Goal: Task Accomplishment & Management: Manage account settings

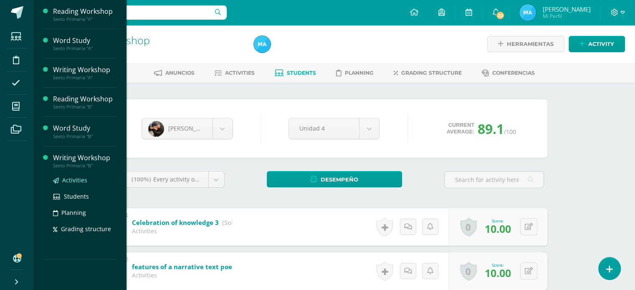
click at [70, 178] on span "Activities" at bounding box center [74, 180] width 25 height 8
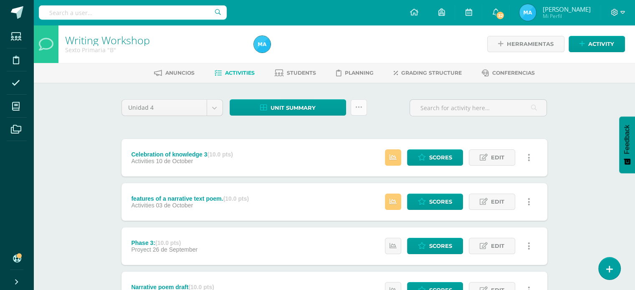
click at [362, 103] on link at bounding box center [359, 107] width 16 height 16
click at [337, 132] on link "Subir actividades en masa" at bounding box center [338, 134] width 92 height 20
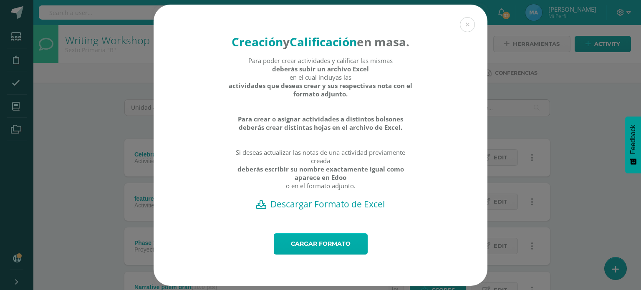
click at [323, 252] on link "Cargar formato" at bounding box center [321, 243] width 94 height 21
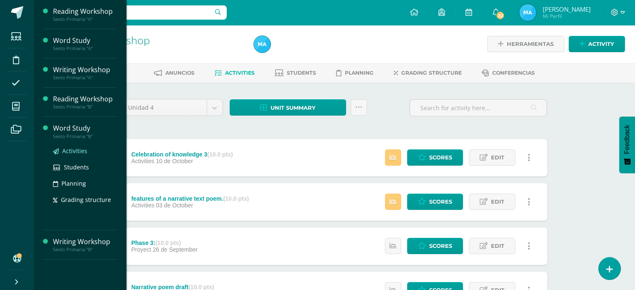
click at [76, 150] on span "Activities" at bounding box center [74, 151] width 25 height 8
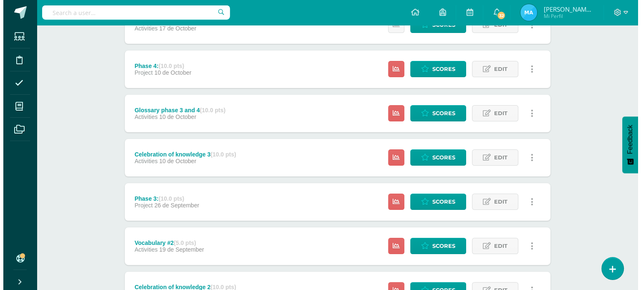
scroll to position [117, 0]
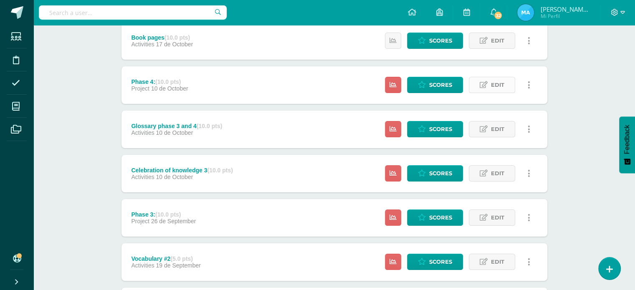
click at [494, 88] on span "Edit" at bounding box center [497, 84] width 13 height 15
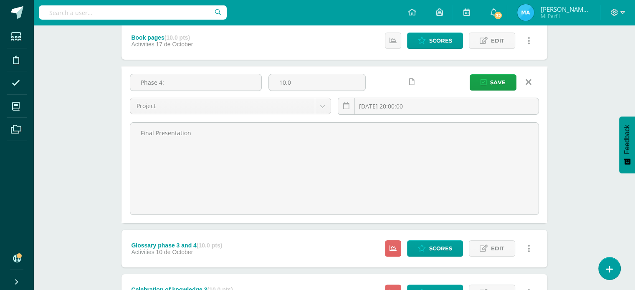
click at [529, 84] on icon at bounding box center [529, 82] width 6 height 9
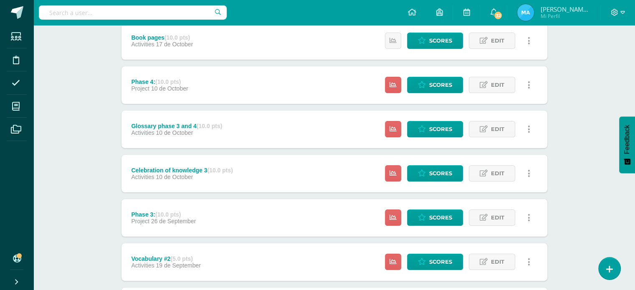
click at [530, 85] on link at bounding box center [529, 85] width 16 height 16
click at [508, 139] on link "Delete" at bounding box center [512, 138] width 67 height 13
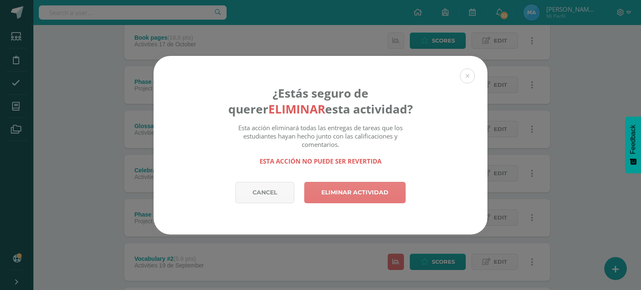
click at [347, 197] on link "Eliminar actividad" at bounding box center [354, 192] width 101 height 21
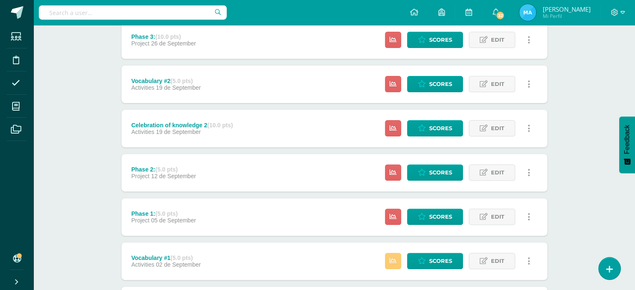
scroll to position [281, 0]
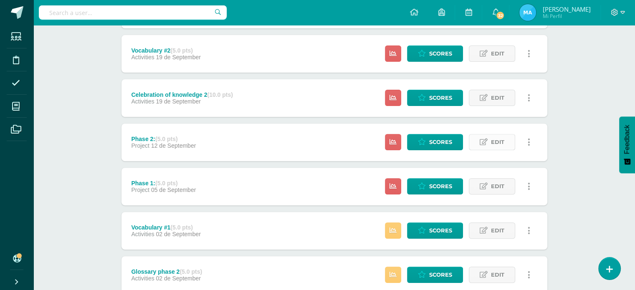
click at [477, 143] on link "Edit" at bounding box center [492, 142] width 46 height 16
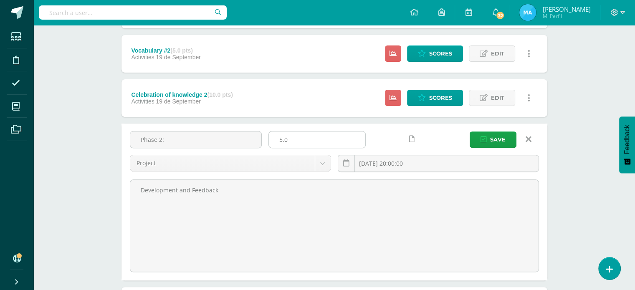
click at [324, 135] on input "5.0" at bounding box center [317, 140] width 96 height 16
type input "10"
click at [470, 132] on button "Save" at bounding box center [493, 140] width 47 height 16
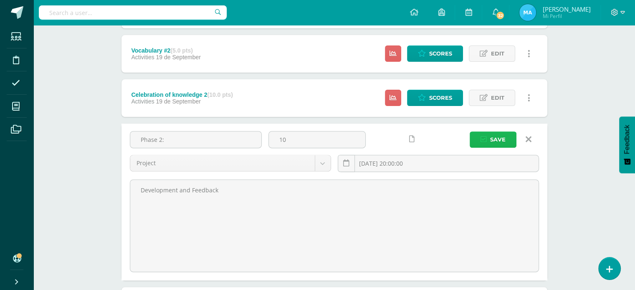
click at [485, 142] on icon "submit" at bounding box center [484, 139] width 6 height 7
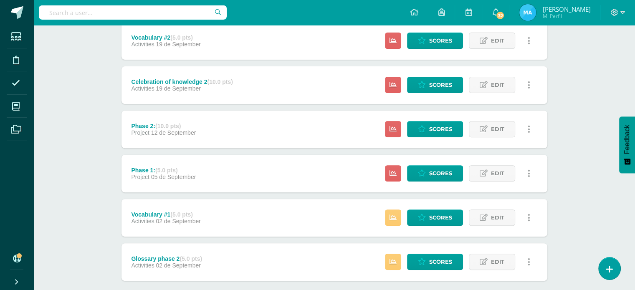
scroll to position [292, 0]
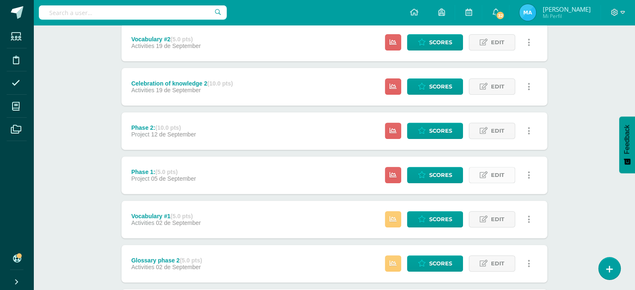
click at [487, 170] on link "Edit" at bounding box center [492, 175] width 46 height 16
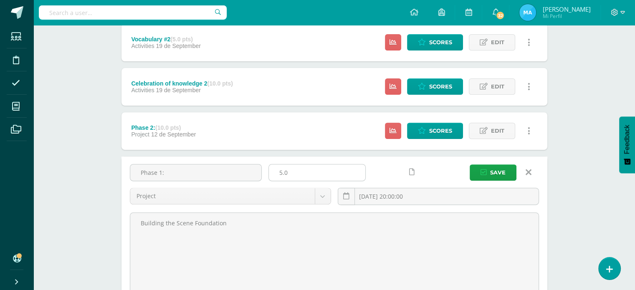
click at [319, 169] on input "5.0" at bounding box center [317, 172] width 96 height 16
type input "10"
click at [498, 175] on span "Save" at bounding box center [497, 172] width 15 height 15
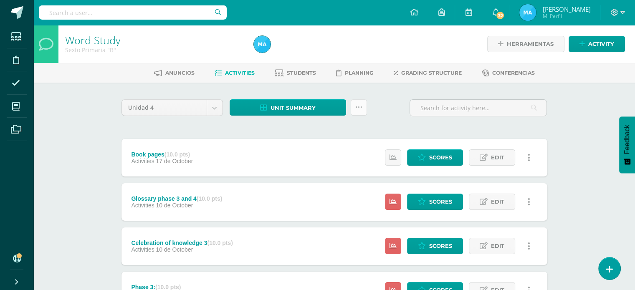
click at [357, 104] on icon at bounding box center [358, 107] width 7 height 7
click at [337, 132] on link "Subir actividades en masa" at bounding box center [338, 134] width 92 height 20
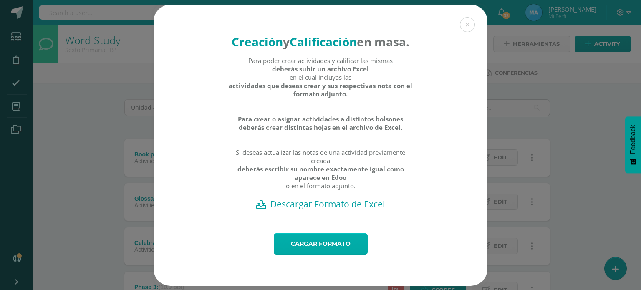
click at [319, 255] on link "Cargar formato" at bounding box center [321, 243] width 94 height 21
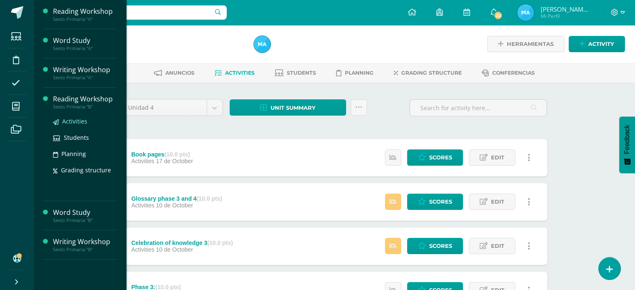
click at [73, 120] on span "Activities" at bounding box center [74, 121] width 25 height 8
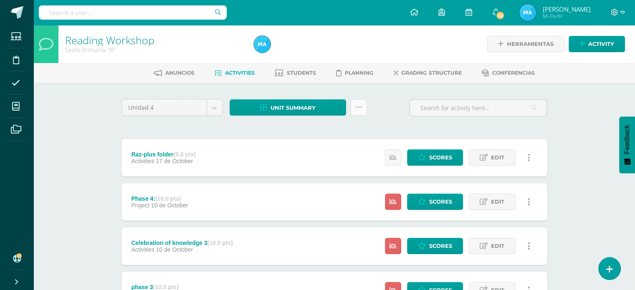
click at [364, 109] on link at bounding box center [359, 107] width 16 height 16
click at [321, 134] on link "Subir actividades en masa" at bounding box center [338, 134] width 92 height 20
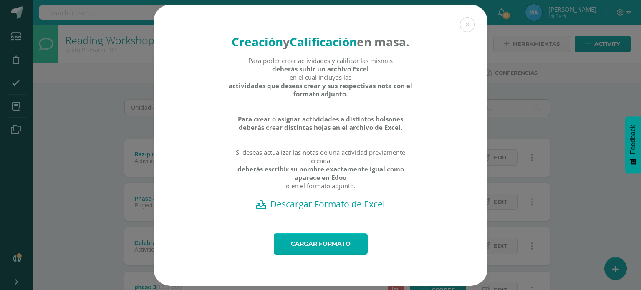
click at [310, 251] on link "Cargar formato" at bounding box center [321, 243] width 94 height 21
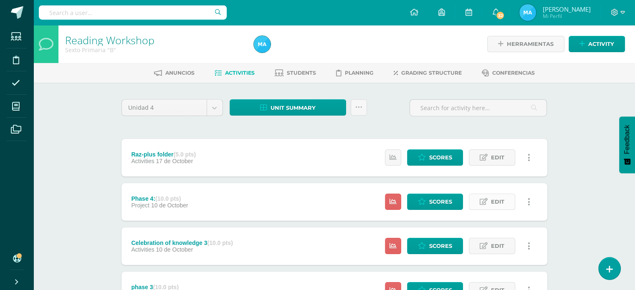
click at [488, 199] on link "Edit" at bounding box center [492, 202] width 46 height 16
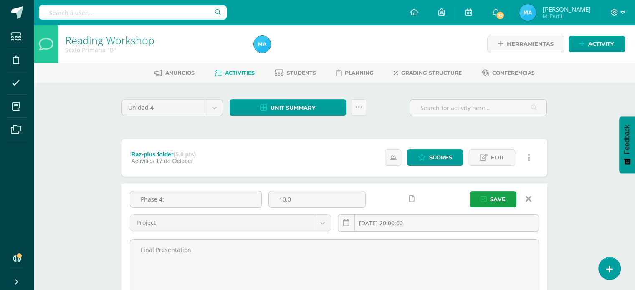
click at [531, 199] on icon at bounding box center [529, 199] width 6 height 9
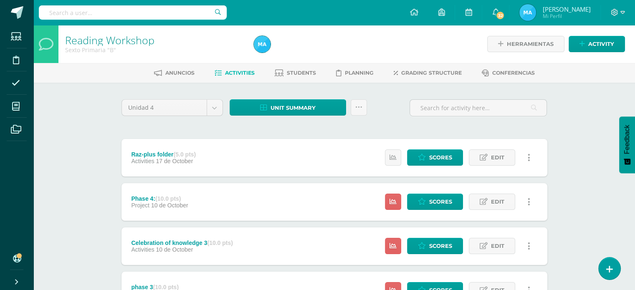
click at [529, 201] on icon at bounding box center [529, 201] width 3 height 9
click at [503, 256] on link "Delete" at bounding box center [512, 254] width 67 height 13
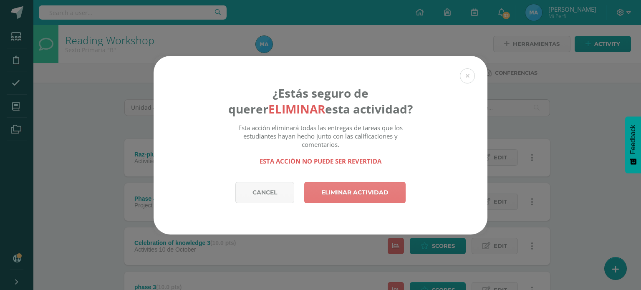
click at [353, 193] on link "Eliminar actividad" at bounding box center [354, 192] width 101 height 21
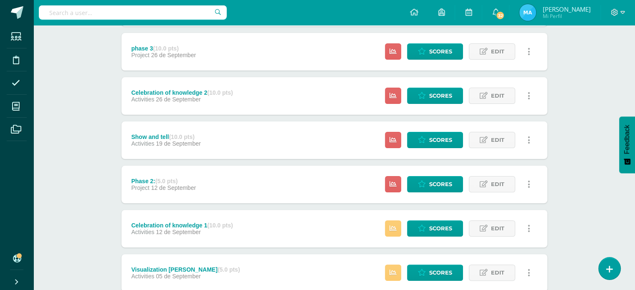
scroll to position [216, 0]
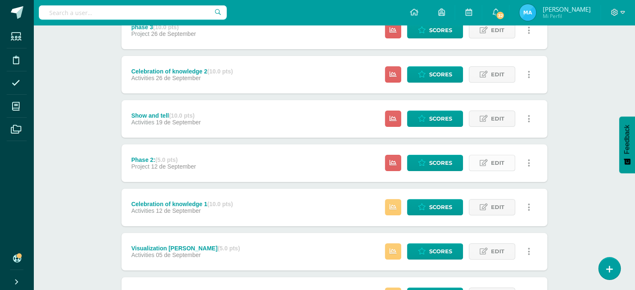
click at [478, 161] on link "Edit" at bounding box center [492, 163] width 46 height 16
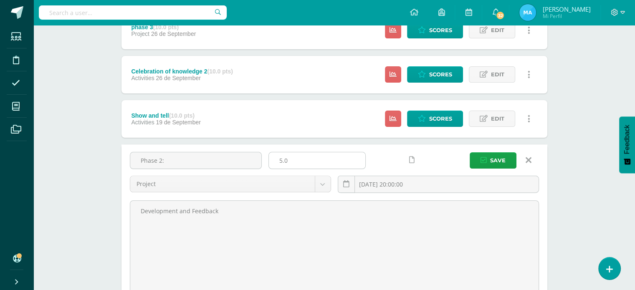
click at [316, 161] on input "5.0" at bounding box center [317, 160] width 96 height 16
type input "10"
click at [470, 152] on button "Save" at bounding box center [493, 160] width 47 height 16
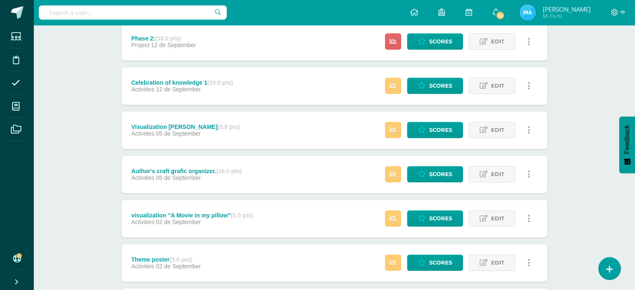
scroll to position [429, 0]
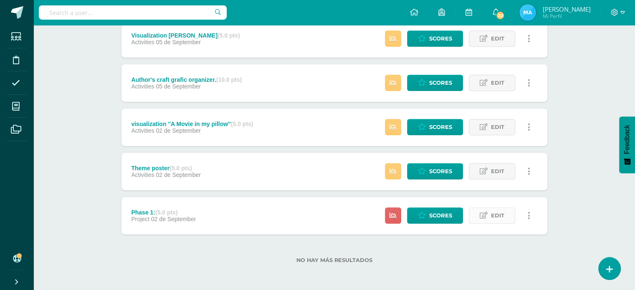
click at [484, 220] on link "Edit" at bounding box center [492, 216] width 46 height 16
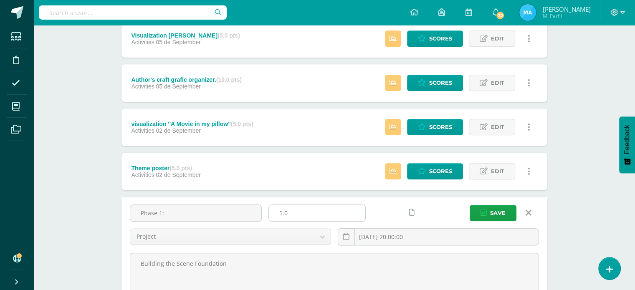
click at [311, 220] on input "5.0" at bounding box center [317, 213] width 96 height 16
drag, startPoint x: 311, startPoint y: 220, endPoint x: 264, endPoint y: 213, distance: 46.8
click at [264, 213] on div "Phase 1: 5.0 Project Activities Project 2025-09-02 20:00:00 Save" at bounding box center [335, 229] width 416 height 48
type input "10"
click at [470, 205] on button "Save" at bounding box center [493, 213] width 47 height 16
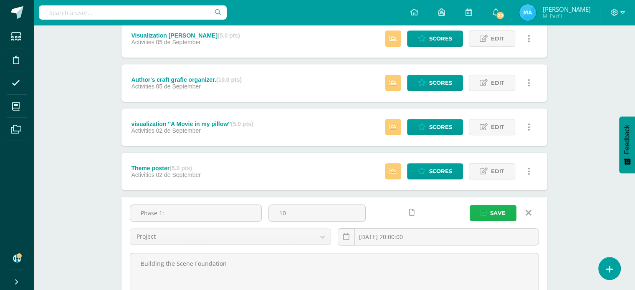
click at [503, 216] on span "Save" at bounding box center [497, 212] width 15 height 15
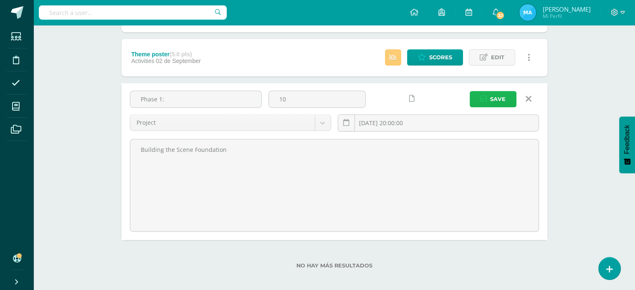
scroll to position [547, 0]
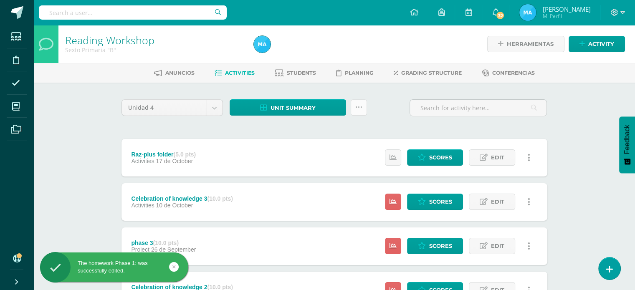
click at [358, 106] on icon at bounding box center [358, 107] width 7 height 7
click at [349, 128] on link "Subir actividades en masa" at bounding box center [338, 134] width 92 height 20
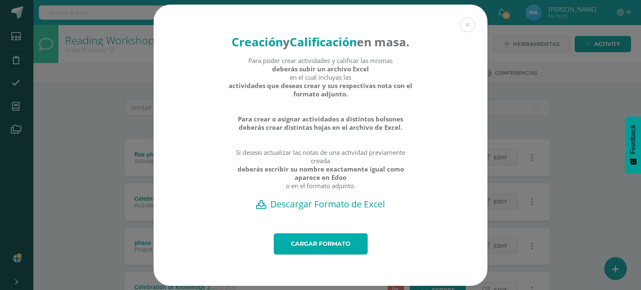
click at [311, 255] on link "Cargar formato" at bounding box center [321, 243] width 94 height 21
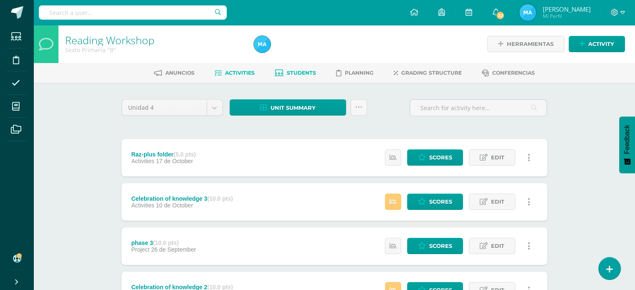
click at [301, 76] on span "Students" at bounding box center [301, 73] width 29 height 6
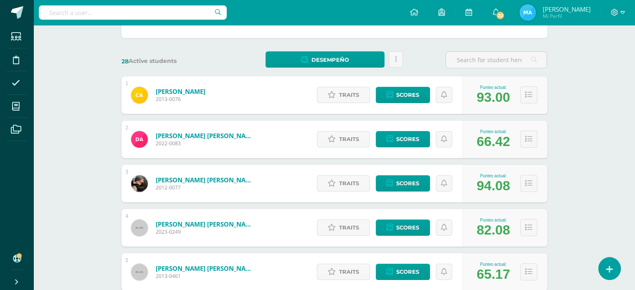
scroll to position [106, 0]
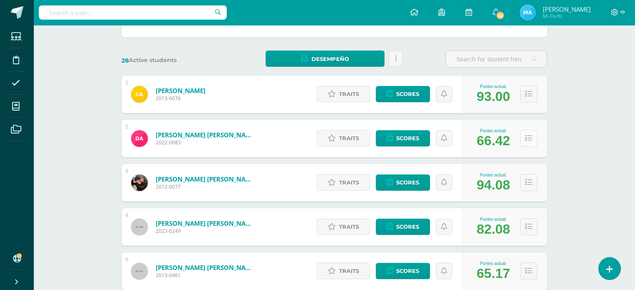
click at [524, 134] on button at bounding box center [528, 138] width 17 height 17
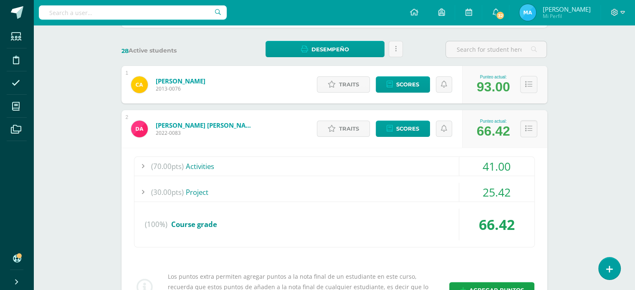
scroll to position [114, 0]
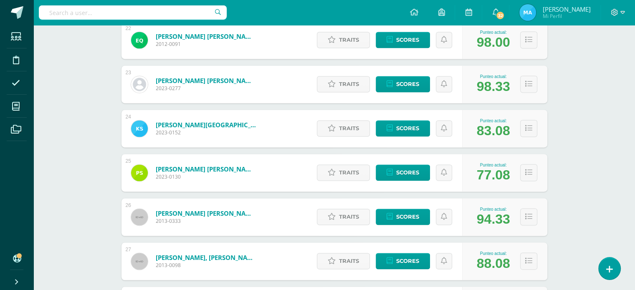
scroll to position [1259, 0]
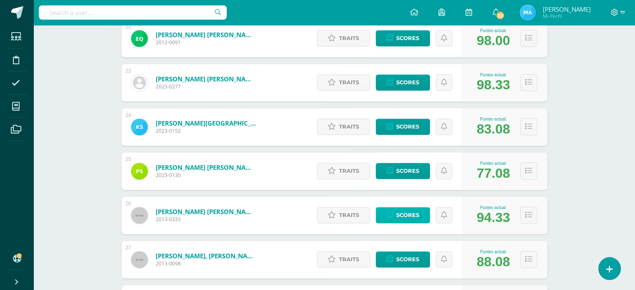
click at [392, 213] on icon at bounding box center [390, 215] width 6 height 7
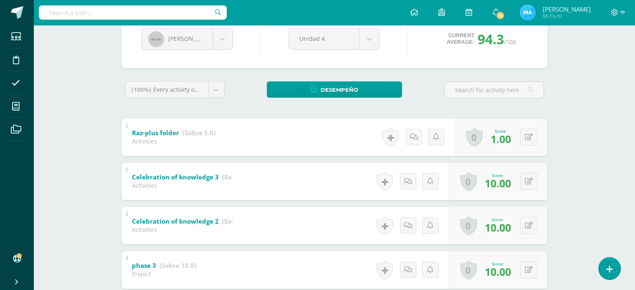
scroll to position [97, 0]
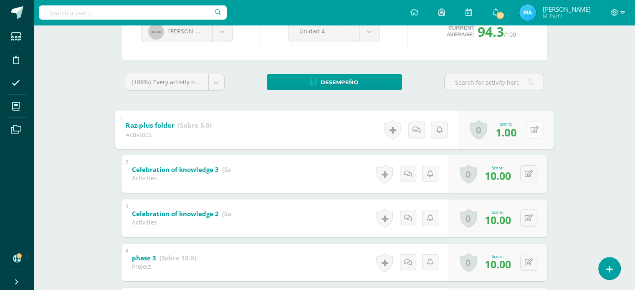
click at [529, 130] on button at bounding box center [535, 130] width 18 height 18
type input "5"
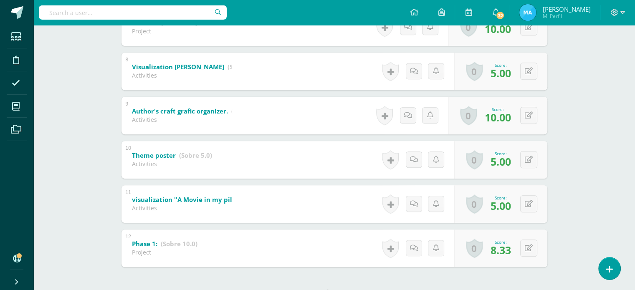
scroll to position [498, 0]
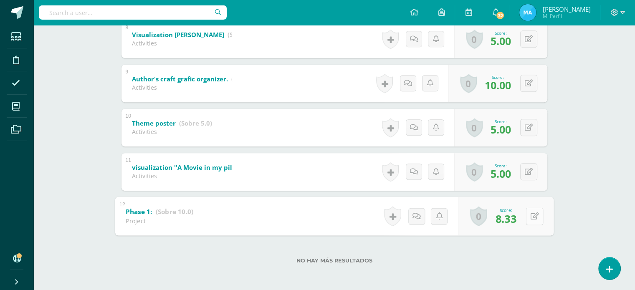
click at [531, 216] on icon at bounding box center [534, 216] width 8 height 7
type input "9"
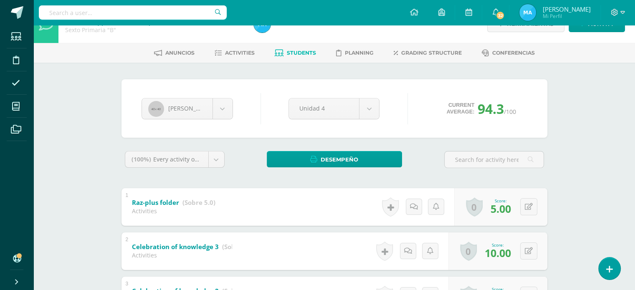
scroll to position [0, 0]
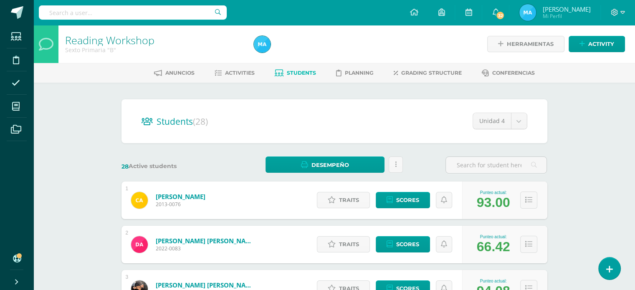
click at [269, 129] on h2 "Students (28)" at bounding box center [335, 121] width 386 height 17
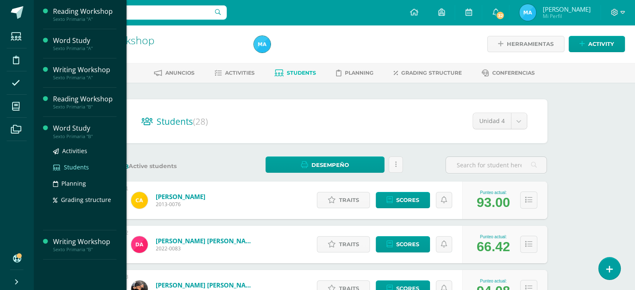
click at [71, 166] on span "Students" at bounding box center [76, 167] width 25 height 8
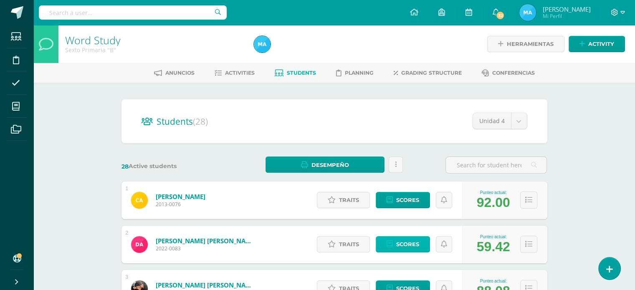
click at [381, 249] on link "Scores" at bounding box center [403, 244] width 54 height 16
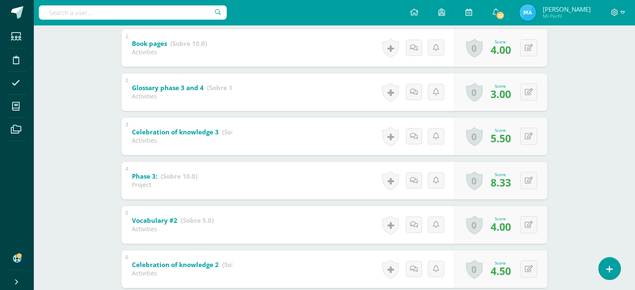
scroll to position [182, 0]
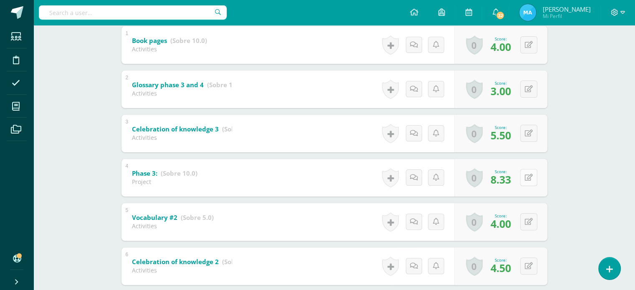
click at [528, 179] on button at bounding box center [528, 177] width 17 height 17
type input "9"
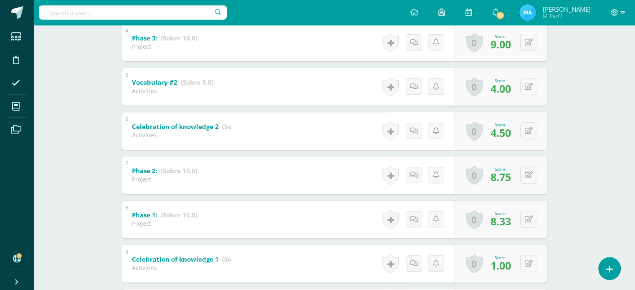
scroll to position [319, 0]
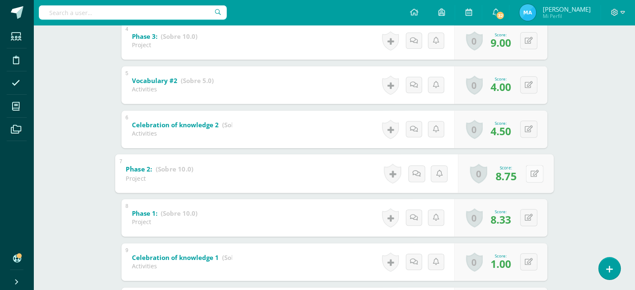
click at [533, 175] on button at bounding box center [535, 174] width 18 height 18
type input "9"
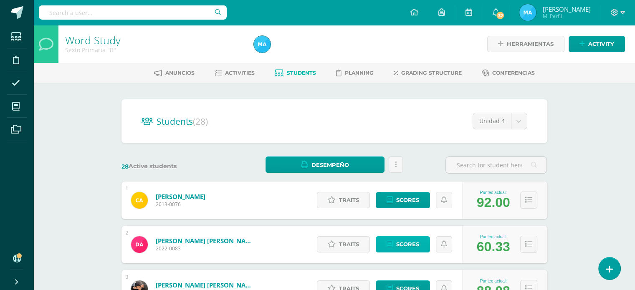
click at [409, 241] on span "Scores" at bounding box center [407, 244] width 23 height 15
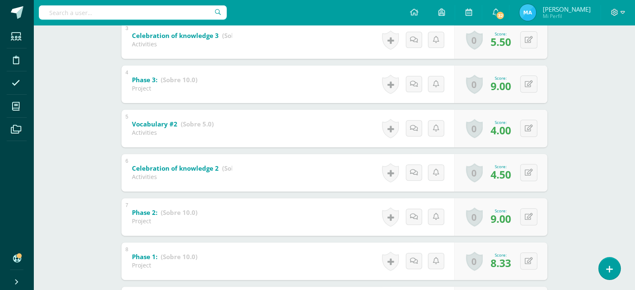
scroll to position [360, 0]
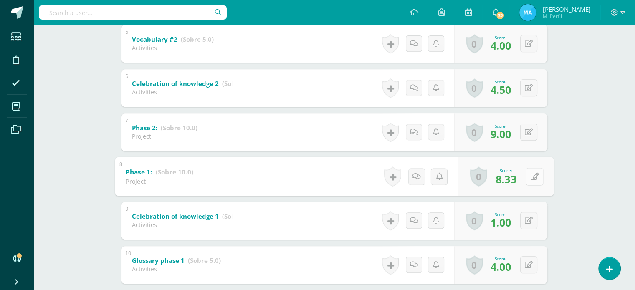
click at [524, 176] on div "0 Badges Badges obtained Aún no hay logros agregados Score: 8.33" at bounding box center [506, 176] width 96 height 39
click at [533, 177] on icon at bounding box center [534, 176] width 8 height 7
type input "9"
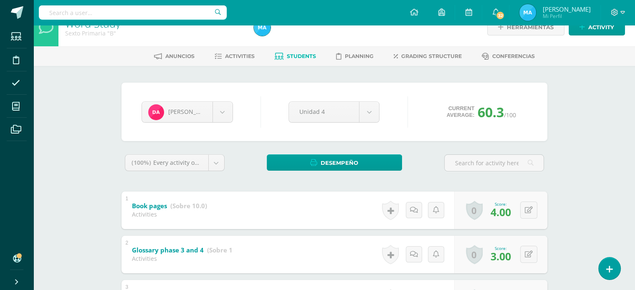
scroll to position [4, 0]
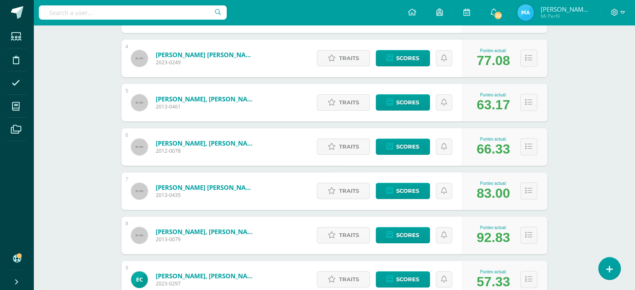
scroll to position [268, 0]
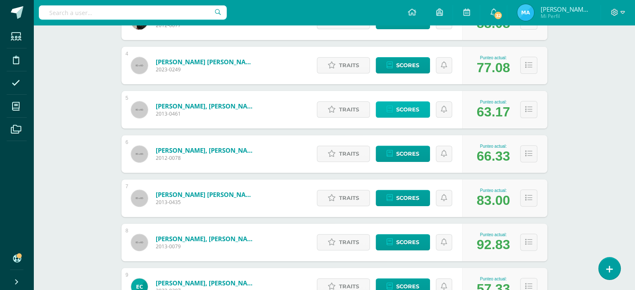
click at [406, 107] on span "Scores" at bounding box center [407, 109] width 23 height 15
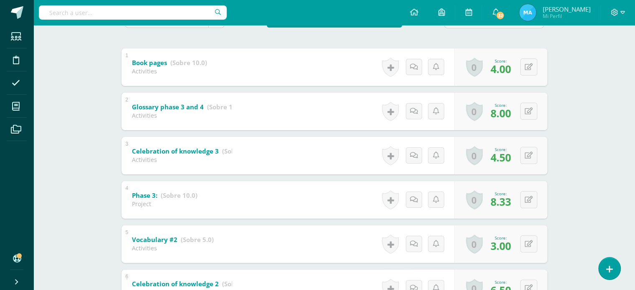
scroll to position [159, 0]
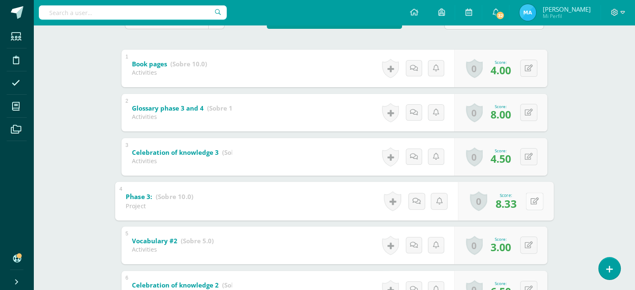
click at [528, 197] on button at bounding box center [535, 201] width 18 height 18
type input "9"
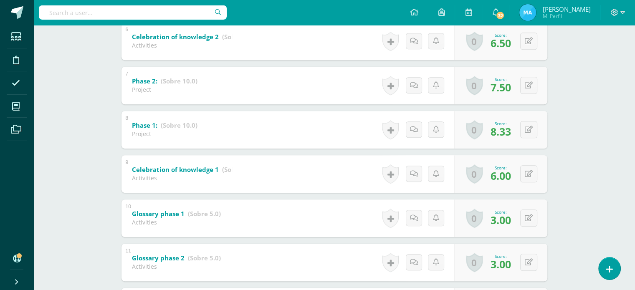
scroll to position [405, 0]
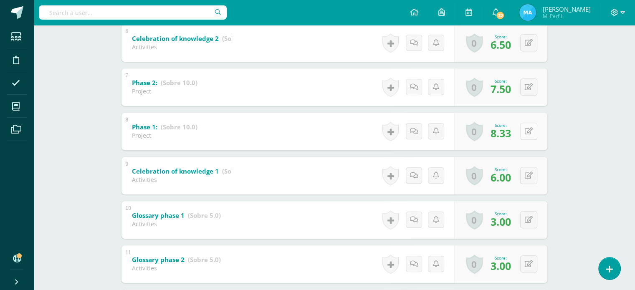
click at [528, 131] on button at bounding box center [528, 131] width 17 height 17
type input "9"
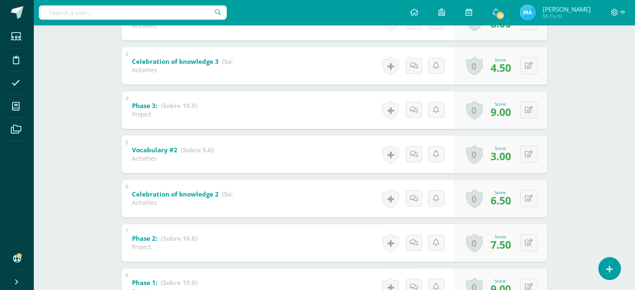
scroll to position [251, 0]
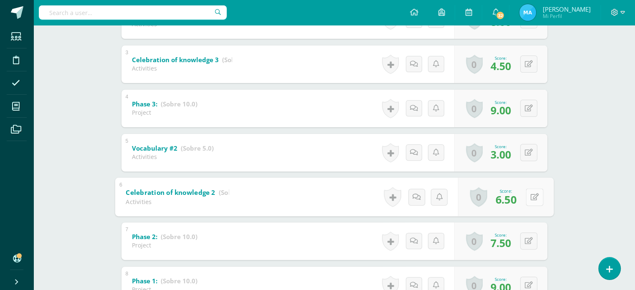
click at [526, 201] on button at bounding box center [535, 197] width 18 height 18
type input "7"
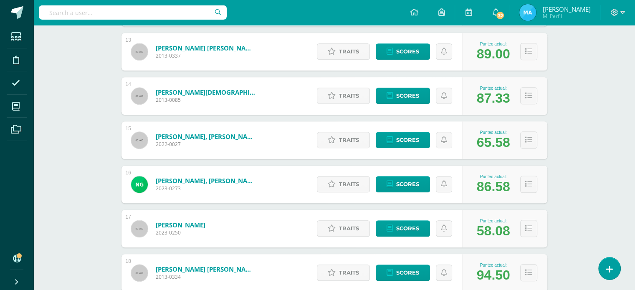
scroll to position [690, 0]
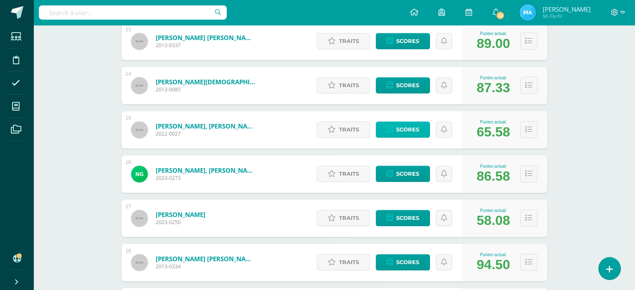
click at [420, 129] on link "Scores" at bounding box center [403, 129] width 54 height 16
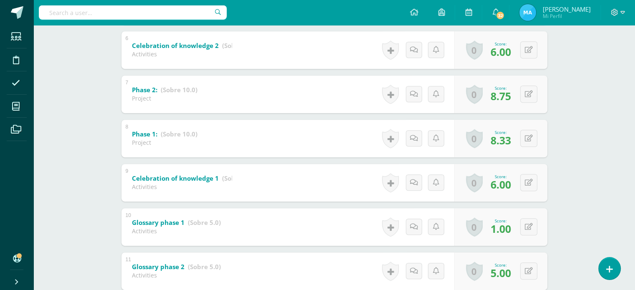
scroll to position [404, 0]
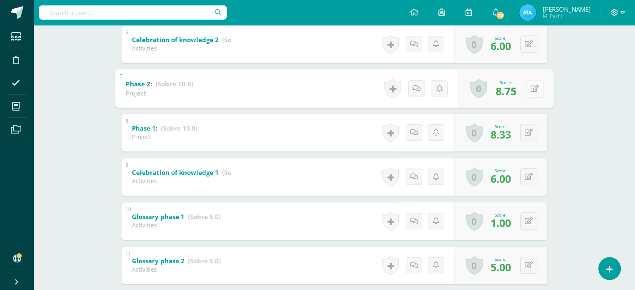
click at [525, 89] on div "0 Badges Badges obtained Aún no hay logros agregados Score: 8.75" at bounding box center [506, 88] width 96 height 39
click at [539, 84] on button at bounding box center [535, 89] width 18 height 18
type input "9"
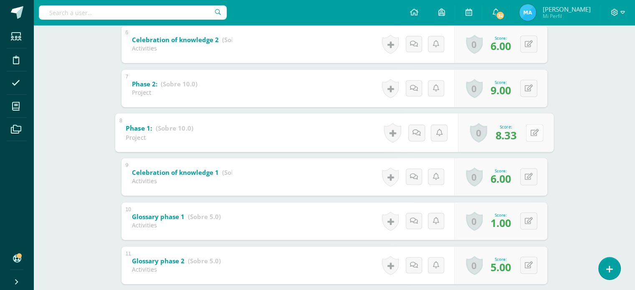
click at [533, 139] on button at bounding box center [535, 133] width 18 height 18
type input "9"
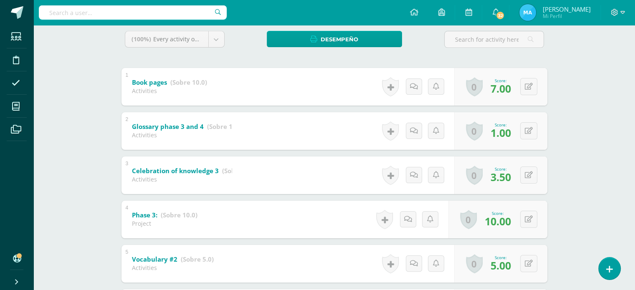
scroll to position [142, 0]
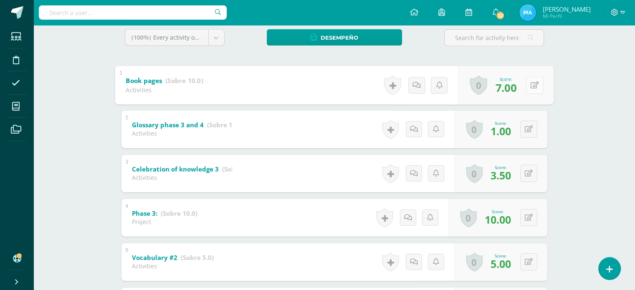
click at [528, 89] on button at bounding box center [535, 85] width 18 height 18
click at [616, 141] on div "Word Study Sexto Primaria "B" Herramientas Detalle de asistencias Activity Anun…" at bounding box center [334, 264] width 602 height 763
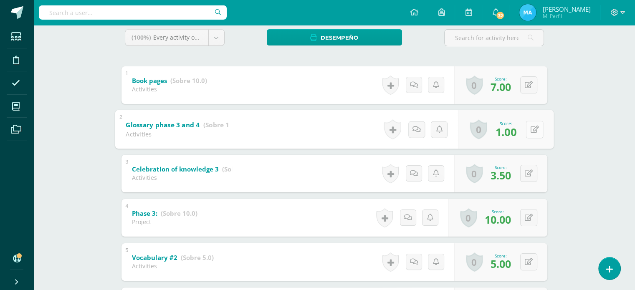
click at [530, 129] on icon at bounding box center [534, 129] width 8 height 7
type input "4"
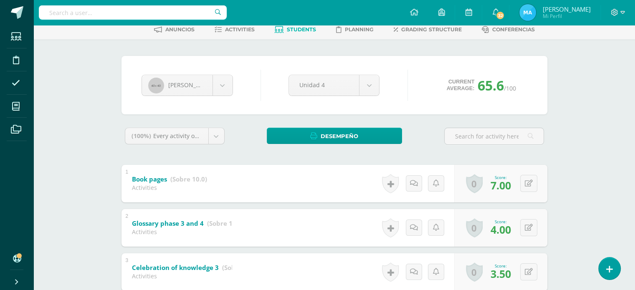
scroll to position [0, 0]
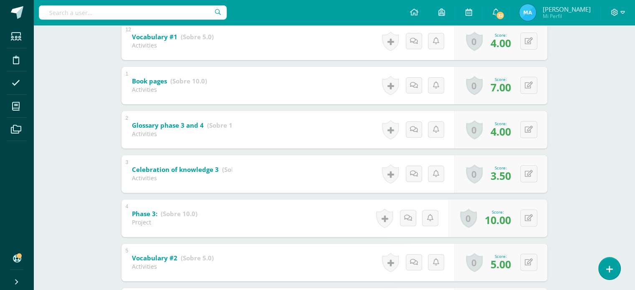
scroll to position [232, 0]
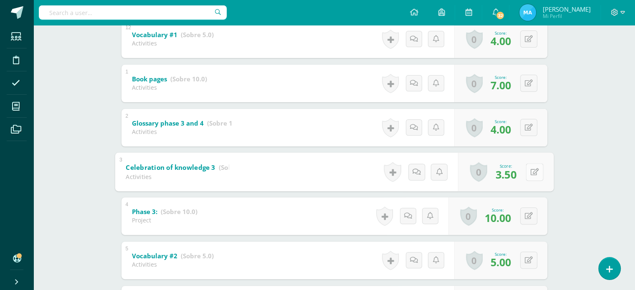
click at [529, 172] on button at bounding box center [535, 172] width 18 height 18
type input "4"
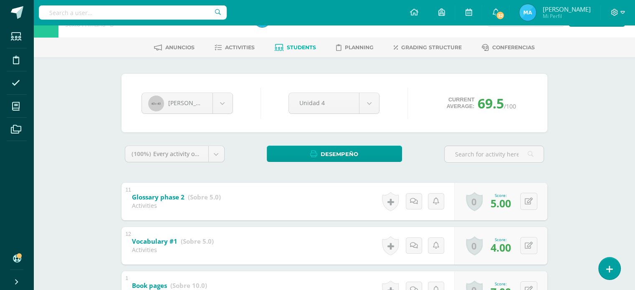
scroll to position [0, 0]
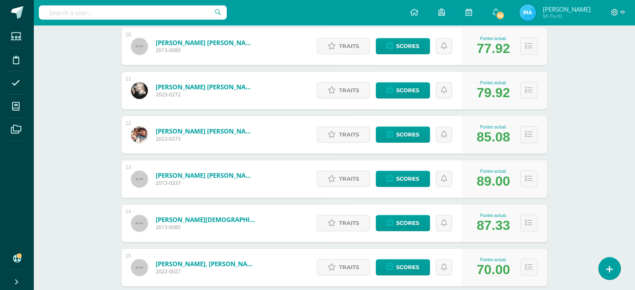
scroll to position [572, 0]
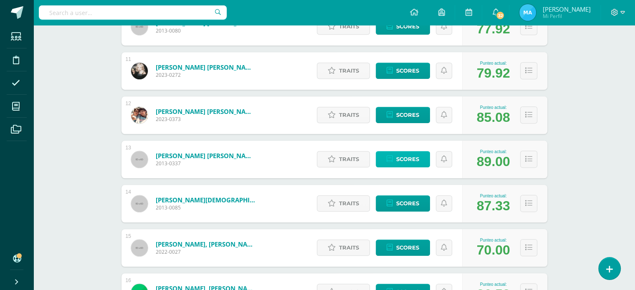
click at [401, 160] on span "Scores" at bounding box center [407, 159] width 23 height 15
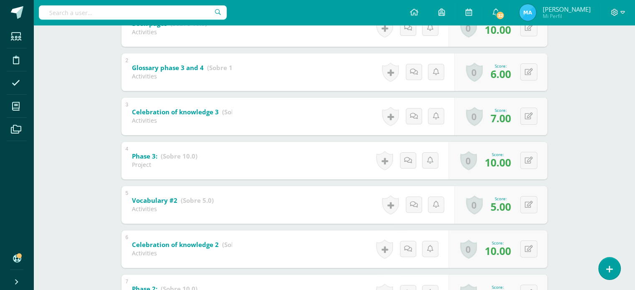
scroll to position [202, 0]
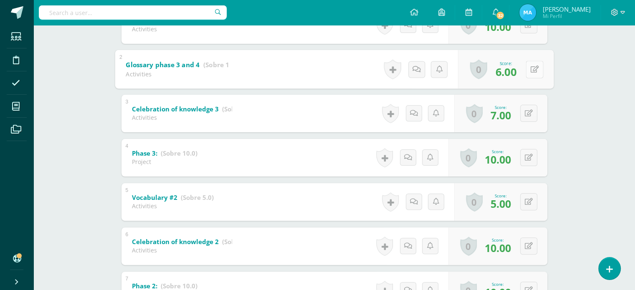
click at [528, 69] on button at bounding box center [535, 70] width 18 height 18
type input "10"
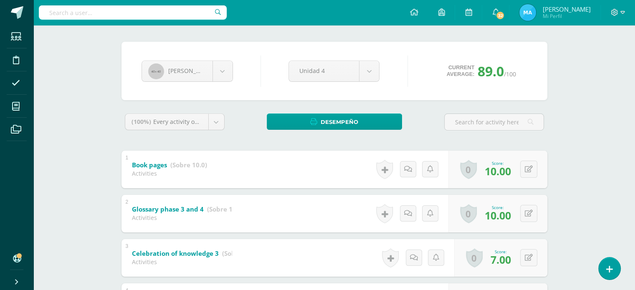
scroll to position [12, 0]
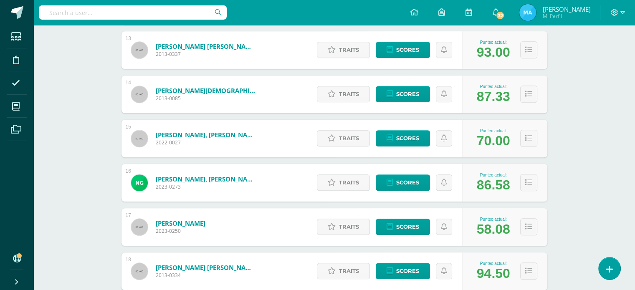
scroll to position [688, 0]
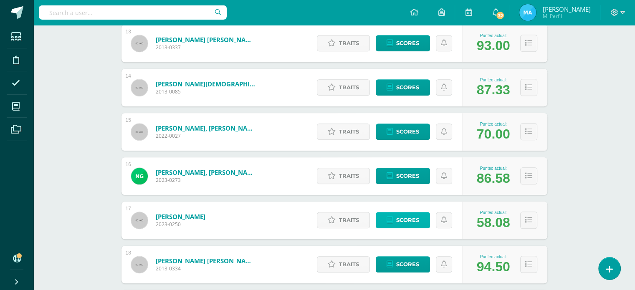
click at [395, 220] on link "Scores" at bounding box center [403, 220] width 54 height 16
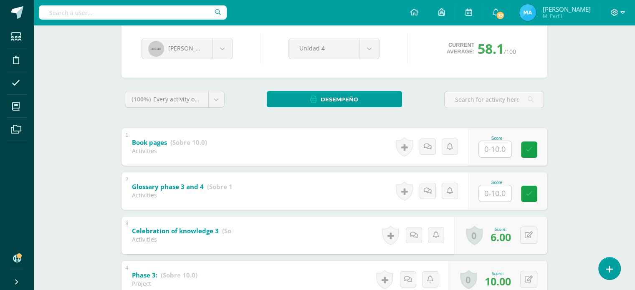
scroll to position [90, 0]
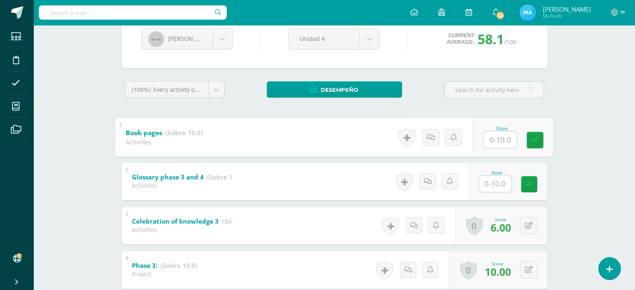
click at [493, 134] on input "text" at bounding box center [499, 139] width 33 height 17
type input "10"
click at [534, 139] on icon at bounding box center [535, 140] width 8 height 7
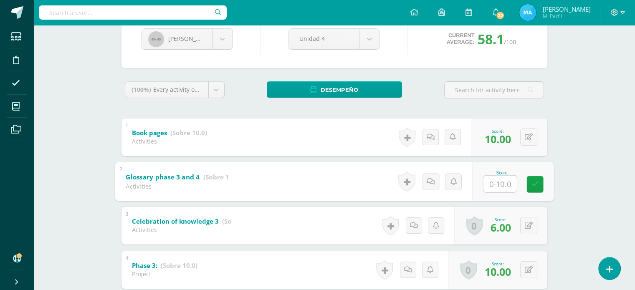
click at [502, 185] on input "text" at bounding box center [499, 183] width 33 height 17
type input "8"
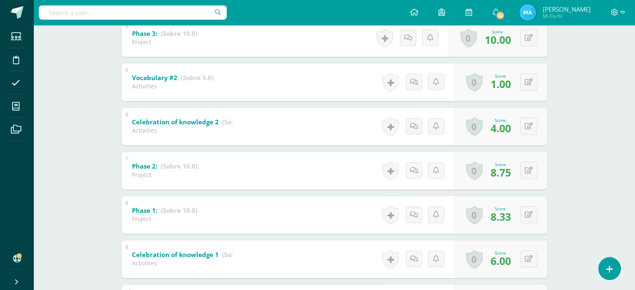
scroll to position [324, 0]
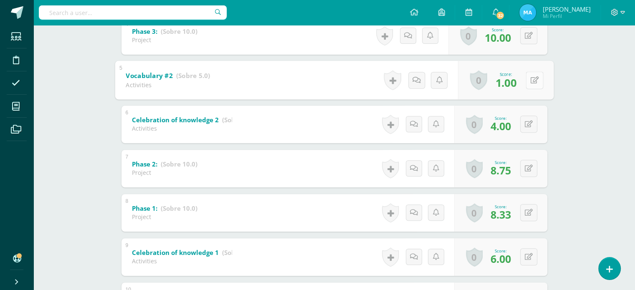
click at [523, 81] on div "0 Badges Badges obtained Aún no hay logros agregados Score: 1.00" at bounding box center [506, 80] width 96 height 39
click at [529, 81] on button at bounding box center [535, 80] width 18 height 18
type input "3"
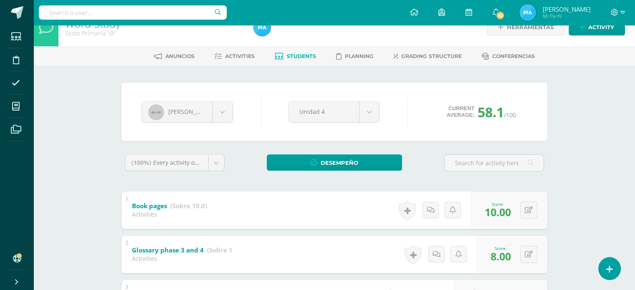
scroll to position [13, 0]
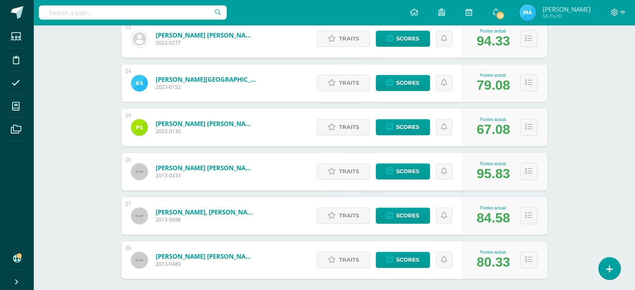
scroll to position [1141, 0]
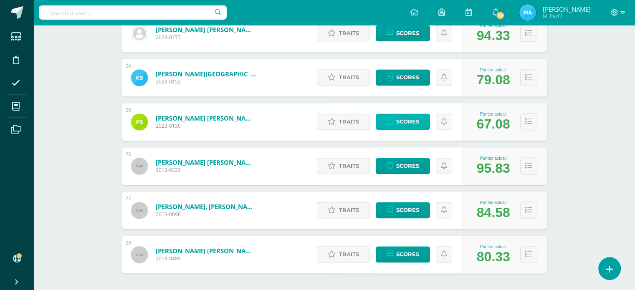
click at [408, 118] on span "Scores" at bounding box center [407, 121] width 23 height 15
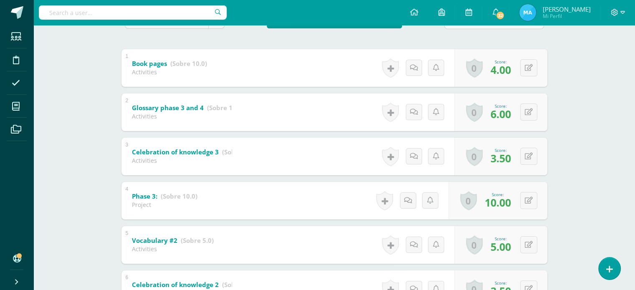
scroll to position [144, 0]
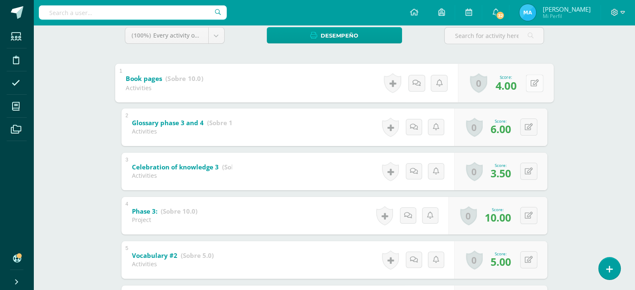
click at [529, 84] on button at bounding box center [535, 83] width 18 height 18
type input "6"
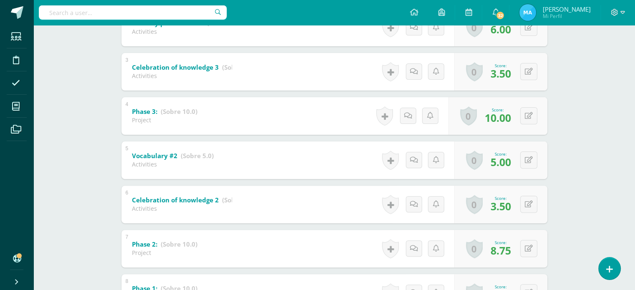
scroll to position [241, 0]
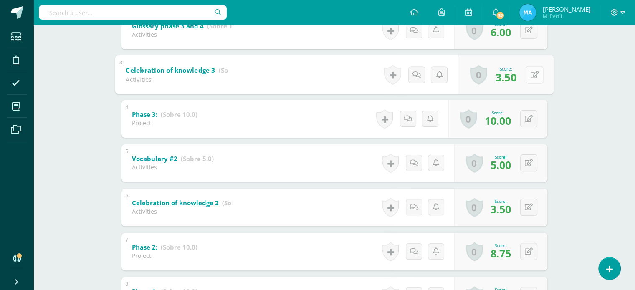
click at [527, 72] on button at bounding box center [535, 75] width 18 height 18
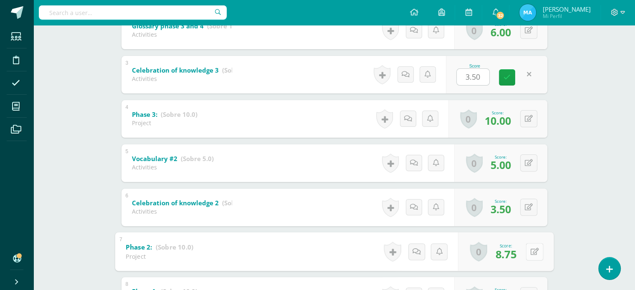
click at [535, 250] on button at bounding box center [535, 252] width 18 height 18
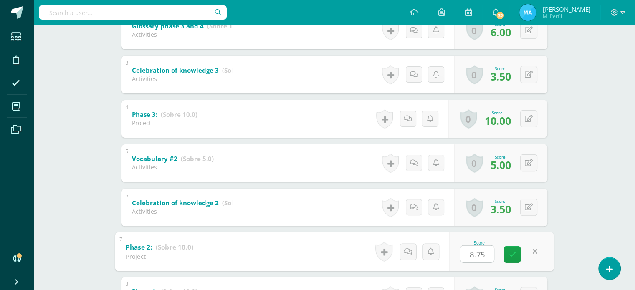
type input "9"
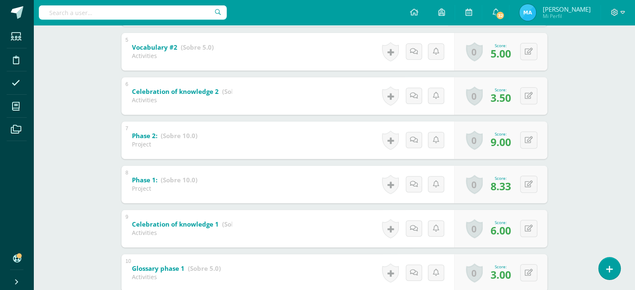
scroll to position [351, 0]
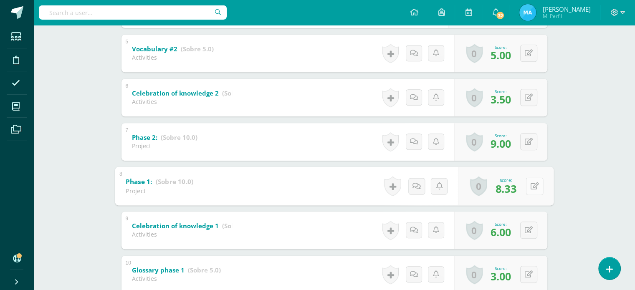
click at [525, 188] on div "0 Badges Badges obtained Aún no hay logros agregados Score: 8.33" at bounding box center [506, 186] width 96 height 39
click at [529, 188] on button at bounding box center [535, 186] width 18 height 18
type input "8"
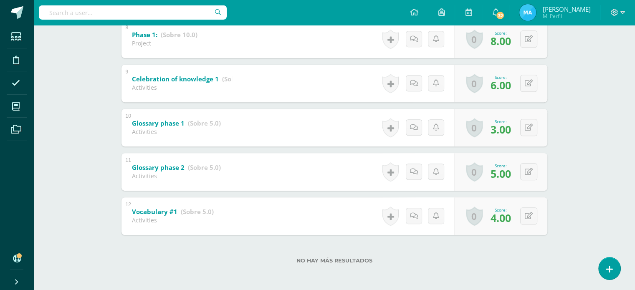
scroll to position [0, 0]
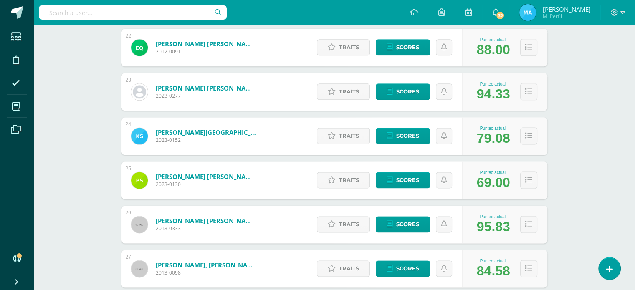
scroll to position [1084, 0]
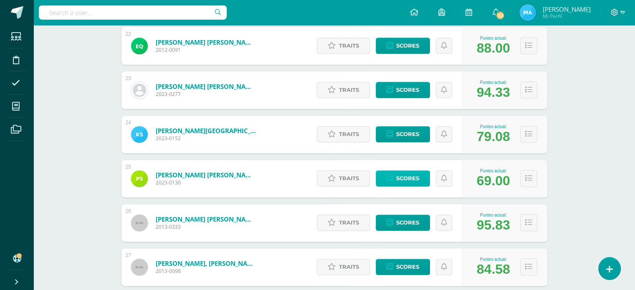
click at [411, 178] on span "Scores" at bounding box center [407, 178] width 23 height 15
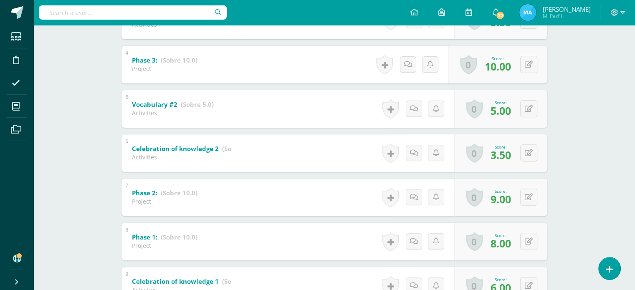
scroll to position [297, 0]
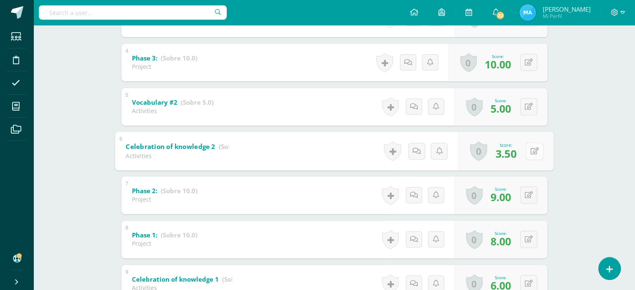
click at [531, 142] on button at bounding box center [535, 151] width 18 height 18
type input "6"
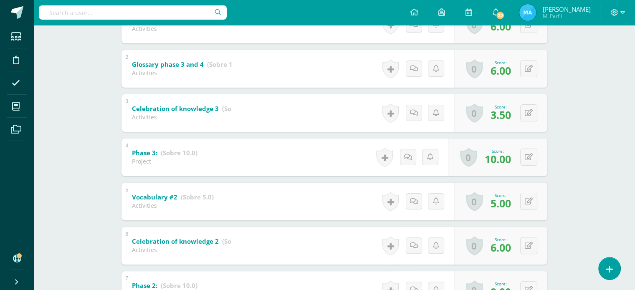
scroll to position [202, 0]
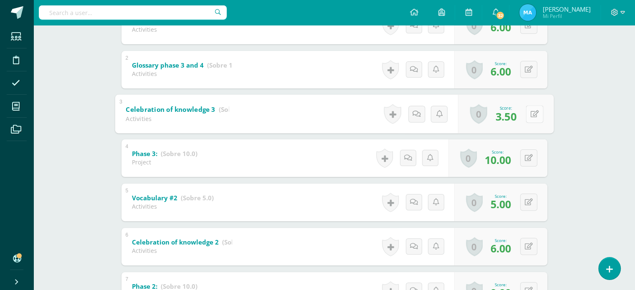
click at [529, 112] on button at bounding box center [535, 114] width 18 height 18
type input "4"
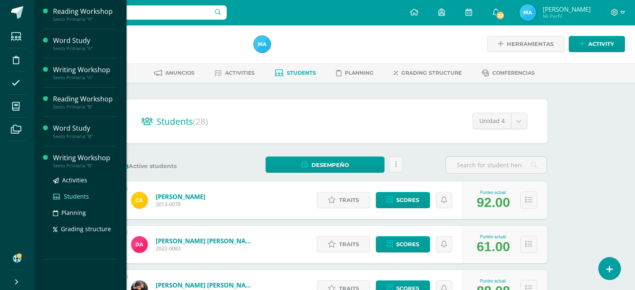
click at [76, 194] on span "Students" at bounding box center [76, 196] width 25 height 8
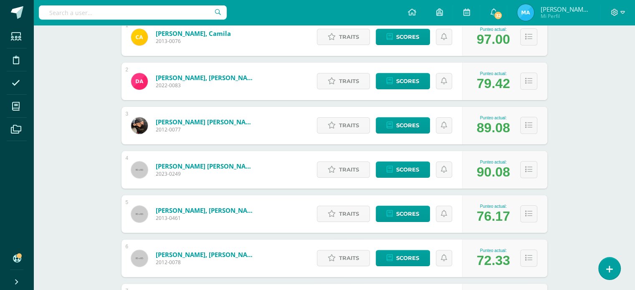
scroll to position [164, 0]
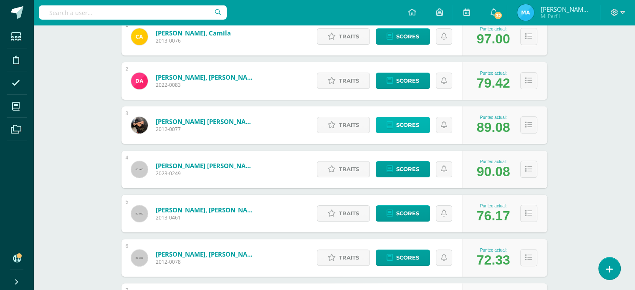
click at [423, 122] on link "Scores" at bounding box center [403, 125] width 54 height 16
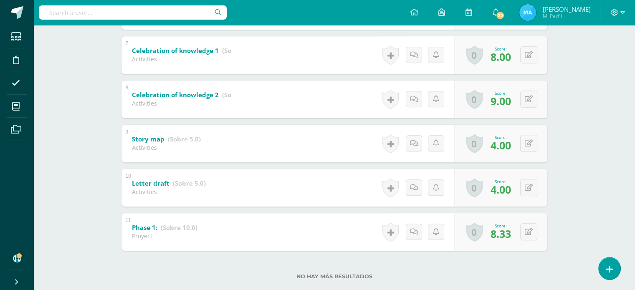
scroll to position [453, 0]
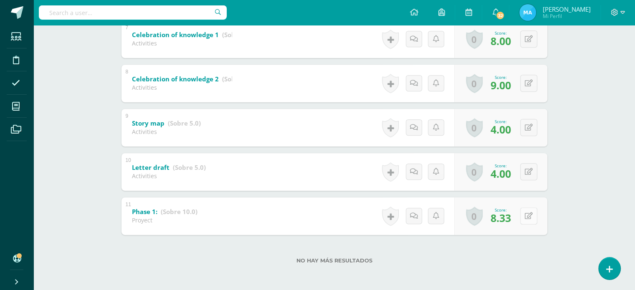
click at [526, 220] on button at bounding box center [528, 216] width 17 height 17
type input "9"
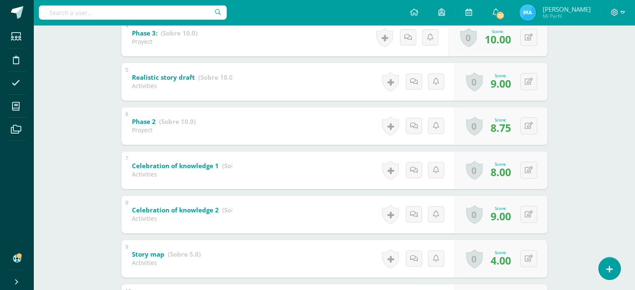
scroll to position [321, 0]
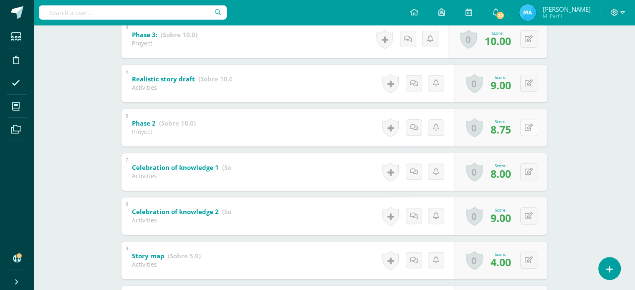
click at [529, 128] on button at bounding box center [528, 127] width 17 height 17
type input "9"
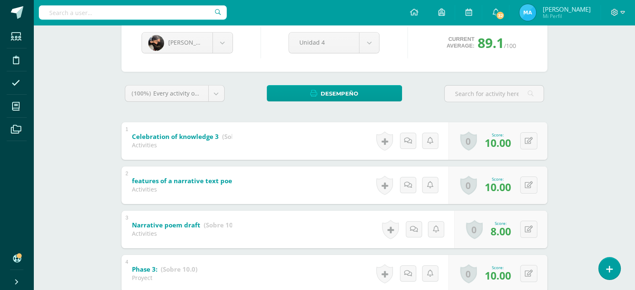
scroll to position [0, 0]
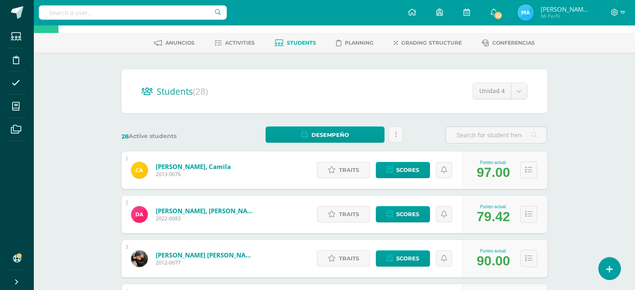
scroll to position [7, 0]
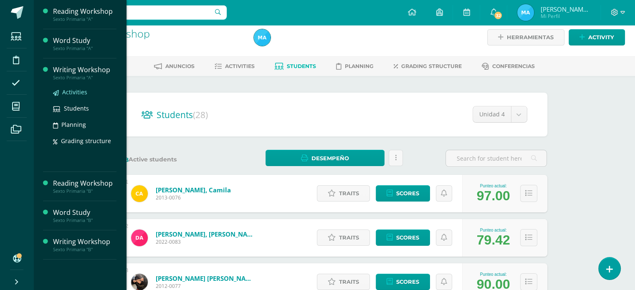
click at [71, 91] on span "Activities" at bounding box center [74, 92] width 25 height 8
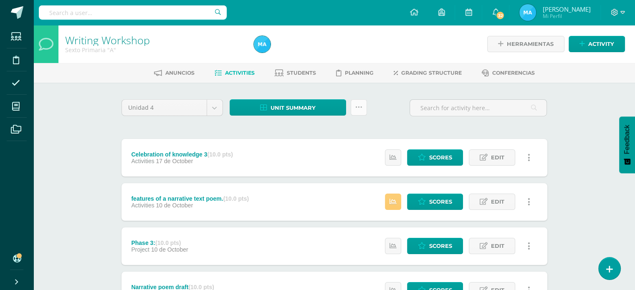
click at [359, 106] on icon at bounding box center [358, 107] width 7 height 7
click at [322, 132] on link "Subir actividades en masa" at bounding box center [338, 134] width 92 height 20
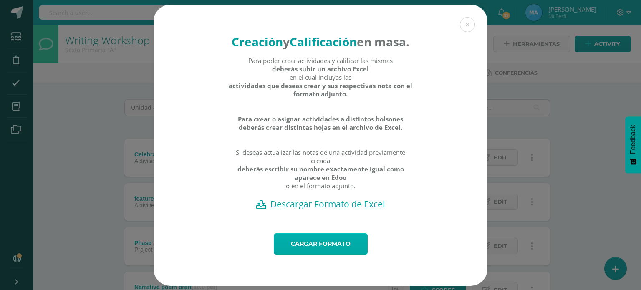
click at [327, 248] on link "Cargar formato" at bounding box center [321, 243] width 94 height 21
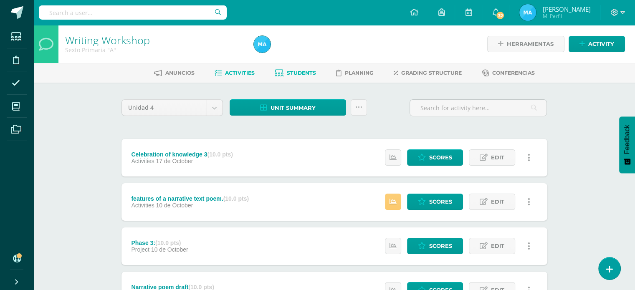
click at [290, 73] on span "Students" at bounding box center [301, 73] width 29 height 6
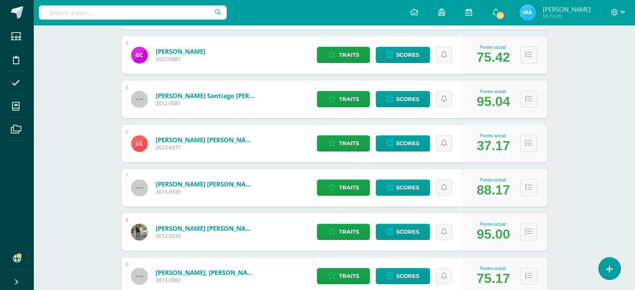
scroll to position [282, 0]
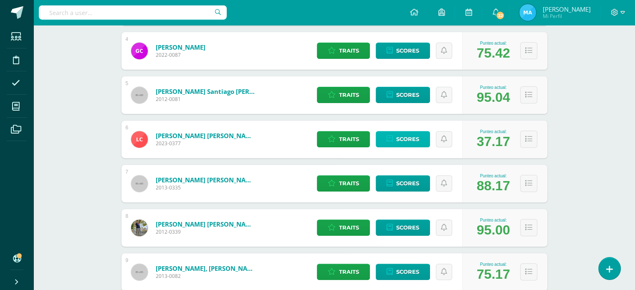
click at [416, 140] on span "Scores" at bounding box center [407, 139] width 23 height 15
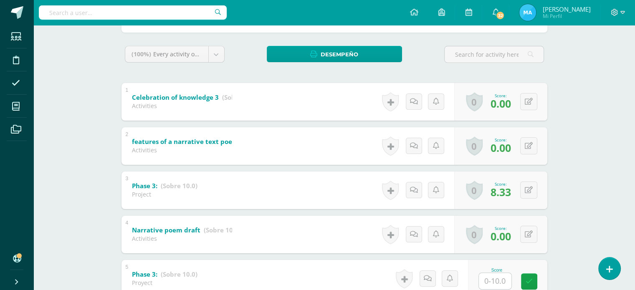
scroll to position [118, 0]
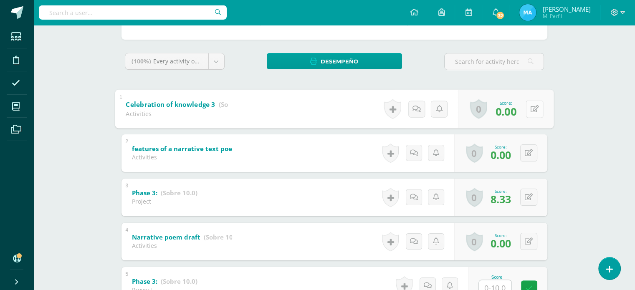
click at [530, 105] on icon at bounding box center [534, 108] width 8 height 7
type input "1"
click at [513, 111] on icon at bounding box center [513, 111] width 8 height 7
click at [529, 152] on button at bounding box center [528, 152] width 17 height 17
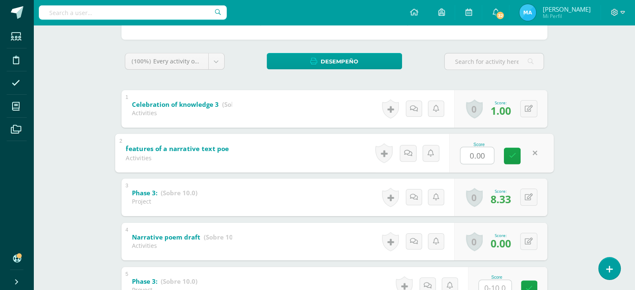
type input "1"
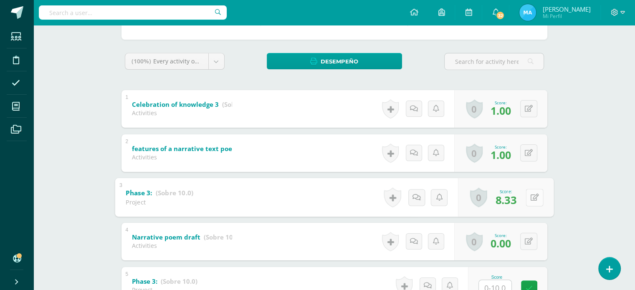
click at [531, 194] on icon at bounding box center [534, 197] width 8 height 7
type input "8"
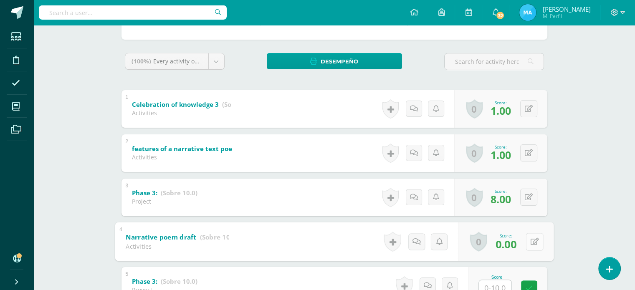
click at [537, 237] on button at bounding box center [535, 242] width 18 height 18
type input "1"
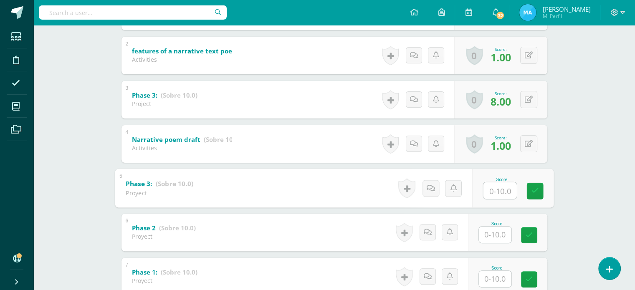
scroll to position [211, 0]
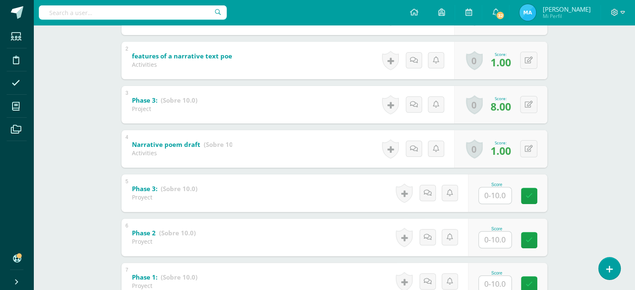
click at [572, 64] on div "Writing Workshop Sexto Primaria "A" Herramientas Detalle de asistencias Activit…" at bounding box center [334, 217] width 602 height 807
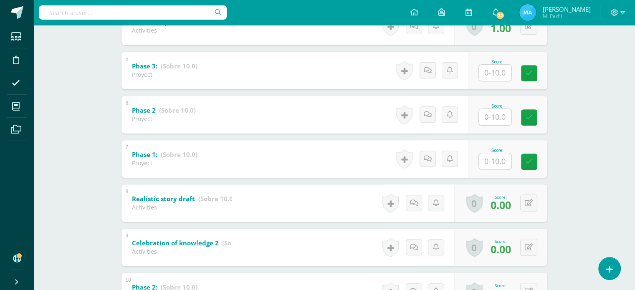
scroll to position [229, 0]
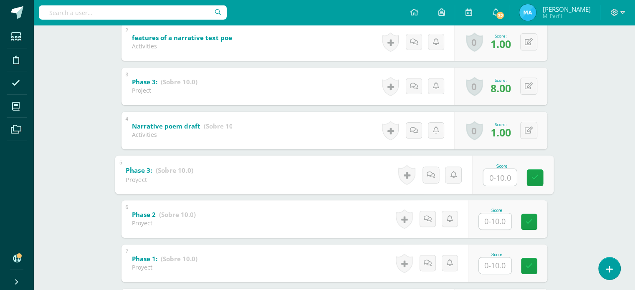
click at [493, 180] on input "text" at bounding box center [499, 177] width 33 height 17
type input "8"
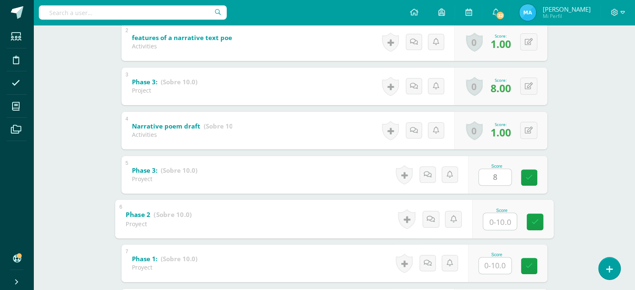
click at [500, 222] on input "text" at bounding box center [499, 221] width 33 height 17
type input "8"
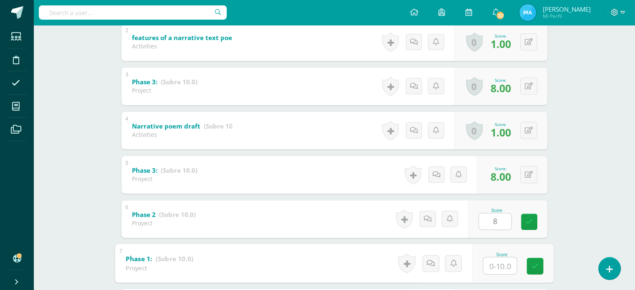
click at [505, 263] on input "text" at bounding box center [499, 265] width 33 height 17
type input "8"
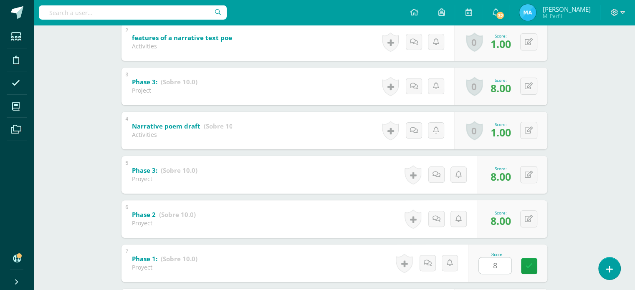
click at [546, 247] on div "Score 8" at bounding box center [507, 264] width 79 height 38
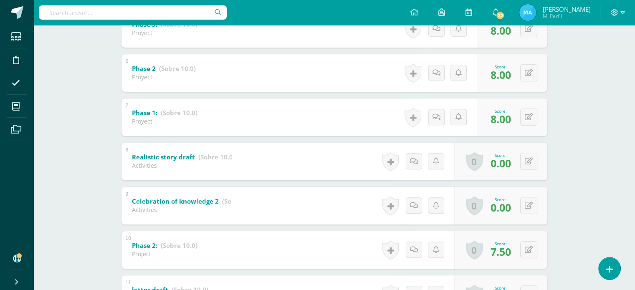
scroll to position [405, 0]
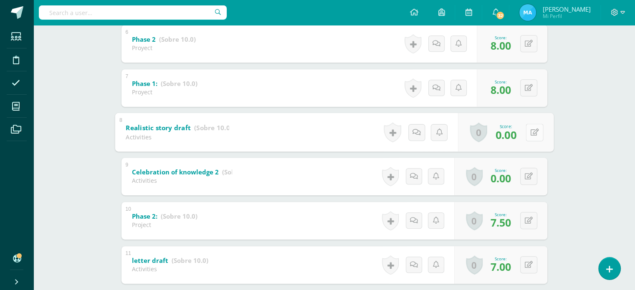
click at [526, 133] on button at bounding box center [535, 133] width 18 height 18
type input "1"
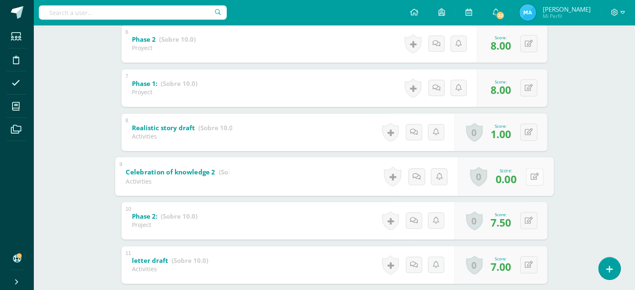
click at [529, 175] on button at bounding box center [535, 177] width 18 height 18
type input "1"
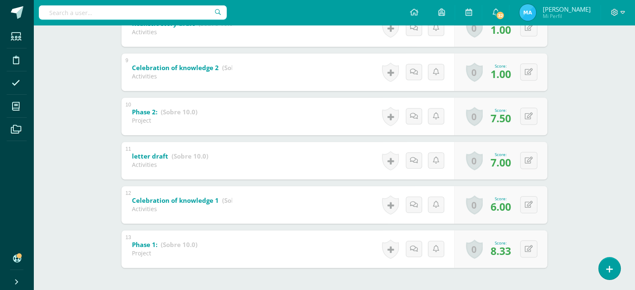
scroll to position [524, 0]
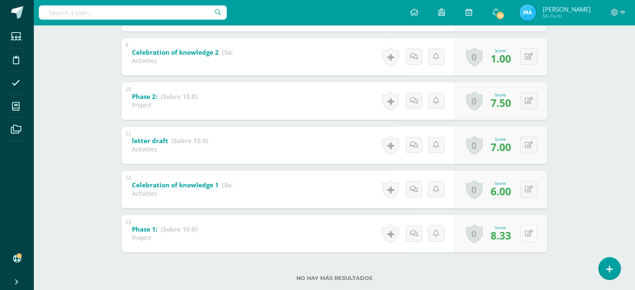
click at [529, 235] on button at bounding box center [528, 233] width 17 height 17
type input "8"
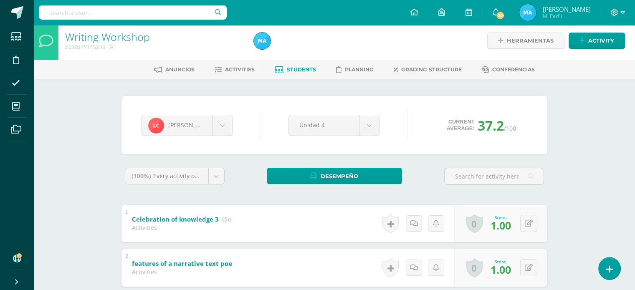
scroll to position [0, 0]
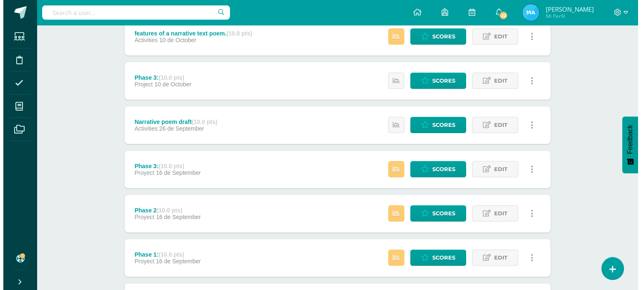
scroll to position [167, 0]
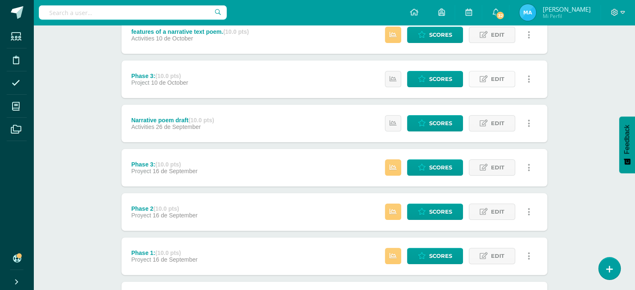
click at [503, 78] on span "Edit" at bounding box center [497, 78] width 13 height 15
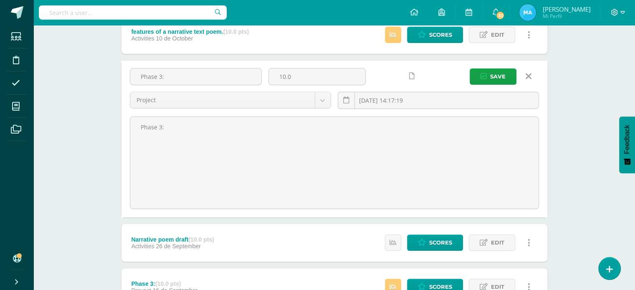
click at [528, 75] on icon at bounding box center [529, 76] width 6 height 9
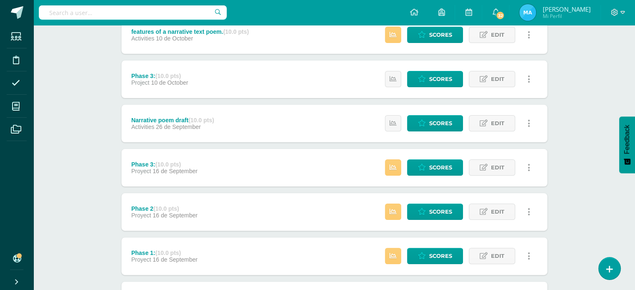
click at [527, 80] on link at bounding box center [529, 79] width 16 height 16
click at [505, 119] on link "Delete" at bounding box center [512, 119] width 67 height 13
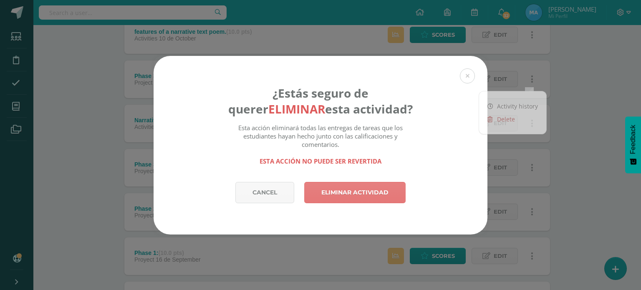
click at [369, 197] on link "Eliminar actividad" at bounding box center [354, 192] width 101 height 21
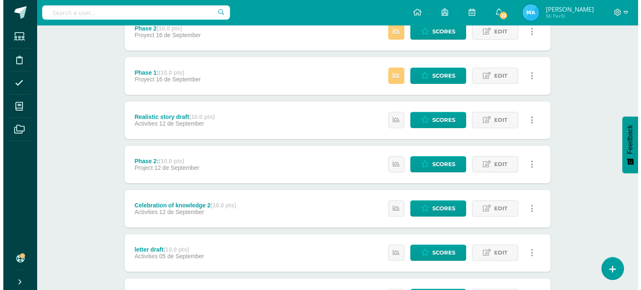
scroll to position [329, 0]
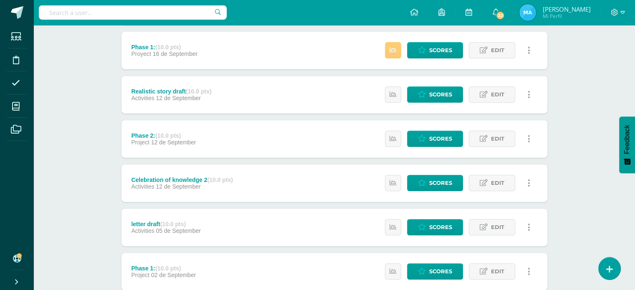
click at [529, 135] on icon at bounding box center [529, 138] width 3 height 9
click at [501, 180] on link "Delete" at bounding box center [512, 178] width 67 height 13
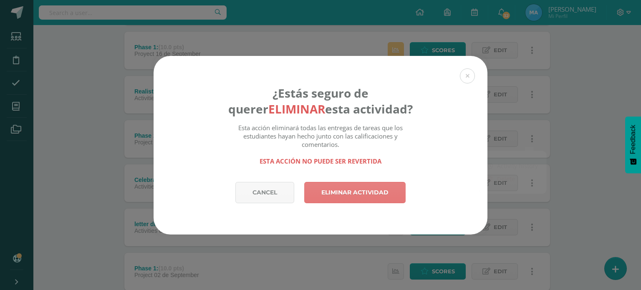
click at [367, 193] on link "Eliminar actividad" at bounding box center [354, 192] width 101 height 21
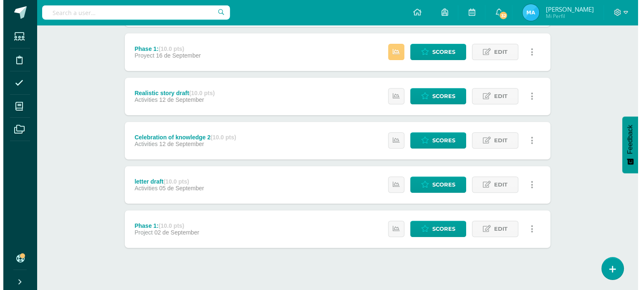
scroll to position [337, 0]
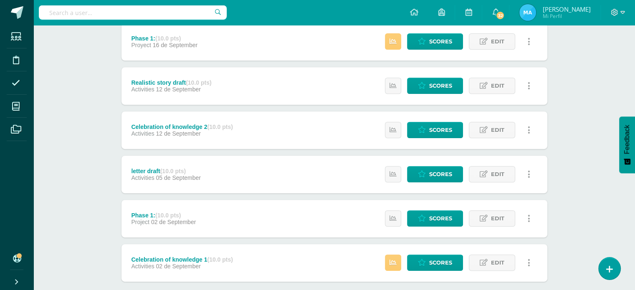
click at [530, 215] on link at bounding box center [529, 218] width 16 height 16
click at [515, 258] on link "Delete" at bounding box center [512, 258] width 67 height 13
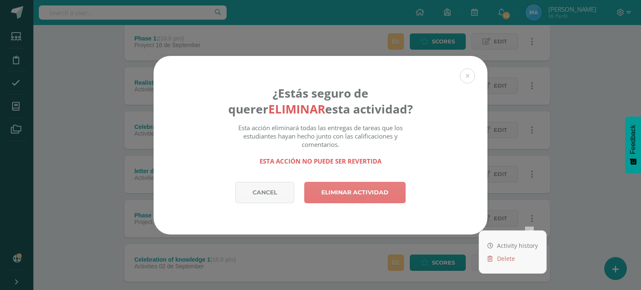
click at [375, 187] on link "Eliminar actividad" at bounding box center [354, 192] width 101 height 21
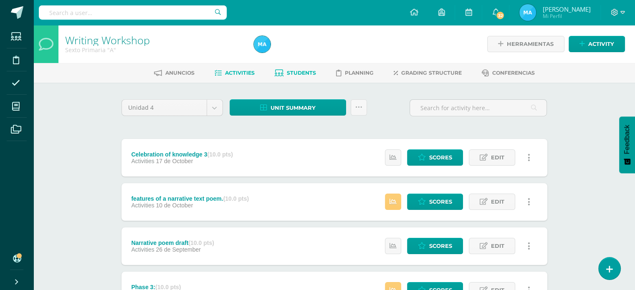
click at [299, 70] on span "Students" at bounding box center [301, 73] width 29 height 6
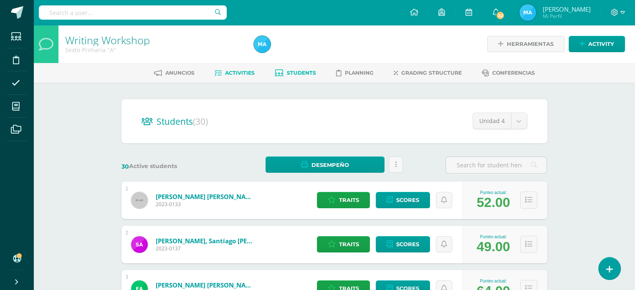
click at [241, 73] on span "Activities" at bounding box center [240, 73] width 30 height 6
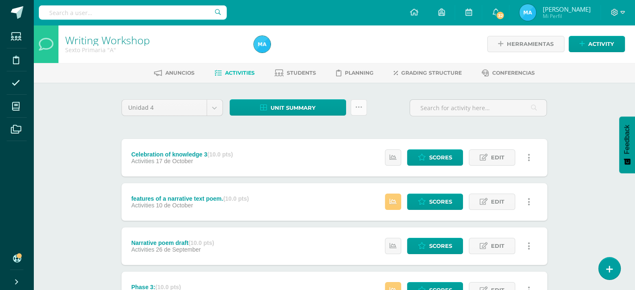
click at [354, 109] on link at bounding box center [359, 107] width 16 height 16
click at [326, 135] on link "Subir actividades en masa" at bounding box center [338, 134] width 92 height 20
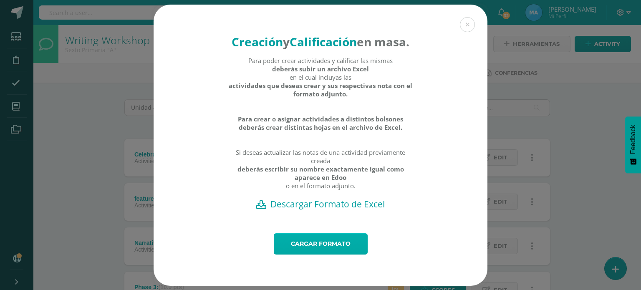
click at [327, 251] on link "Cargar formato" at bounding box center [321, 243] width 94 height 21
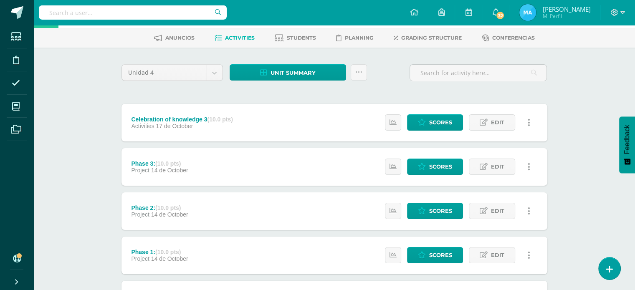
scroll to position [32, 0]
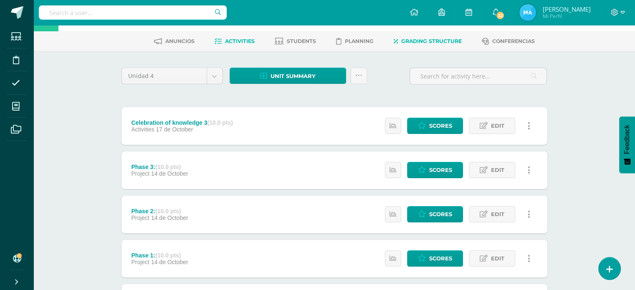
click at [430, 47] on link "Grading structure" at bounding box center [428, 41] width 68 height 13
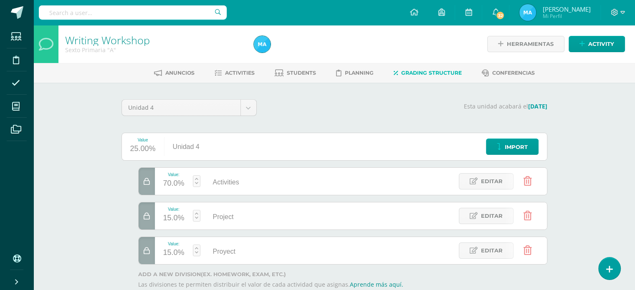
click at [526, 215] on icon at bounding box center [528, 215] width 8 height 9
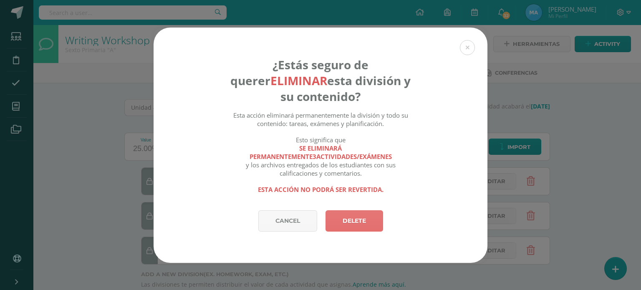
click at [358, 220] on link "Delete" at bounding box center [355, 220] width 58 height 21
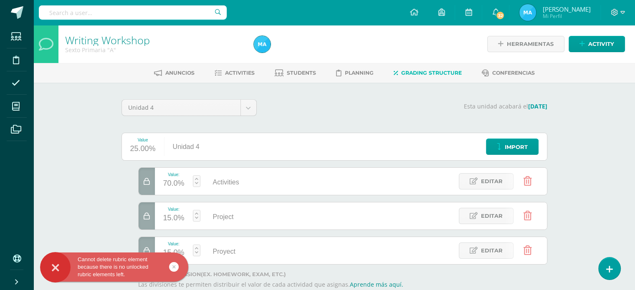
click at [173, 212] on div "15.0%" at bounding box center [173, 218] width 21 height 13
click at [179, 217] on input "15" at bounding box center [176, 214] width 22 height 18
type input "1"
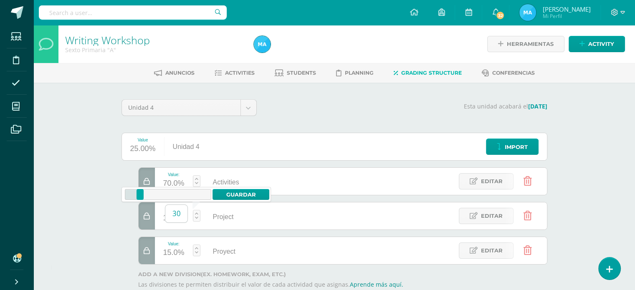
type input "30"
click at [235, 190] on body "Cannot delete rubric element because there is no unlocked rubric elements left.…" at bounding box center [317, 170] width 635 height 340
click at [195, 251] on link at bounding box center [197, 251] width 8 height 12
click at [344, 245] on input "Proyect" at bounding box center [301, 251] width 97 height 16
click at [533, 252] on link at bounding box center [527, 250] width 21 height 21
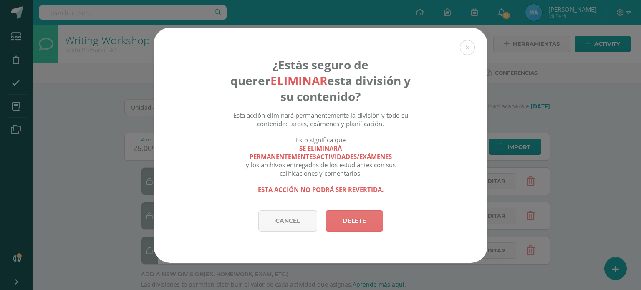
click at [361, 229] on link "Delete" at bounding box center [355, 220] width 58 height 21
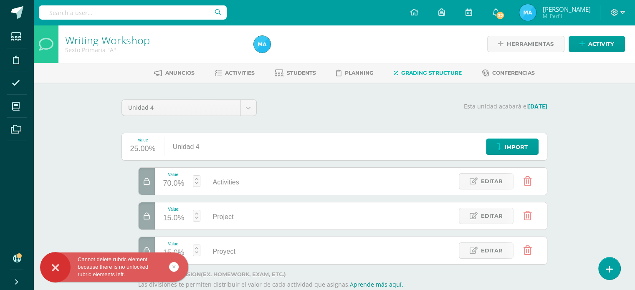
click at [178, 265] on link at bounding box center [174, 267] width 10 height 10
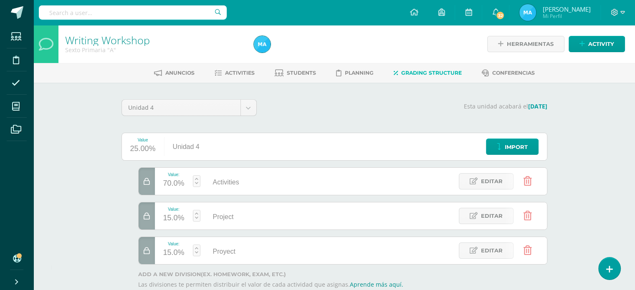
click at [149, 248] on icon at bounding box center [147, 251] width 6 height 7
click at [531, 251] on icon at bounding box center [528, 250] width 8 height 9
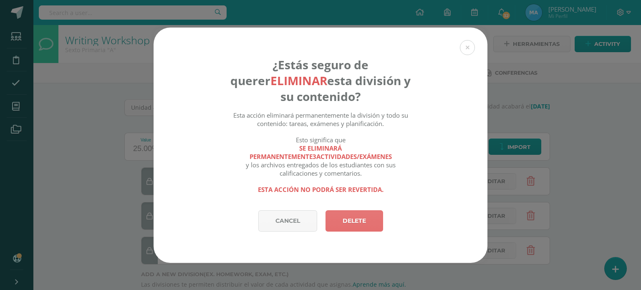
click at [342, 221] on link "Delete" at bounding box center [355, 220] width 58 height 21
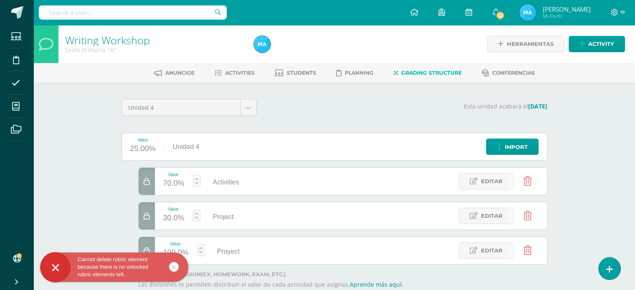
click at [170, 264] on link at bounding box center [174, 267] width 10 height 10
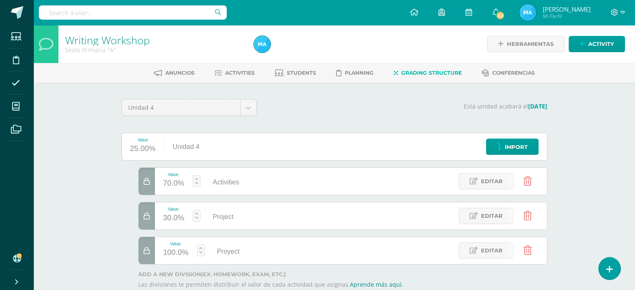
click at [524, 181] on icon at bounding box center [528, 181] width 8 height 9
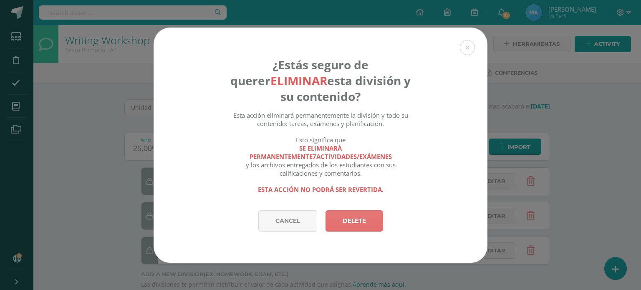
click at [347, 226] on link "Delete" at bounding box center [355, 220] width 58 height 21
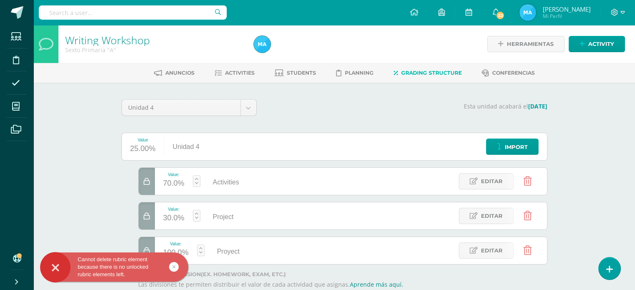
click at [530, 223] on link at bounding box center [527, 215] width 21 height 21
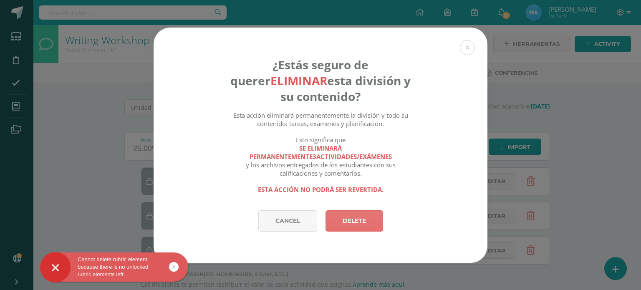
click at [363, 222] on link "Delete" at bounding box center [355, 220] width 58 height 21
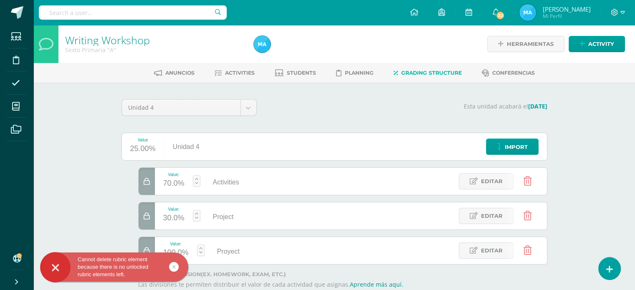
click at [527, 251] on icon at bounding box center [528, 250] width 8 height 9
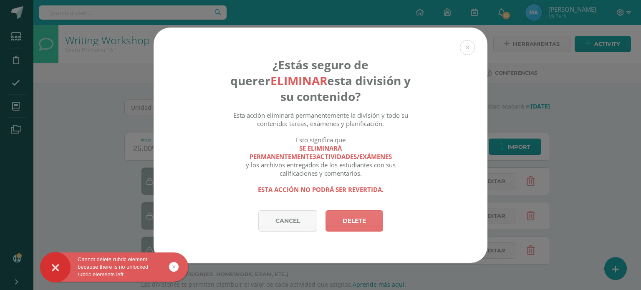
click at [356, 216] on link "Delete" at bounding box center [355, 220] width 58 height 21
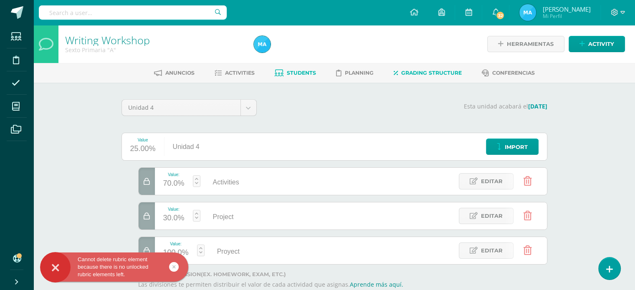
click at [289, 73] on span "Students" at bounding box center [301, 73] width 29 height 6
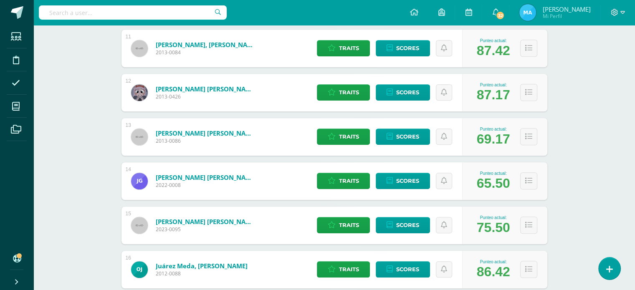
scroll to position [583, 0]
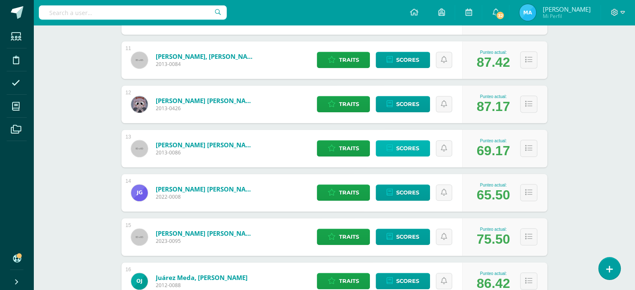
click at [405, 143] on span "Scores" at bounding box center [407, 148] width 23 height 15
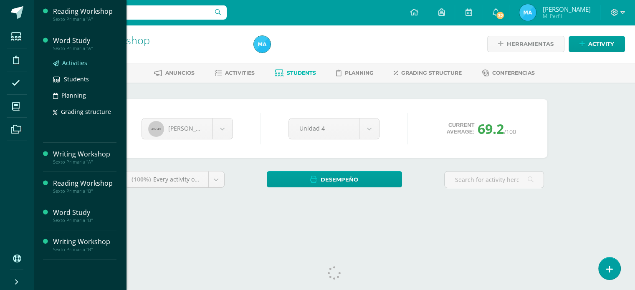
click at [77, 66] on span "Activities" at bounding box center [74, 63] width 25 height 8
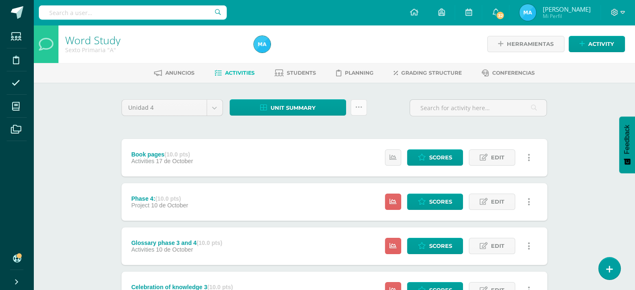
click at [360, 112] on link at bounding box center [359, 107] width 16 height 16
click at [344, 127] on link "Subir actividades en masa" at bounding box center [338, 134] width 92 height 20
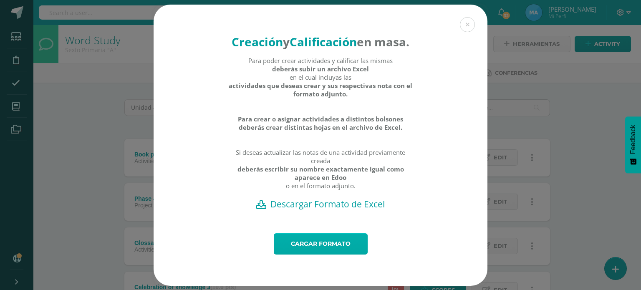
click at [327, 255] on link "Cargar formato" at bounding box center [321, 243] width 94 height 21
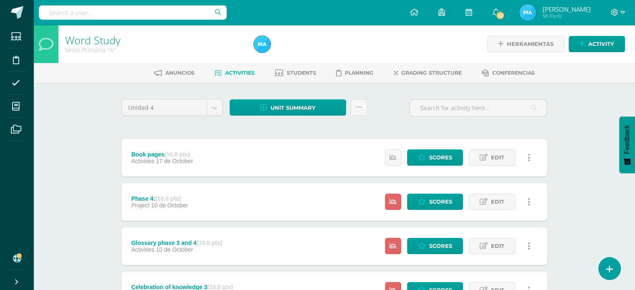
click at [529, 198] on icon at bounding box center [529, 201] width 3 height 9
click at [514, 253] on link "Delete" at bounding box center [512, 254] width 67 height 13
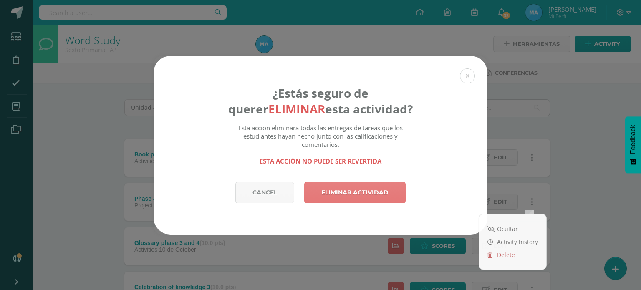
click at [352, 195] on link "Eliminar actividad" at bounding box center [354, 192] width 101 height 21
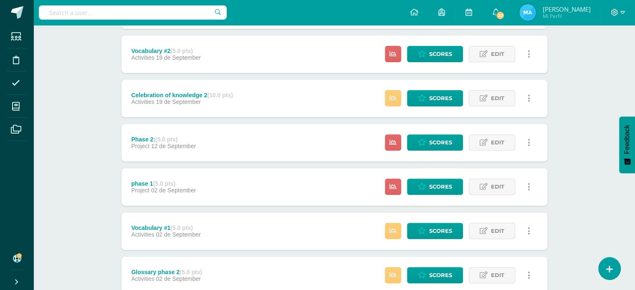
scroll to position [281, 0]
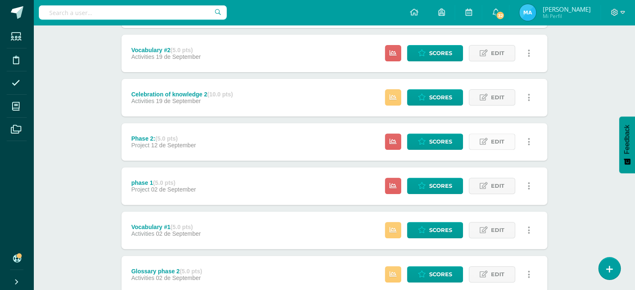
click at [501, 142] on span "Edit" at bounding box center [497, 141] width 13 height 15
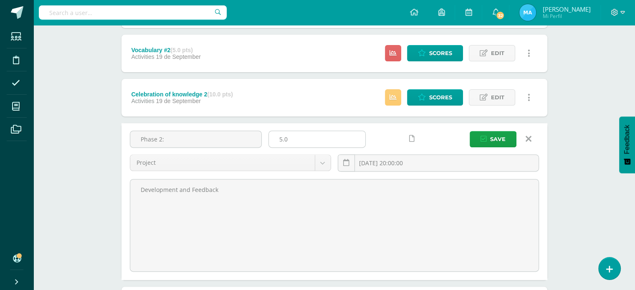
click at [327, 134] on input "5.0" at bounding box center [317, 139] width 96 height 16
type input "10"
click at [475, 139] on button "Save" at bounding box center [493, 139] width 47 height 16
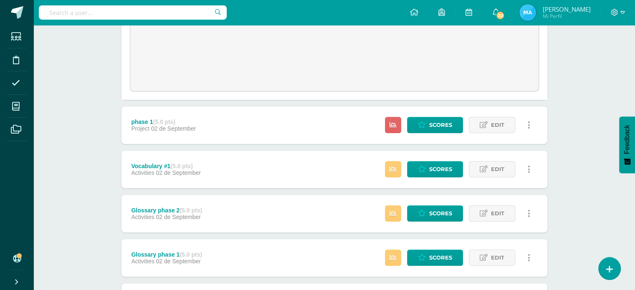
scroll to position [474, 0]
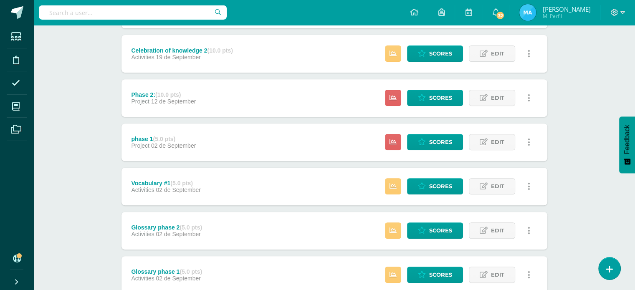
scroll to position [321, 0]
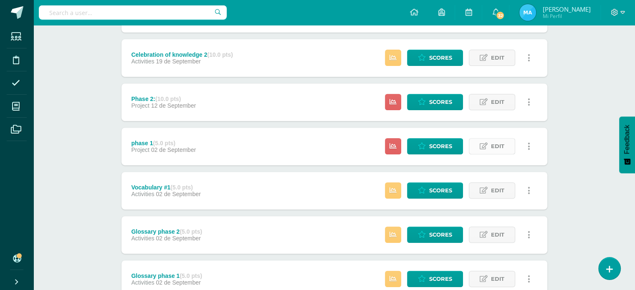
click at [498, 150] on span "Edit" at bounding box center [497, 146] width 13 height 15
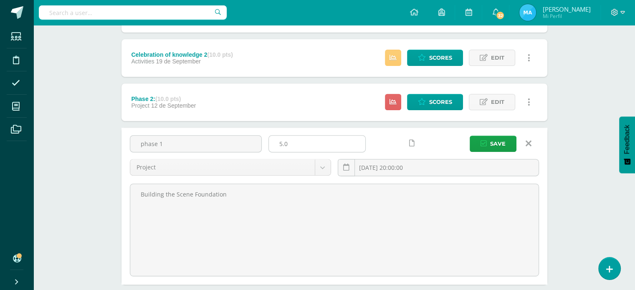
click at [329, 139] on input "5.0" at bounding box center [317, 144] width 96 height 16
type input "10"
click at [470, 136] on button "Save" at bounding box center [493, 144] width 47 height 16
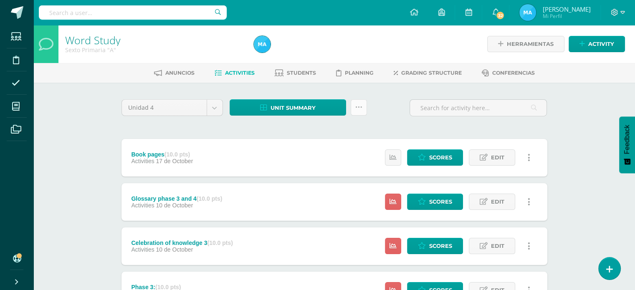
click at [358, 109] on icon at bounding box center [358, 107] width 7 height 7
click at [331, 138] on link "Subir actividades en masa" at bounding box center [338, 134] width 92 height 20
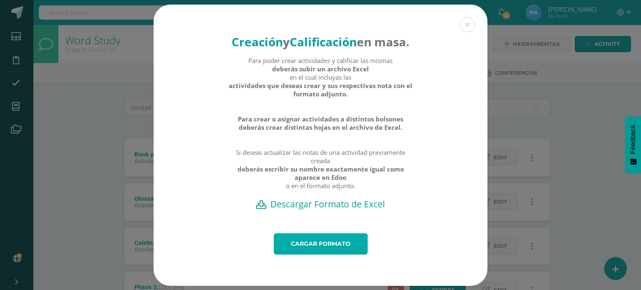
click at [346, 248] on link "Cargar formato" at bounding box center [321, 243] width 94 height 21
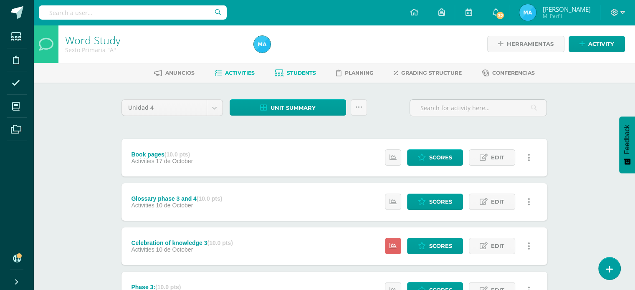
click at [301, 69] on link "Students" at bounding box center [295, 72] width 41 height 13
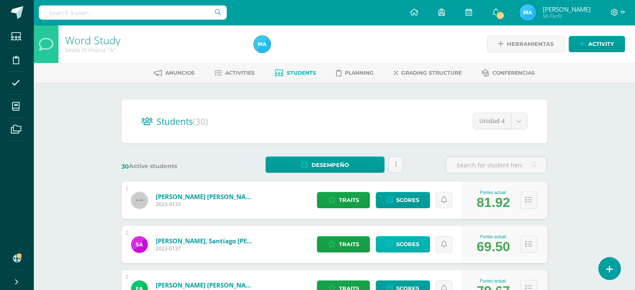
click at [388, 245] on icon at bounding box center [390, 244] width 6 height 7
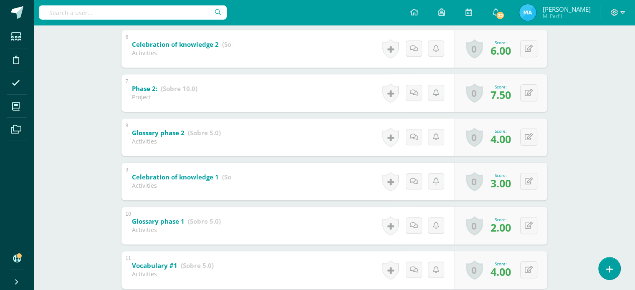
scroll to position [402, 0]
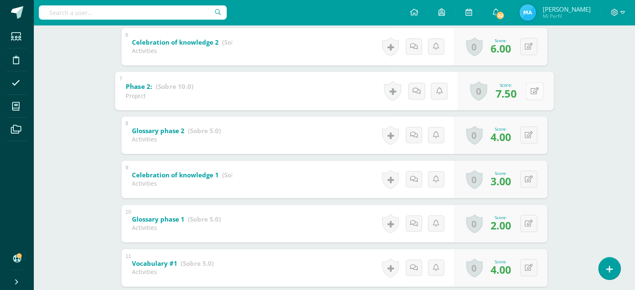
click at [528, 86] on button at bounding box center [535, 91] width 18 height 18
type input "8"
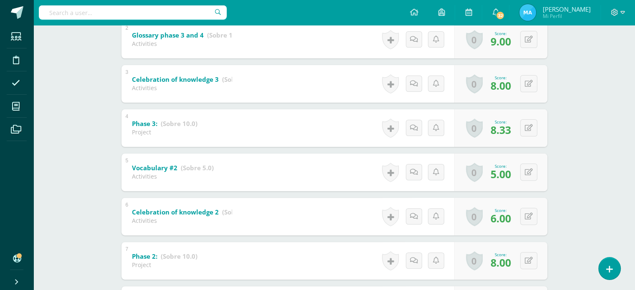
scroll to position [215, 0]
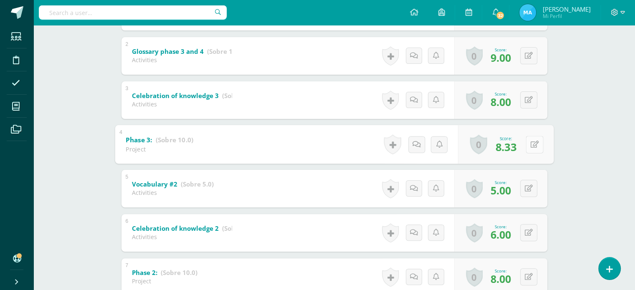
click at [528, 150] on button at bounding box center [535, 145] width 18 height 18
type input "8"
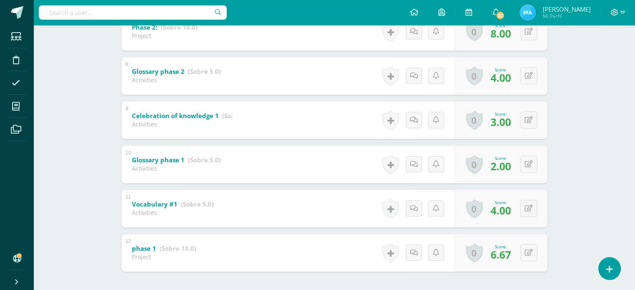
scroll to position [498, 0]
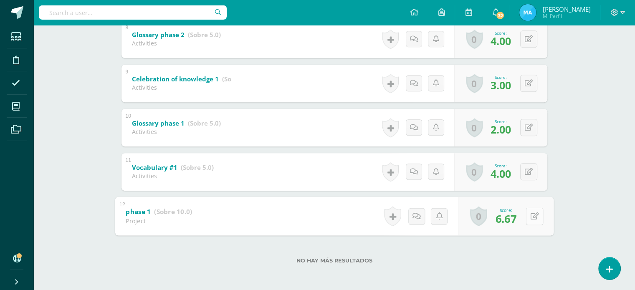
click at [527, 213] on button at bounding box center [535, 217] width 18 height 18
type input "7"
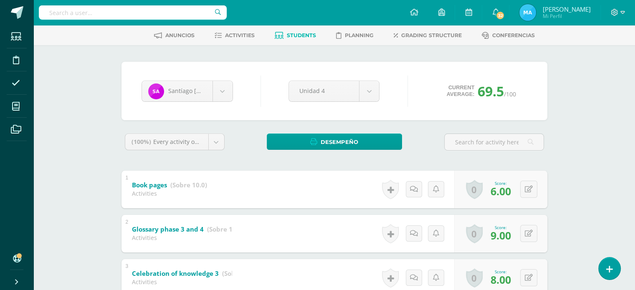
scroll to position [0, 0]
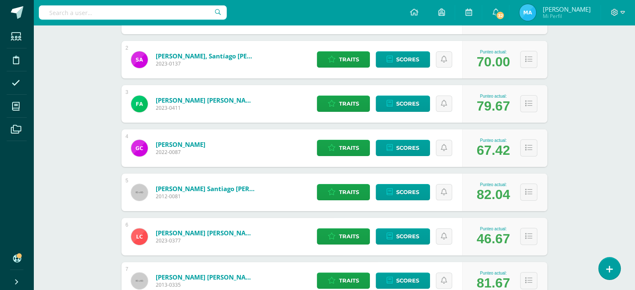
scroll to position [190, 0]
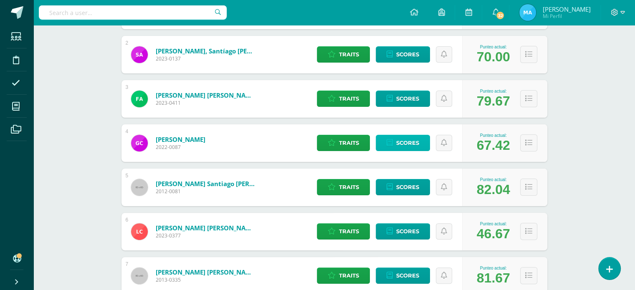
click at [410, 140] on span "Scores" at bounding box center [407, 142] width 23 height 15
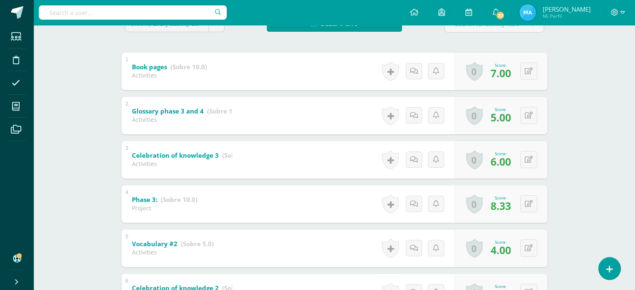
scroll to position [158, 0]
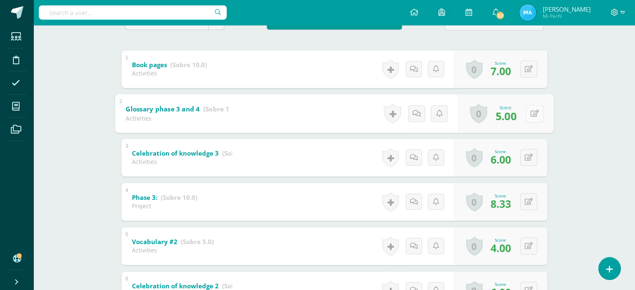
click at [524, 113] on div "0 Badges Badges obtained Aún no hay logros agregados Score: 5.00" at bounding box center [506, 113] width 96 height 39
click at [527, 113] on button at bounding box center [535, 114] width 18 height 18
type input "6"
click at [530, 199] on icon at bounding box center [529, 201] width 8 height 7
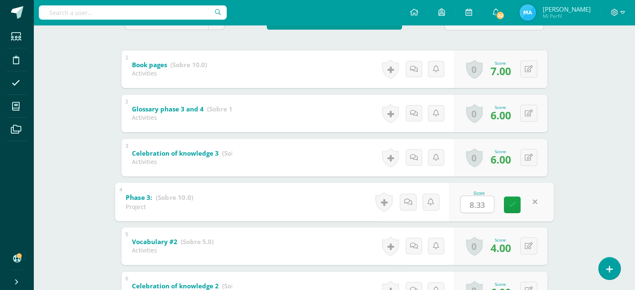
type input "8"
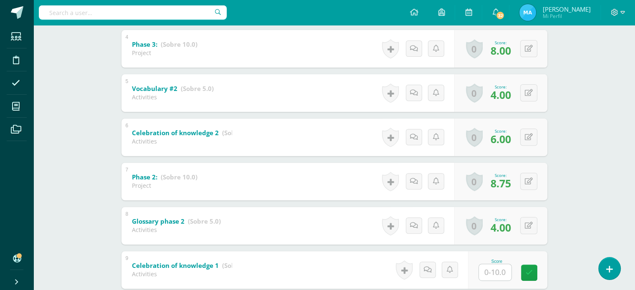
scroll to position [313, 0]
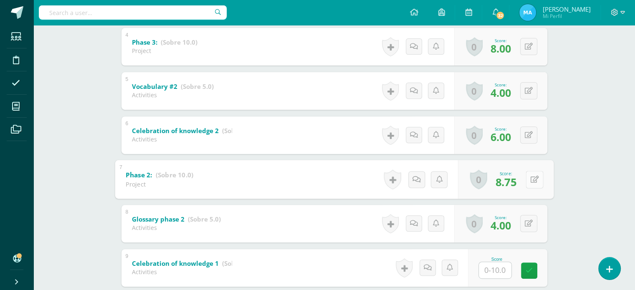
click at [530, 181] on icon at bounding box center [534, 179] width 8 height 7
type input "9"
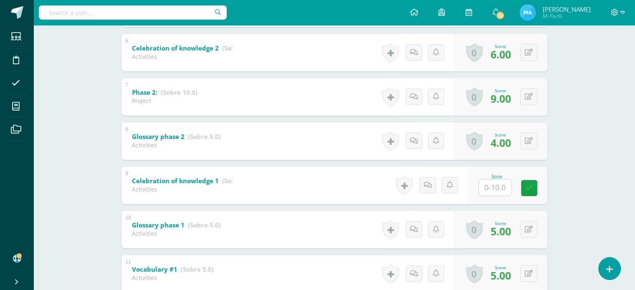
scroll to position [397, 0]
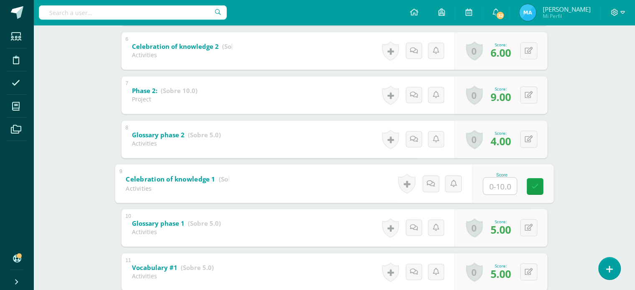
click at [493, 180] on input "text" at bounding box center [499, 185] width 33 height 17
type input "6"
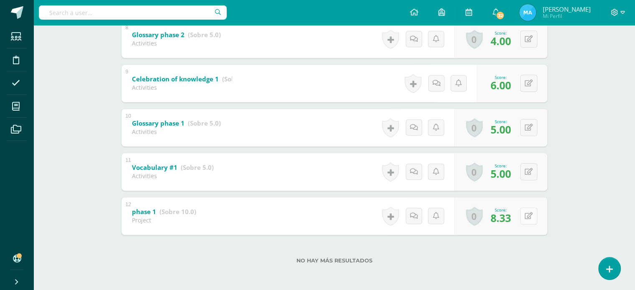
click at [526, 213] on button at bounding box center [528, 216] width 17 height 17
type input "8"
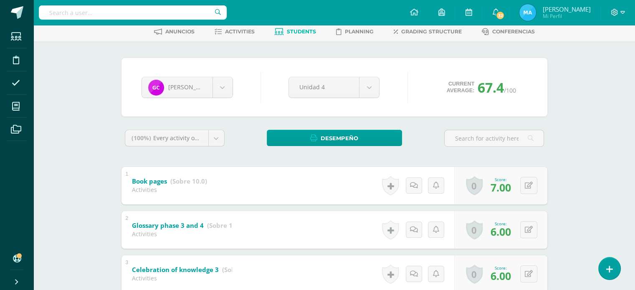
scroll to position [33, 0]
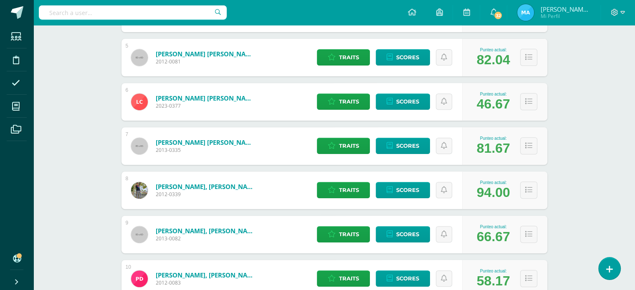
scroll to position [321, 0]
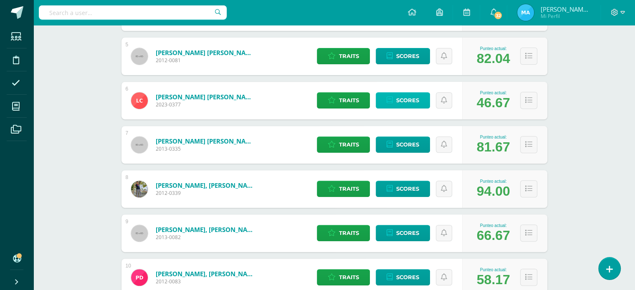
click at [414, 106] on span "Scores" at bounding box center [407, 100] width 23 height 15
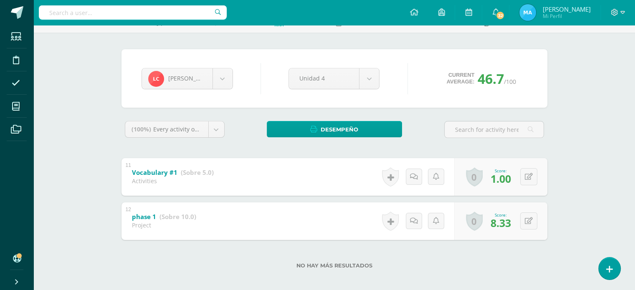
scroll to position [55, 0]
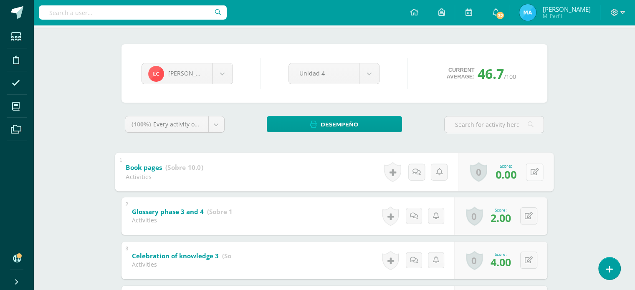
click at [533, 170] on button at bounding box center [535, 172] width 18 height 18
type input "1"
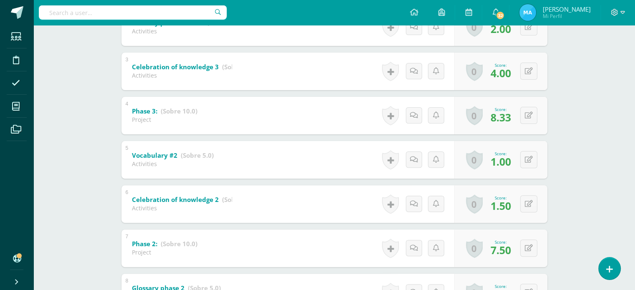
scroll to position [251, 0]
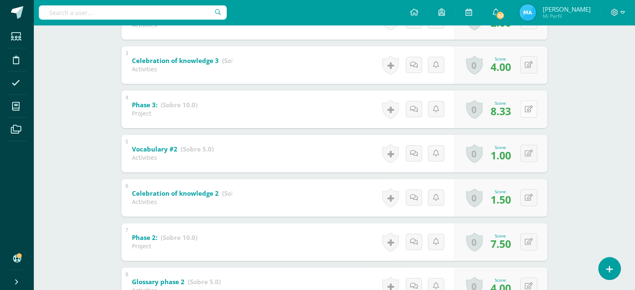
click at [526, 106] on button at bounding box center [528, 109] width 17 height 17
type input "8"
click at [526, 195] on button at bounding box center [535, 198] width 18 height 18
type input "2"
click at [528, 245] on button at bounding box center [535, 242] width 18 height 18
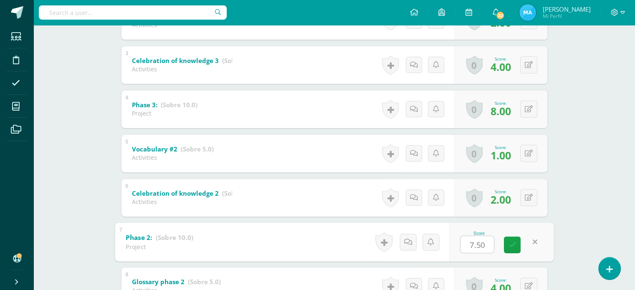
type input "8"
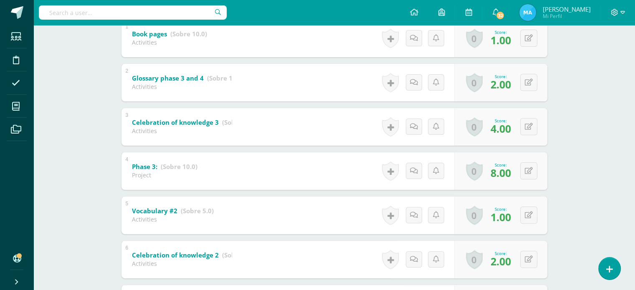
scroll to position [190, 0]
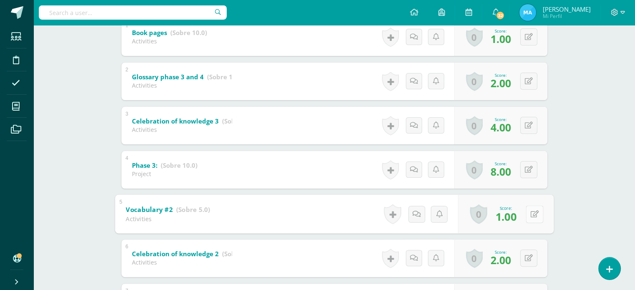
click at [529, 210] on button at bounding box center [535, 214] width 18 height 18
type input "3"
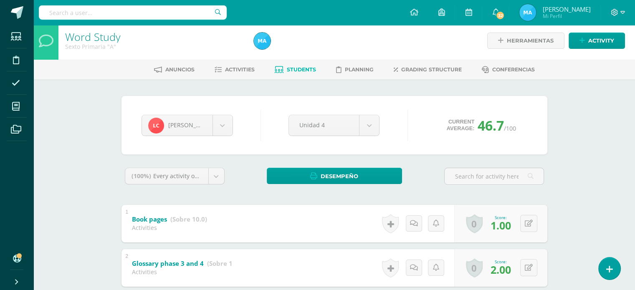
scroll to position [0, 0]
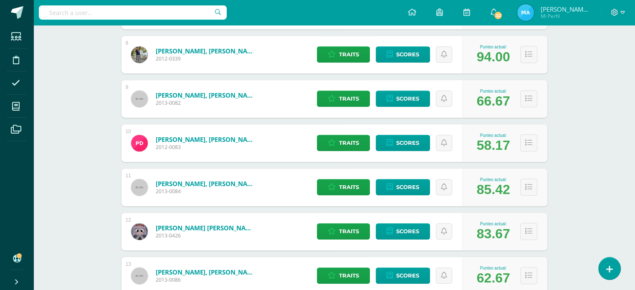
scroll to position [457, 0]
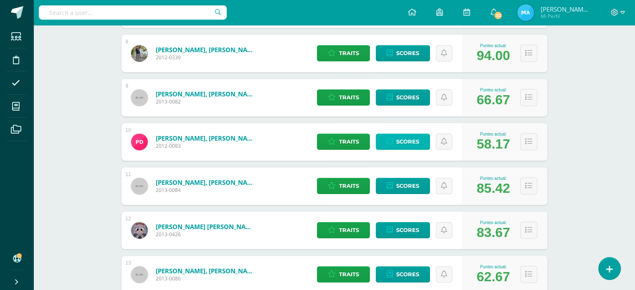
click at [395, 138] on link "Scores" at bounding box center [403, 142] width 54 height 16
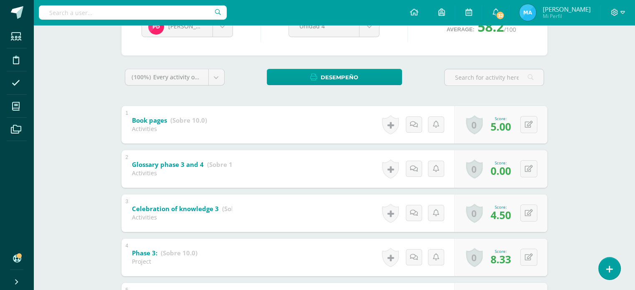
scroll to position [104, 0]
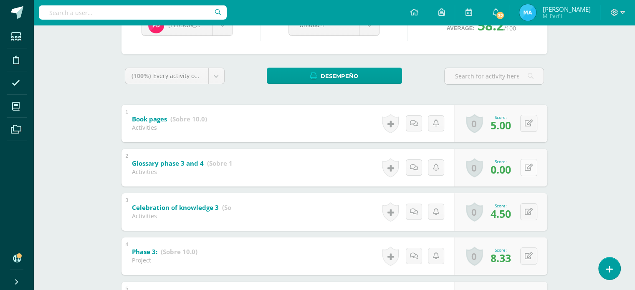
click at [534, 164] on button at bounding box center [528, 167] width 17 height 17
type input "10"
click at [514, 176] on link at bounding box center [512, 170] width 17 height 17
click at [528, 121] on button at bounding box center [535, 124] width 18 height 18
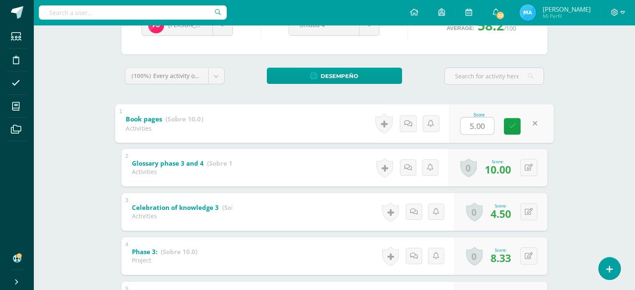
type input "6"
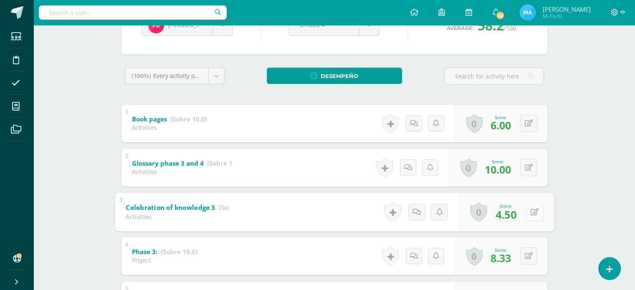
click at [533, 214] on button at bounding box center [535, 212] width 18 height 18
type input "5"
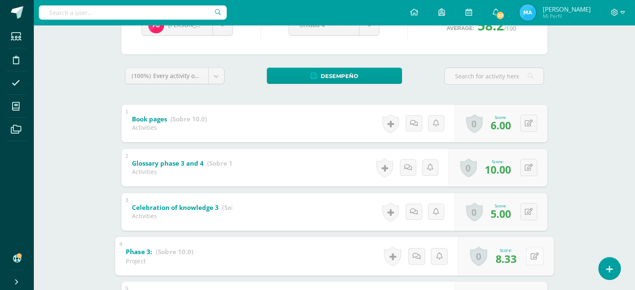
click at [532, 260] on button at bounding box center [535, 257] width 18 height 18
type input "8"
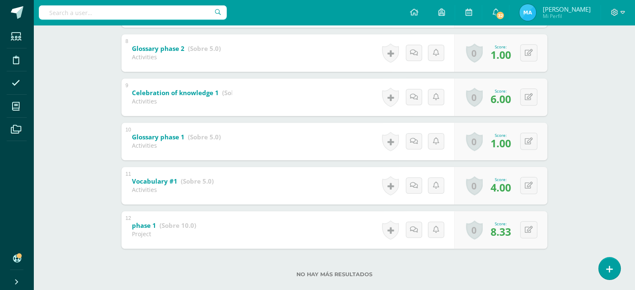
scroll to position [498, 0]
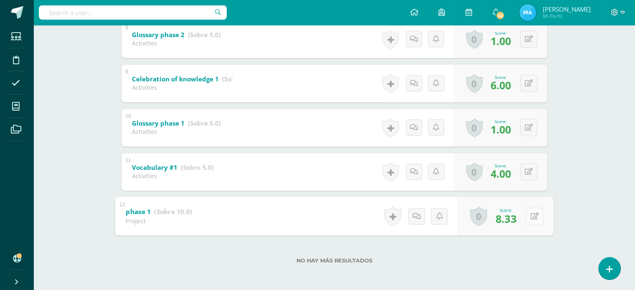
click at [529, 214] on button at bounding box center [535, 217] width 18 height 18
type input "8"
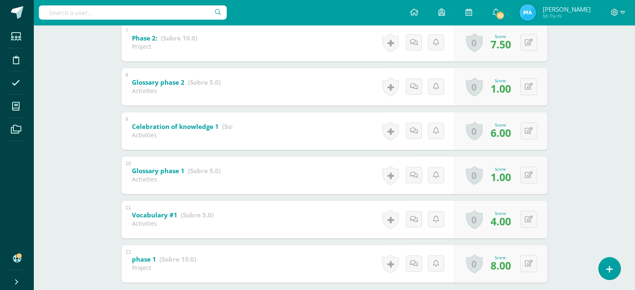
scroll to position [441, 0]
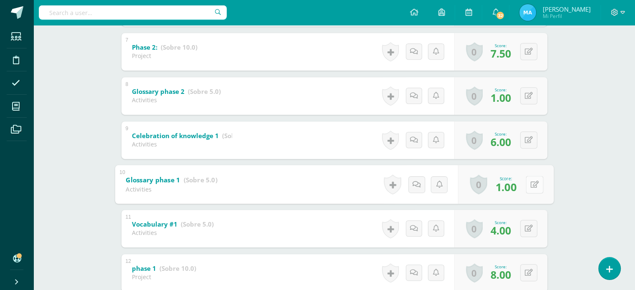
click at [534, 187] on button at bounding box center [535, 185] width 18 height 18
type input "3"
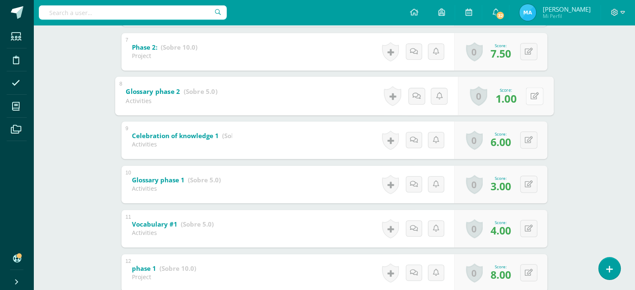
click at [528, 94] on button at bounding box center [535, 96] width 18 height 18
type input "3"
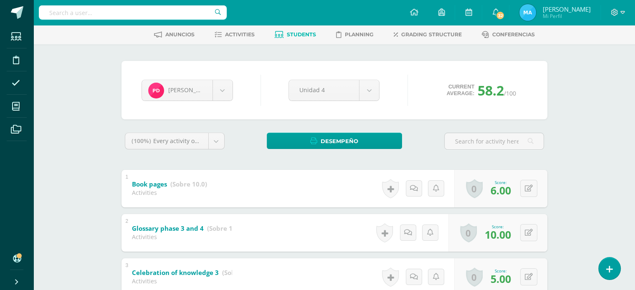
scroll to position [34, 0]
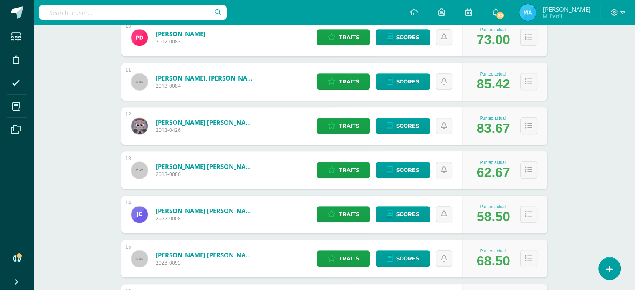
scroll to position [563, 0]
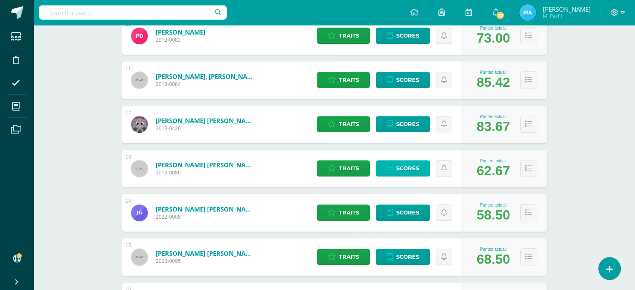
click at [413, 168] on span "Scores" at bounding box center [407, 168] width 23 height 15
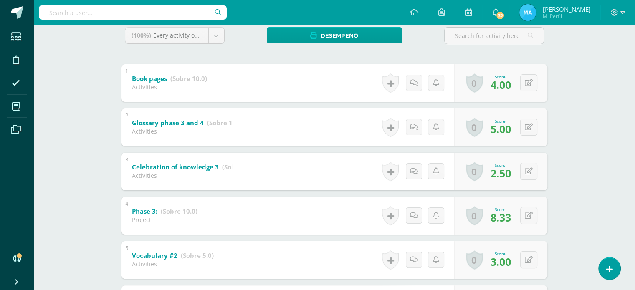
scroll to position [165, 0]
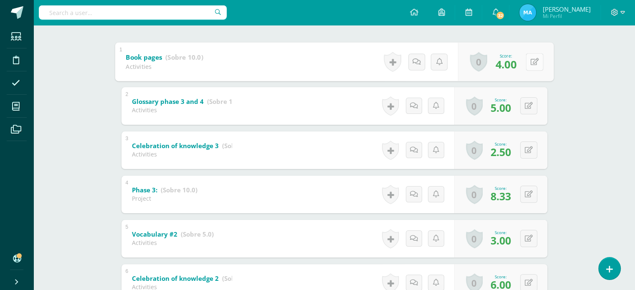
click at [524, 63] on div "0 Badges Badges obtained Aún no hay logros agregados Score: 4.00" at bounding box center [506, 61] width 96 height 39
click at [531, 64] on icon at bounding box center [534, 61] width 8 height 7
type input "6"
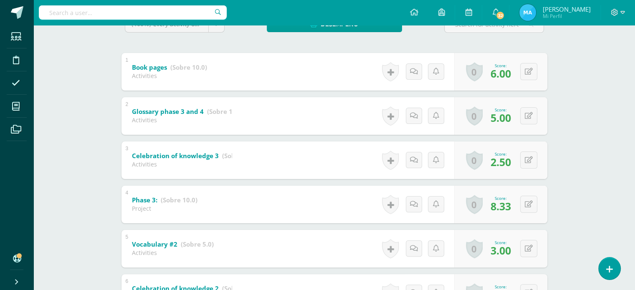
scroll to position [158, 0]
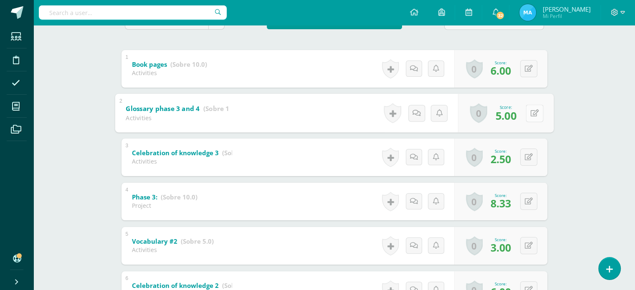
click at [521, 114] on div "0 Badges Badges obtained Aún no hay logros agregados Score: 5.00" at bounding box center [506, 113] width 96 height 39
click at [527, 113] on button at bounding box center [535, 113] width 18 height 18
type input "6"
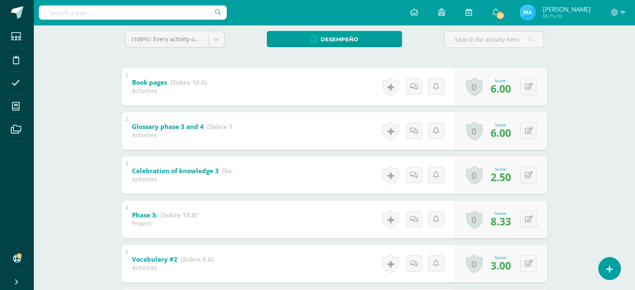
scroll to position [139, 0]
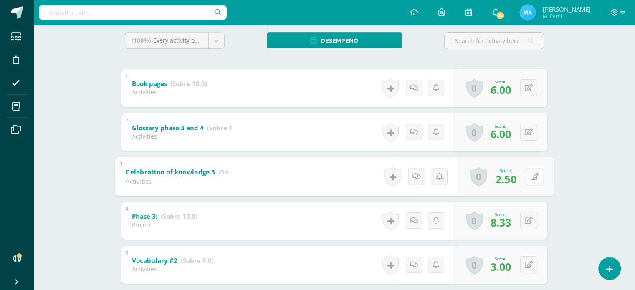
click at [524, 178] on div "0 Badges Badges obtained Aún no hay logros agregados Score: 2.50" at bounding box center [506, 176] width 96 height 39
click at [530, 179] on icon at bounding box center [534, 176] width 8 height 7
type input "3"
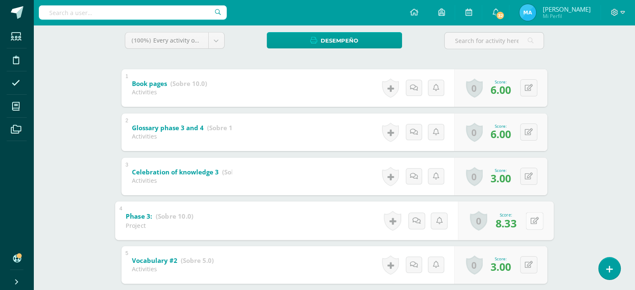
click at [529, 219] on button at bounding box center [535, 221] width 18 height 18
type input "9"
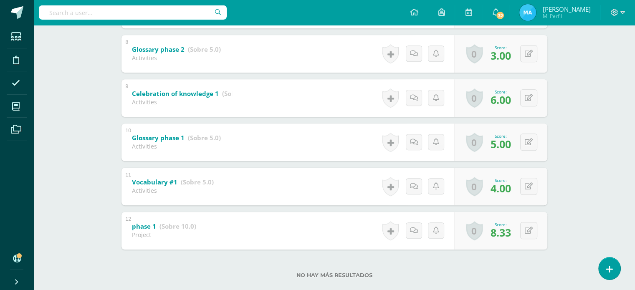
scroll to position [484, 0]
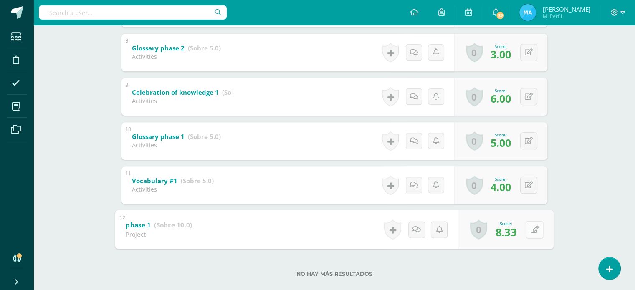
click at [531, 225] on button at bounding box center [535, 230] width 18 height 18
type input "9"
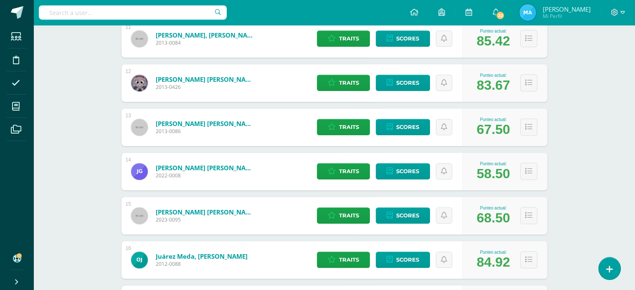
scroll to position [610, 0]
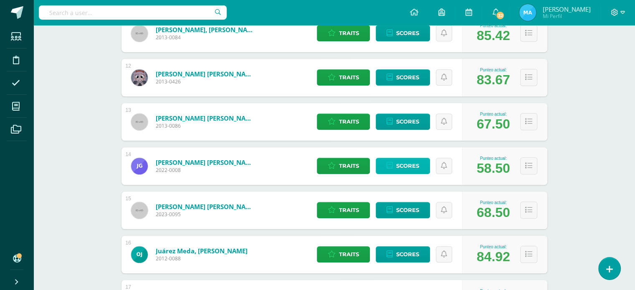
click at [407, 165] on span "Scores" at bounding box center [407, 165] width 23 height 15
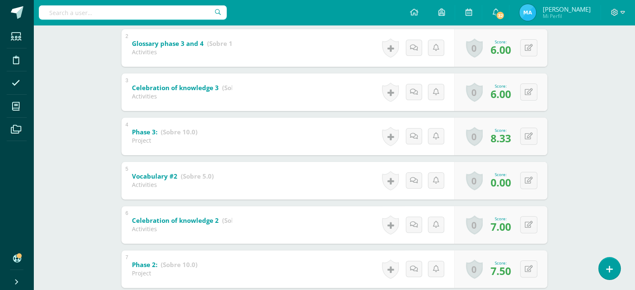
scroll to position [226, 0]
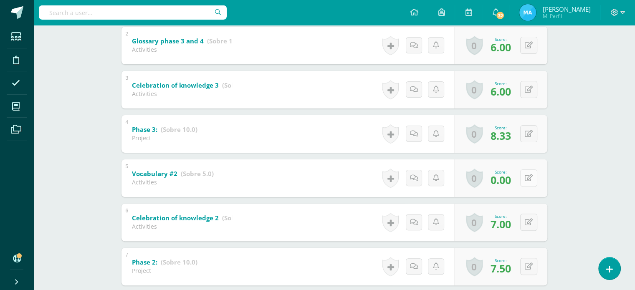
click at [526, 179] on button at bounding box center [528, 178] width 17 height 17
type input "1"
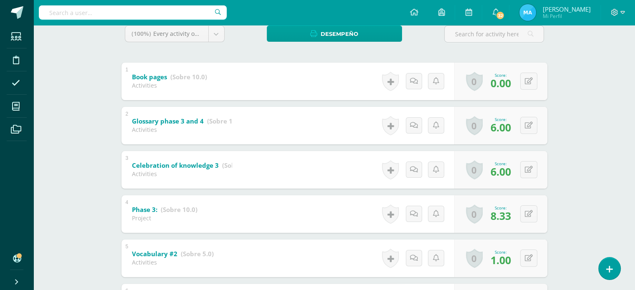
scroll to position [145, 0]
click at [527, 81] on button at bounding box center [528, 81] width 17 height 17
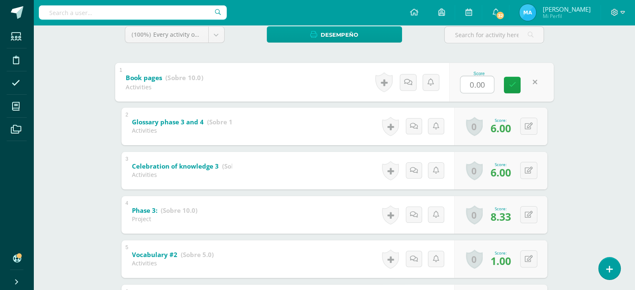
type input "6"
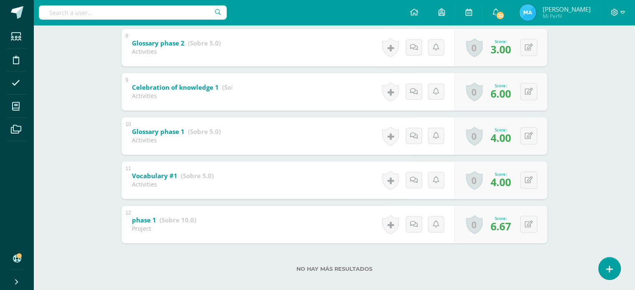
scroll to position [498, 0]
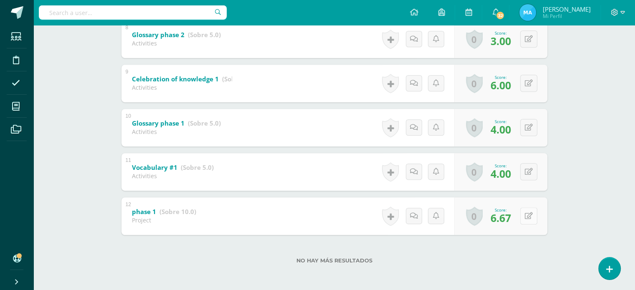
click at [530, 210] on button at bounding box center [528, 216] width 17 height 17
type input "7"
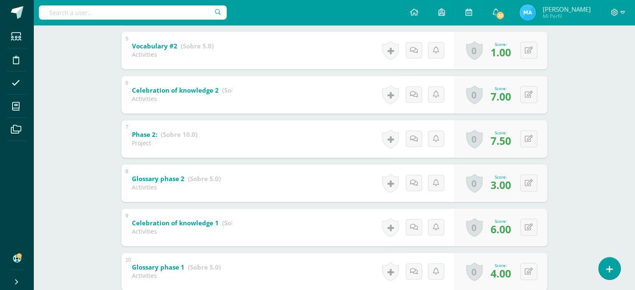
scroll to position [345, 0]
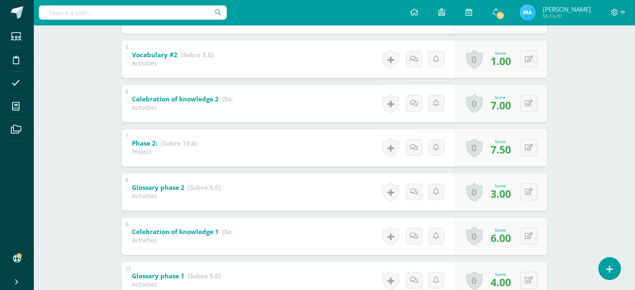
drag, startPoint x: 628, startPoint y: 175, endPoint x: 638, endPoint y: 178, distance: 10.4
click at [635, 178] on html "Students Discipline Attendance My courses Archivos Soporte Help Reportar un pro…" at bounding box center [317, 49] width 635 height 788
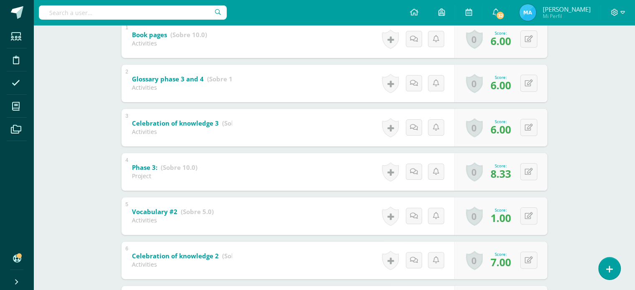
scroll to position [186, 0]
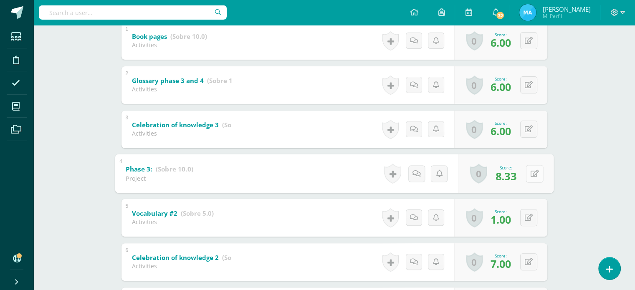
click at [527, 177] on button at bounding box center [535, 174] width 18 height 18
type input "8"
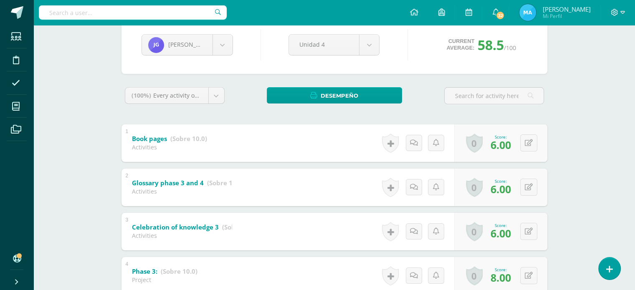
scroll to position [35, 0]
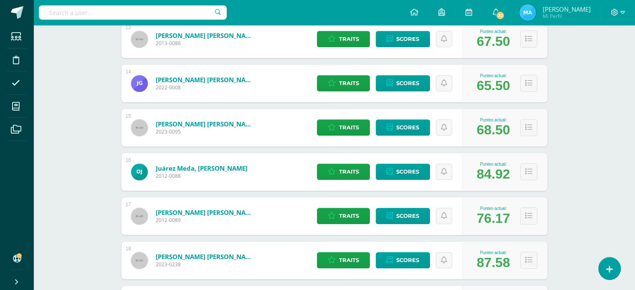
scroll to position [690, 0]
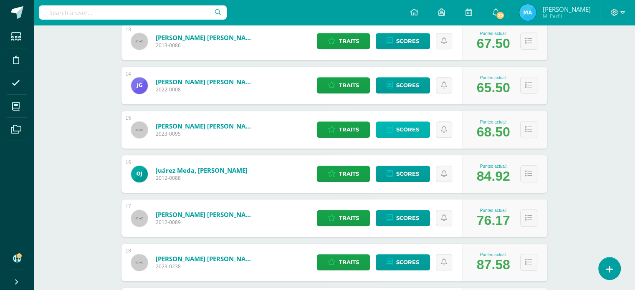
click at [416, 128] on span "Scores" at bounding box center [407, 129] width 23 height 15
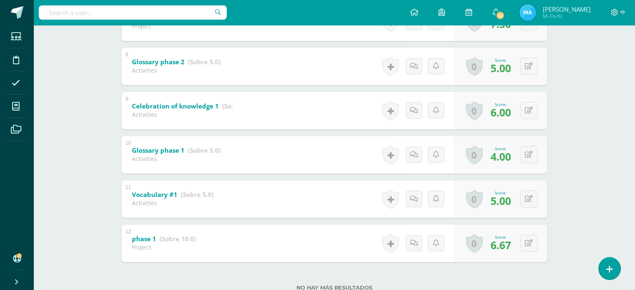
scroll to position [498, 0]
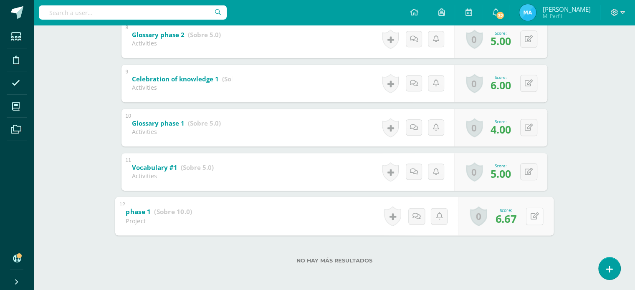
click at [536, 218] on button at bounding box center [535, 217] width 18 height 18
type input "7"
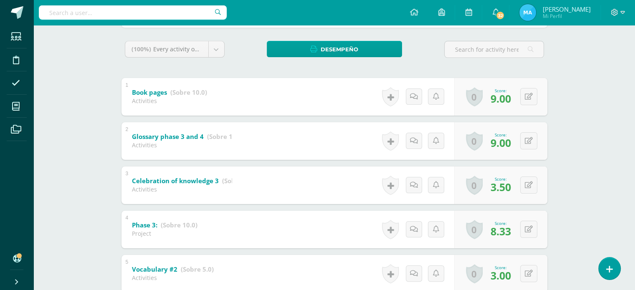
scroll to position [107, 0]
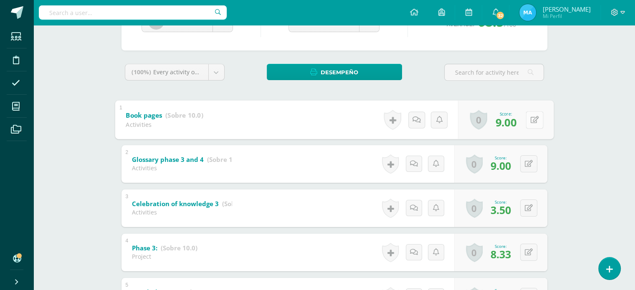
click at [527, 120] on button at bounding box center [535, 120] width 18 height 18
type input "10"
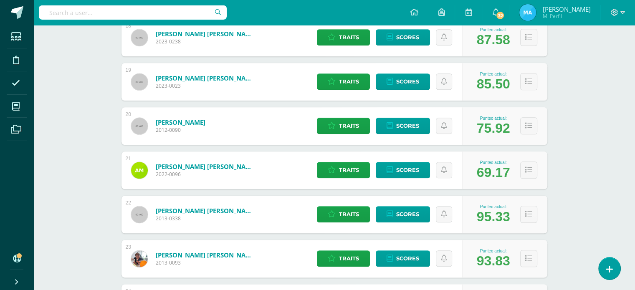
scroll to position [927, 0]
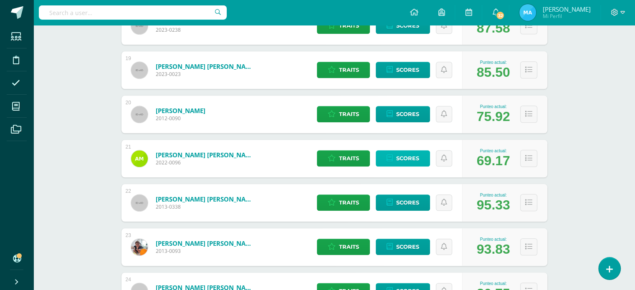
click at [412, 162] on span "Scores" at bounding box center [407, 158] width 23 height 15
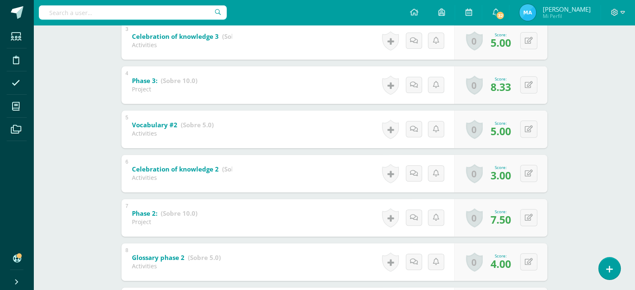
scroll to position [276, 0]
click at [524, 82] on div "0 Badges Badges obtained Aún no hay logros agregados Score: 8.33" at bounding box center [506, 84] width 96 height 39
click at [534, 85] on icon at bounding box center [534, 84] width 8 height 7
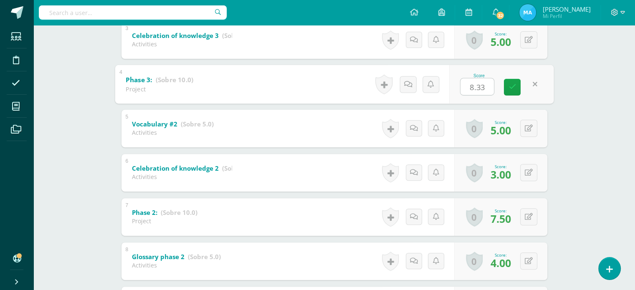
type input "8"
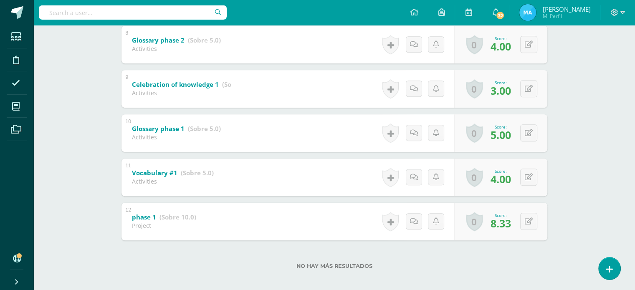
scroll to position [493, 0]
click at [529, 219] on button at bounding box center [535, 221] width 18 height 18
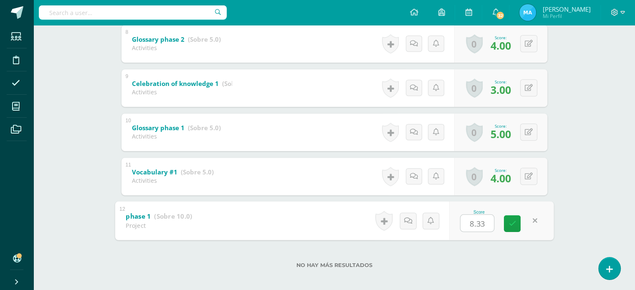
type input "8"
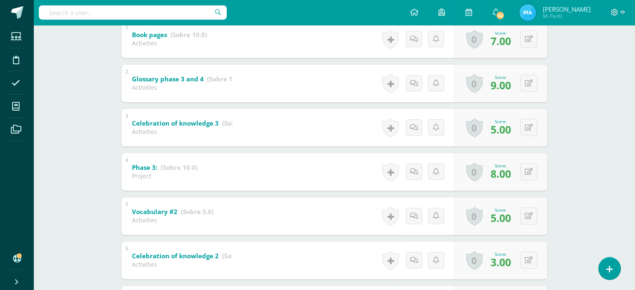
scroll to position [189, 0]
click at [521, 127] on div "0 Badges Badges obtained Aún no hay logros agregados Score: 5.00" at bounding box center [506, 126] width 96 height 39
click at [531, 128] on icon at bounding box center [534, 126] width 8 height 7
click at [522, 127] on div "0 Badges Badges obtained Aún no hay logros agregados Score: 2.00" at bounding box center [500, 127] width 93 height 38
click at [528, 127] on button at bounding box center [535, 127] width 18 height 18
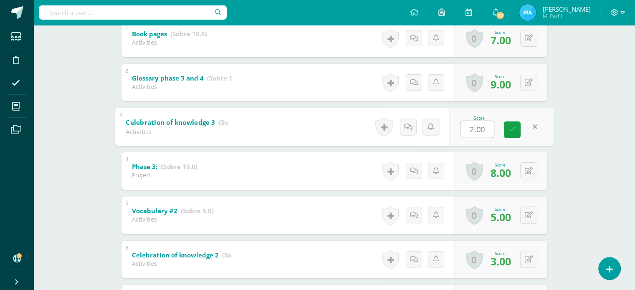
type input "6"
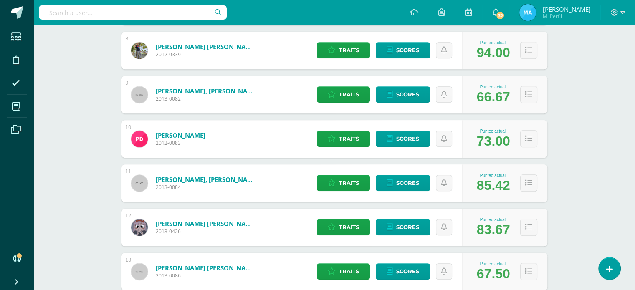
scroll to position [388, 0]
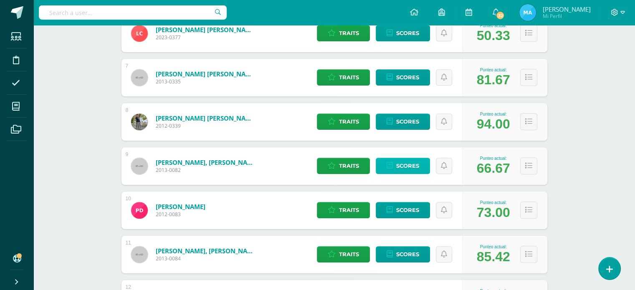
click at [406, 170] on span "Scores" at bounding box center [407, 165] width 23 height 15
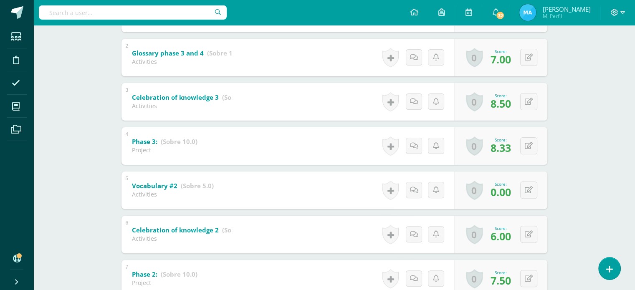
scroll to position [214, 0]
click at [523, 144] on div "0 Badges Badges obtained Aún no hay logros agregados Score: 8.33" at bounding box center [506, 145] width 96 height 39
click at [534, 187] on button at bounding box center [535, 190] width 18 height 18
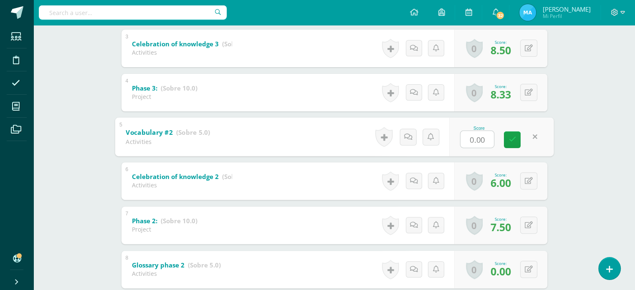
scroll to position [268, 0]
type input "4"
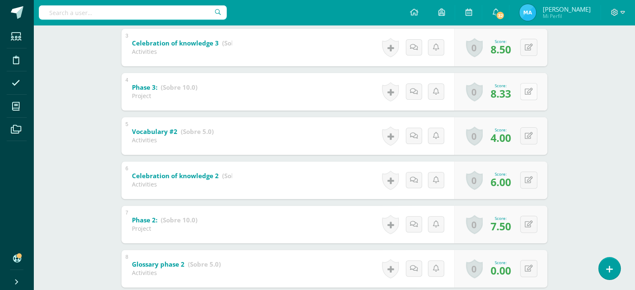
click at [528, 94] on button at bounding box center [528, 91] width 17 height 17
type input "8"
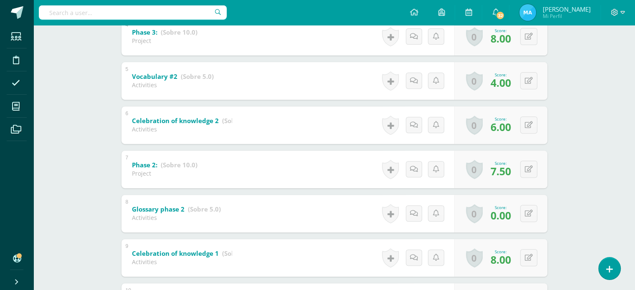
scroll to position [345, 0]
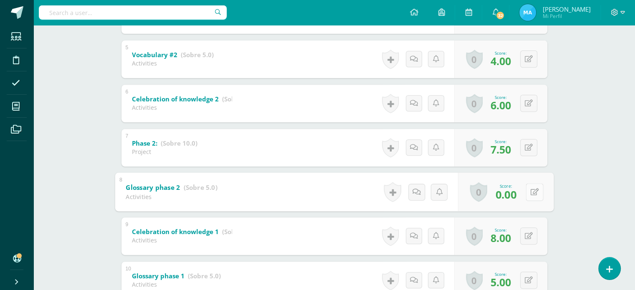
click at [533, 188] on button at bounding box center [535, 192] width 18 height 18
type input "1"
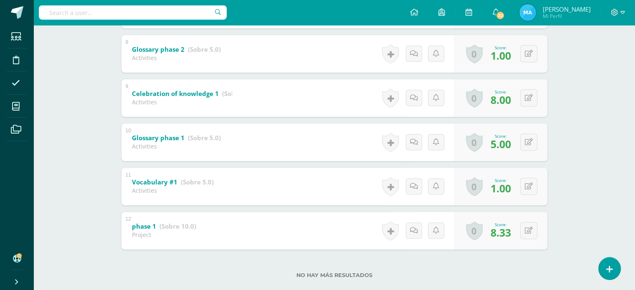
scroll to position [498, 0]
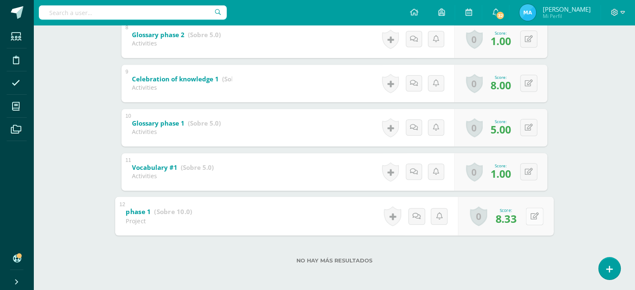
click at [528, 215] on button at bounding box center [535, 217] width 18 height 18
type input "8"
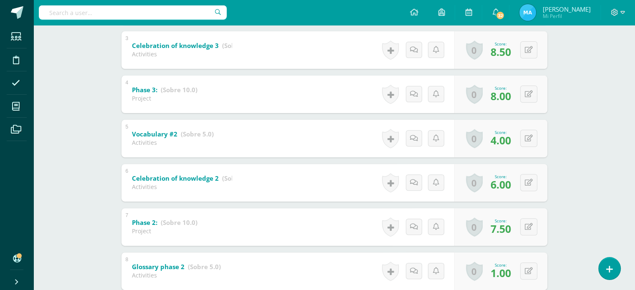
scroll to position [0, 0]
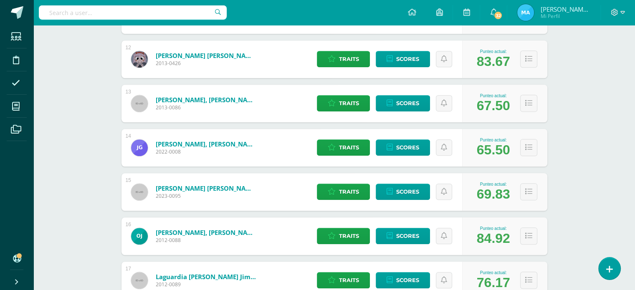
scroll to position [629, 0]
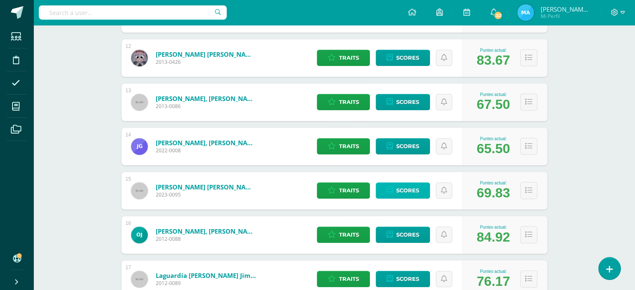
click at [412, 185] on span "Scores" at bounding box center [407, 190] width 23 height 15
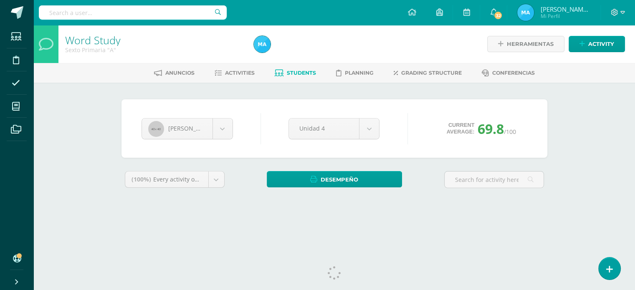
click at [541, 148] on div "[PERSON_NAME] [PERSON_NAME] [PERSON_NAME] [PERSON_NAME] [PERSON_NAME] [PERSON_N…" at bounding box center [334, 128] width 426 height 58
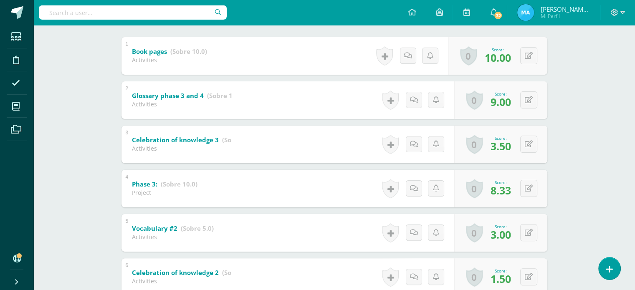
scroll to position [172, 0]
click at [529, 186] on button at bounding box center [535, 188] width 18 height 18
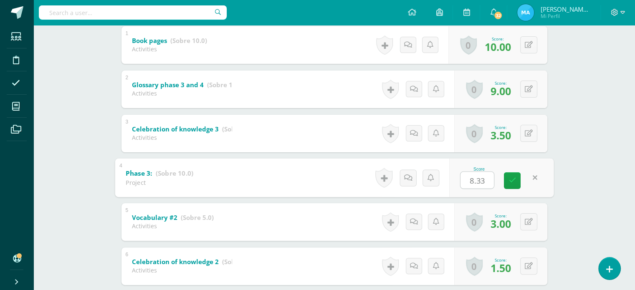
scroll to position [184, 0]
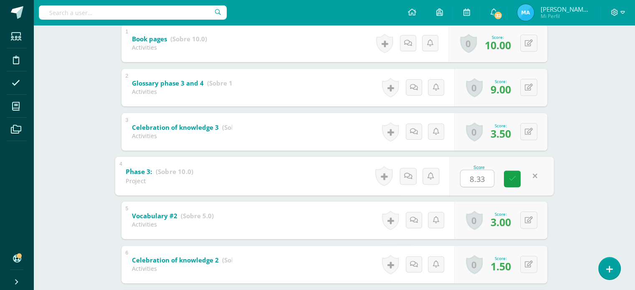
type input "9"
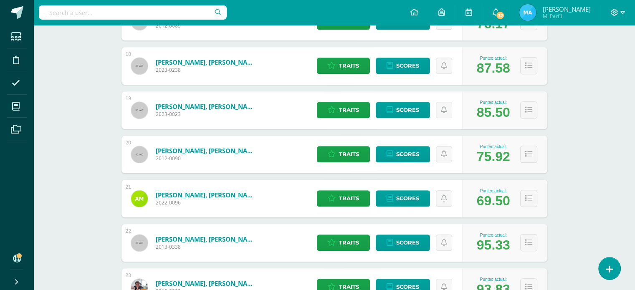
scroll to position [881, 0]
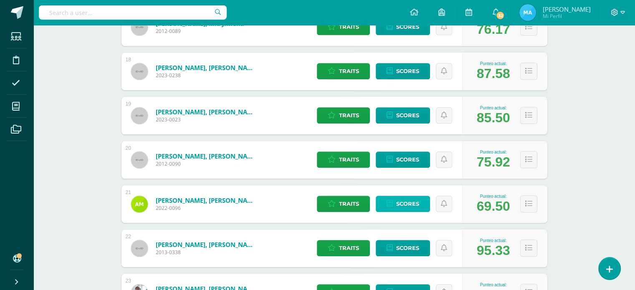
click at [410, 202] on span "Scores" at bounding box center [407, 203] width 23 height 15
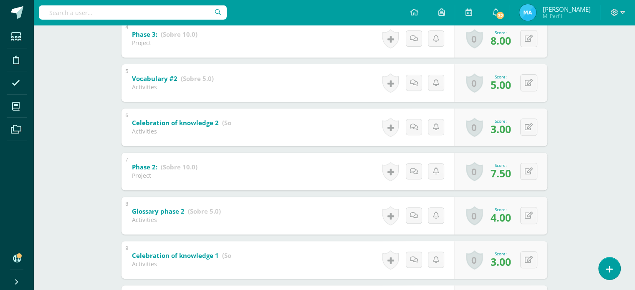
scroll to position [332, 0]
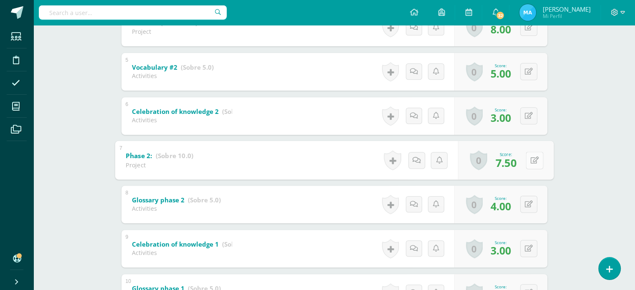
click at [526, 154] on button at bounding box center [535, 161] width 18 height 18
type input "8"
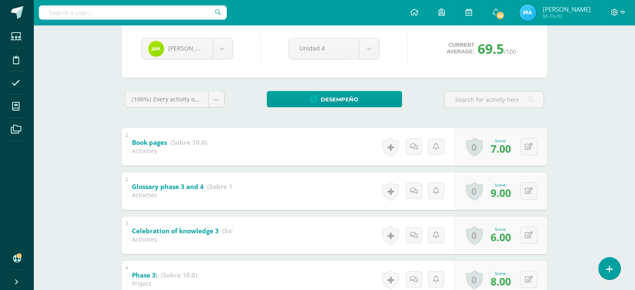
scroll to position [0, 0]
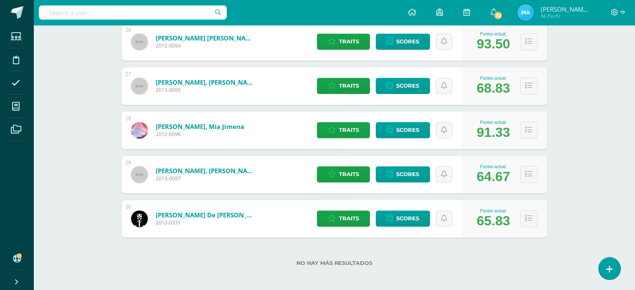
scroll to position [1268, 0]
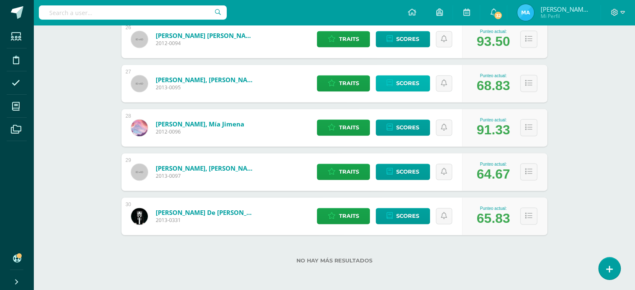
click at [394, 83] on link "Scores" at bounding box center [403, 83] width 54 height 16
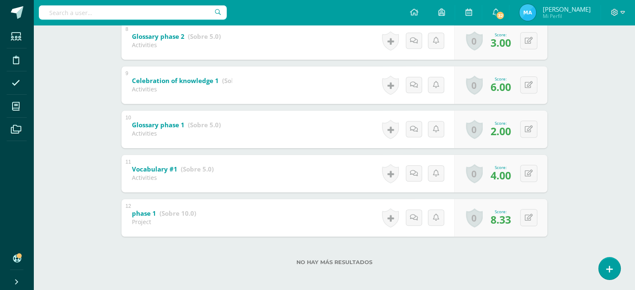
scroll to position [498, 0]
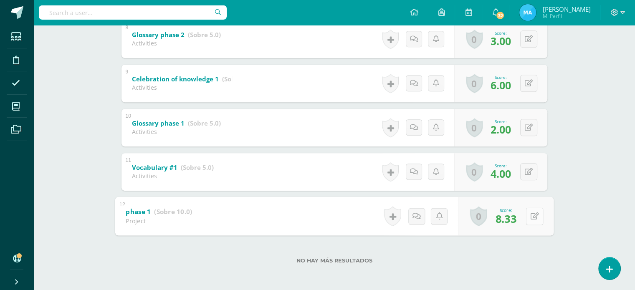
click at [529, 213] on button at bounding box center [535, 217] width 18 height 18
type input "9"
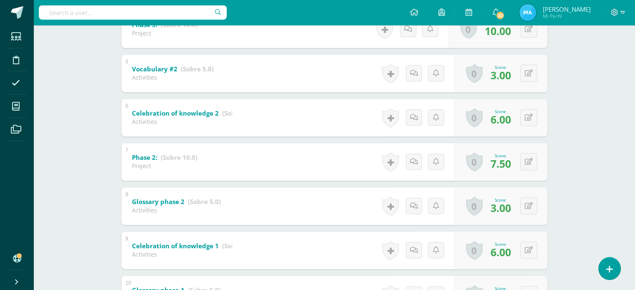
scroll to position [326, 0]
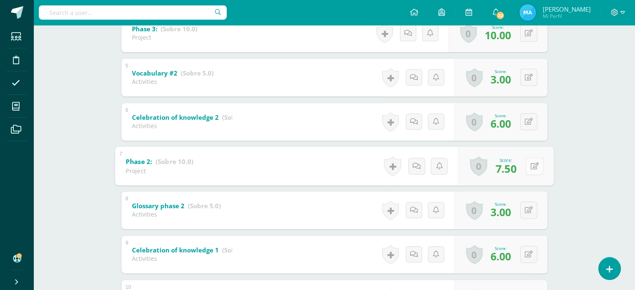
click at [528, 167] on button at bounding box center [535, 166] width 18 height 18
type input "8"
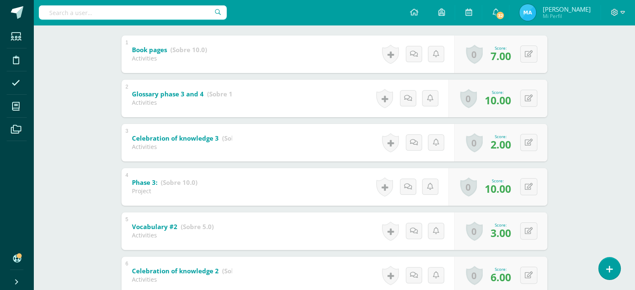
scroll to position [0, 0]
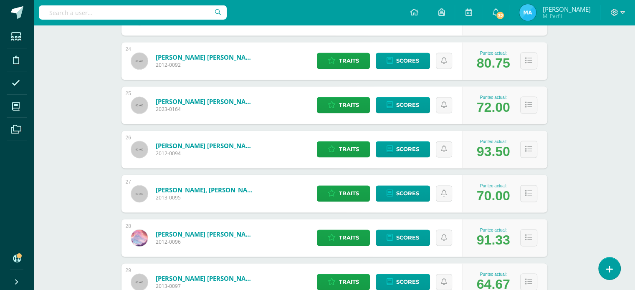
scroll to position [1268, 0]
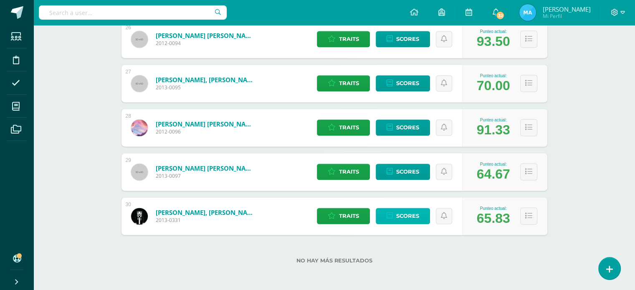
click at [399, 212] on span "Scores" at bounding box center [407, 215] width 23 height 15
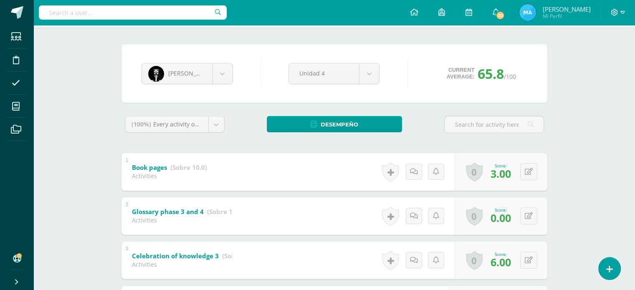
scroll to position [53, 0]
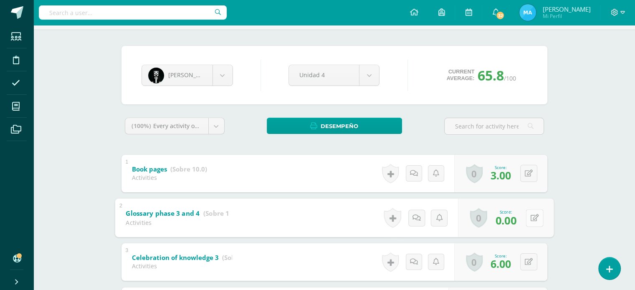
click at [523, 213] on div "0 Badges Badges obtained Aún no hay logros agregados Score: 0.00" at bounding box center [506, 217] width 96 height 39
click at [540, 215] on button at bounding box center [535, 218] width 18 height 18
type input "6"
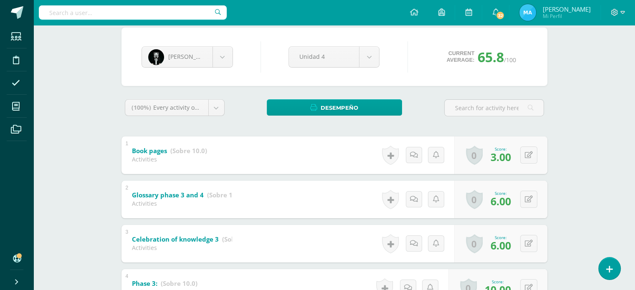
scroll to position [37, 0]
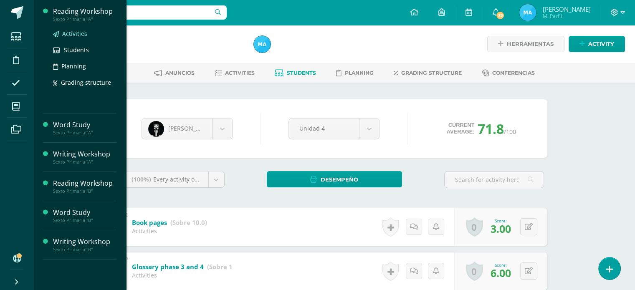
click at [70, 35] on span "Activities" at bounding box center [74, 34] width 25 height 8
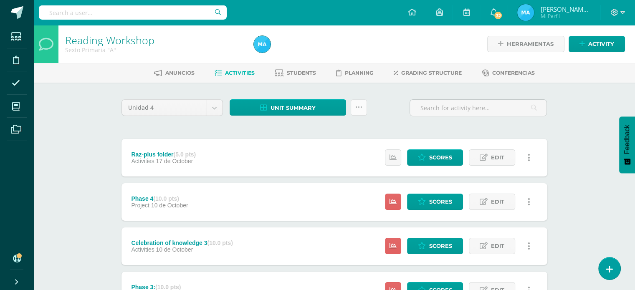
click at [351, 107] on link at bounding box center [359, 107] width 16 height 16
click at [314, 131] on link "Subir actividades en masa" at bounding box center [338, 134] width 92 height 20
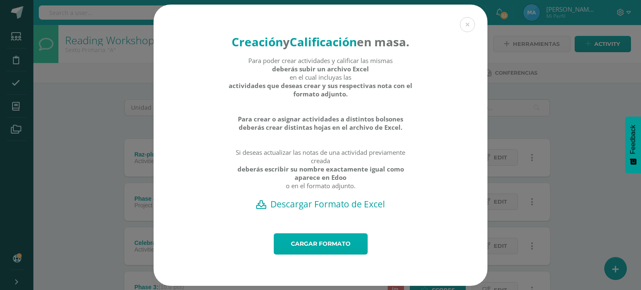
click at [319, 251] on link "Cargar formato" at bounding box center [321, 243] width 94 height 21
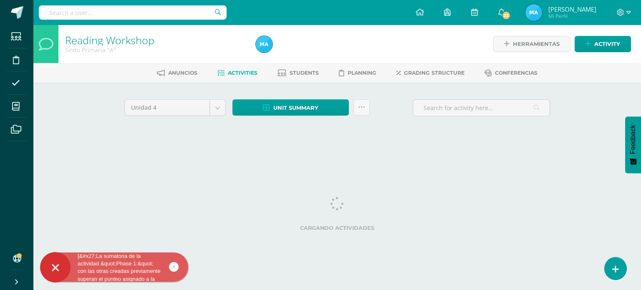
click at [177, 263] on link at bounding box center [174, 267] width 10 height 10
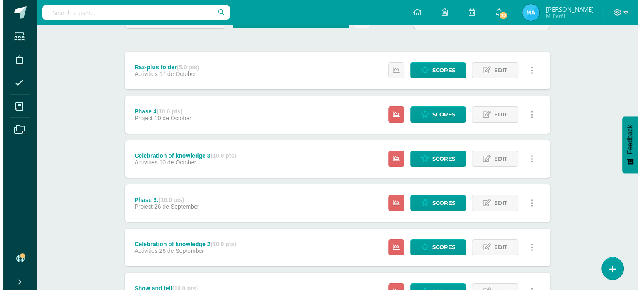
scroll to position [84, 0]
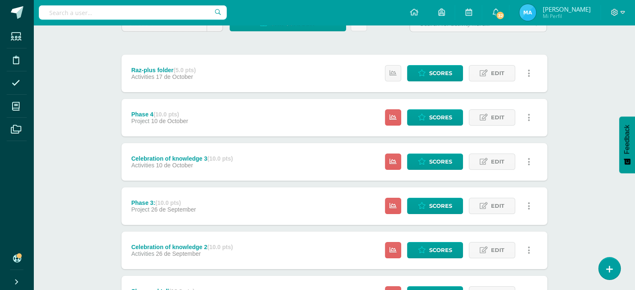
click at [527, 117] on link at bounding box center [529, 117] width 16 height 16
click at [515, 172] on link "Delete" at bounding box center [512, 170] width 67 height 13
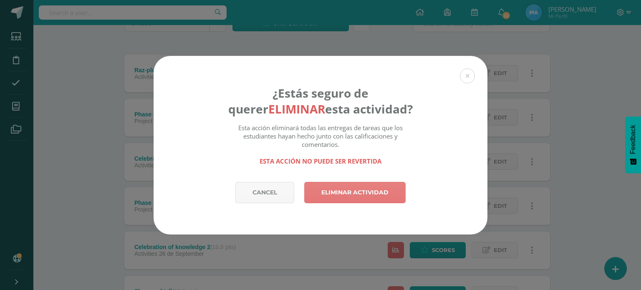
click at [366, 195] on link "Eliminar actividad" at bounding box center [354, 192] width 101 height 21
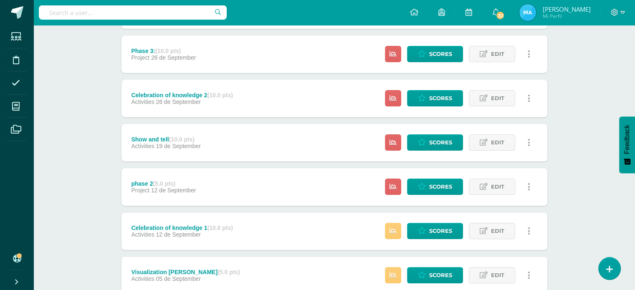
scroll to position [172, 0]
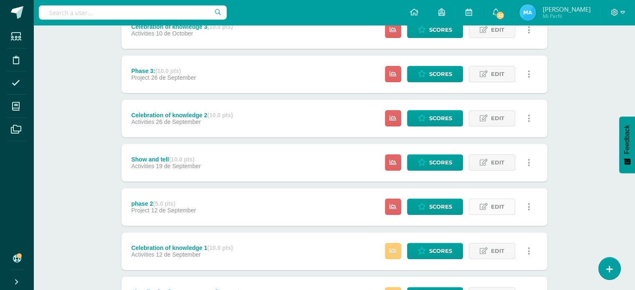
click at [487, 206] on icon at bounding box center [484, 206] width 8 height 7
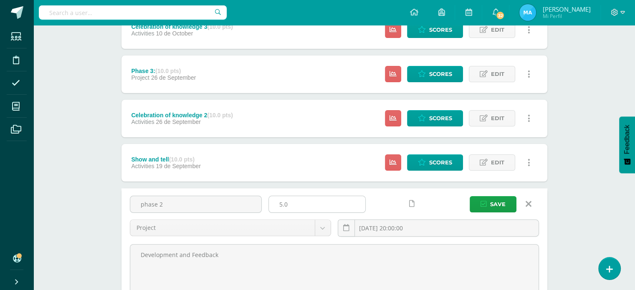
click at [323, 202] on input "5.0" at bounding box center [317, 204] width 96 height 16
type input "10"
click at [470, 196] on button "Save" at bounding box center [493, 204] width 47 height 16
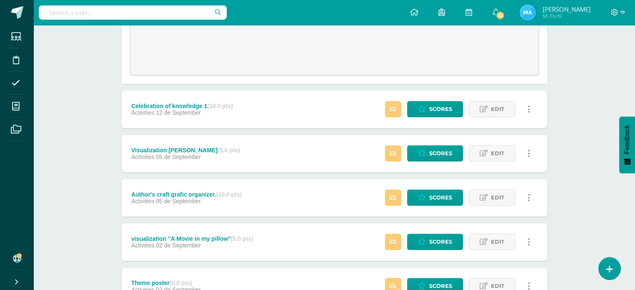
scroll to position [433, 0]
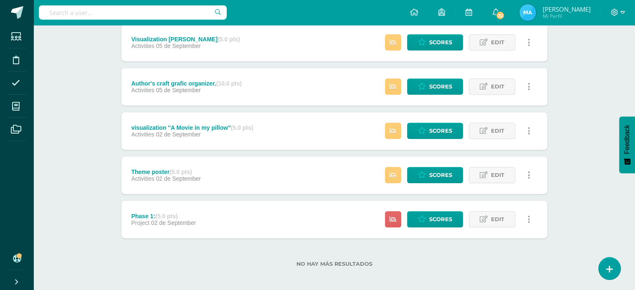
scroll to position [429, 0]
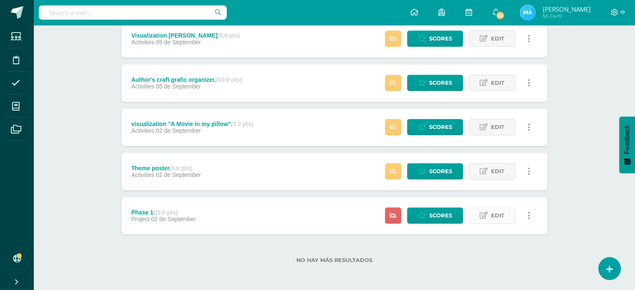
click at [496, 217] on span "Edit" at bounding box center [497, 215] width 13 height 15
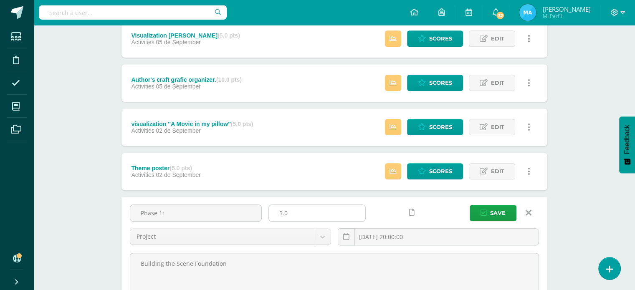
click at [328, 217] on input "5.0" at bounding box center [317, 213] width 96 height 16
type input "10"
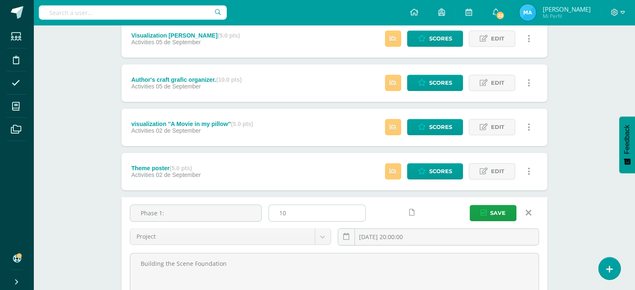
click at [470, 205] on button "Save" at bounding box center [493, 213] width 47 height 16
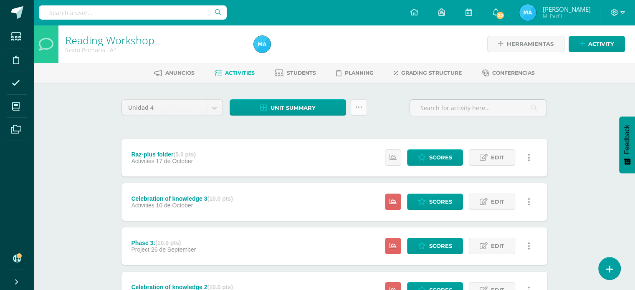
click at [362, 110] on link at bounding box center [359, 107] width 16 height 16
click at [318, 137] on link "Subir actividades en masa" at bounding box center [338, 134] width 92 height 20
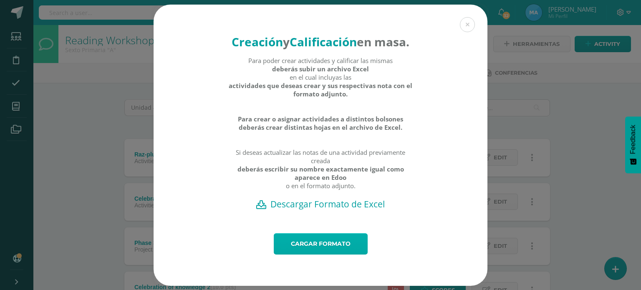
click at [317, 254] on link "Cargar formato" at bounding box center [321, 243] width 94 height 21
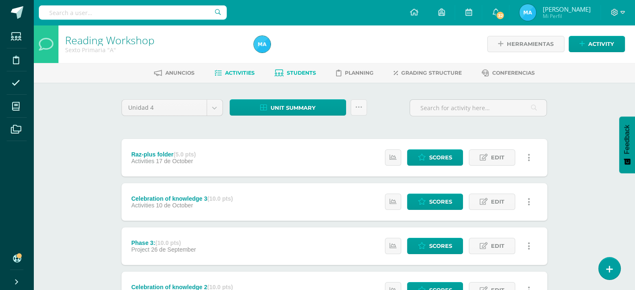
click at [314, 70] on span "Students" at bounding box center [301, 73] width 29 height 6
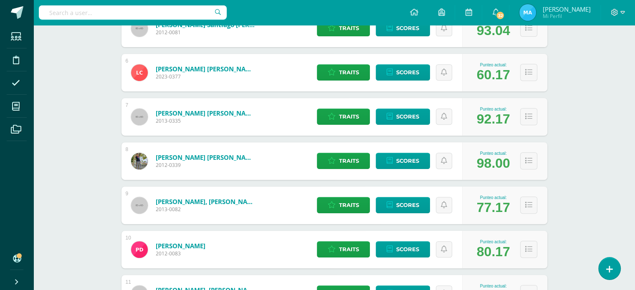
scroll to position [339, 0]
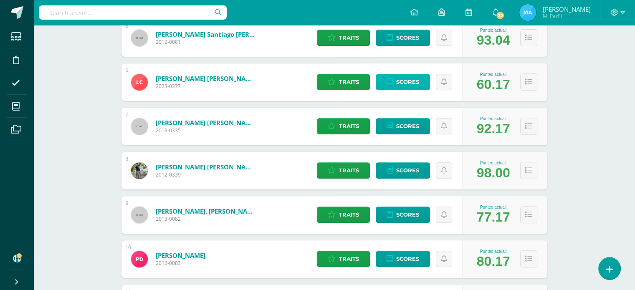
click at [411, 83] on span "Scores" at bounding box center [407, 81] width 23 height 15
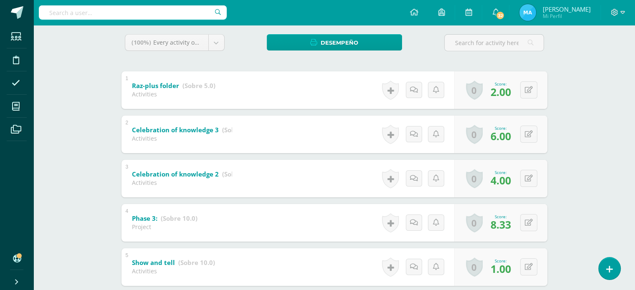
scroll to position [143, 0]
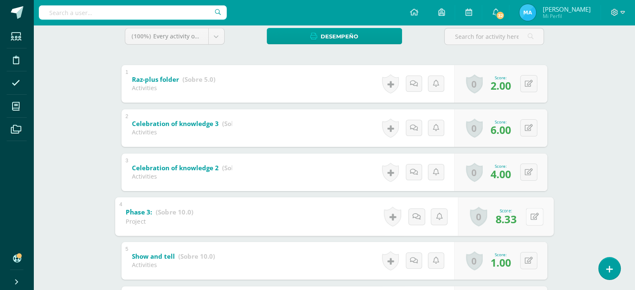
click at [531, 218] on icon at bounding box center [534, 216] width 8 height 7
type input "9"
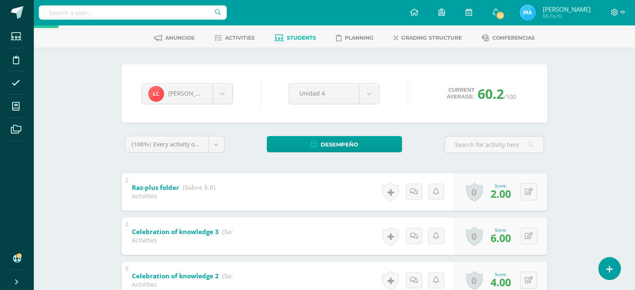
scroll to position [0, 0]
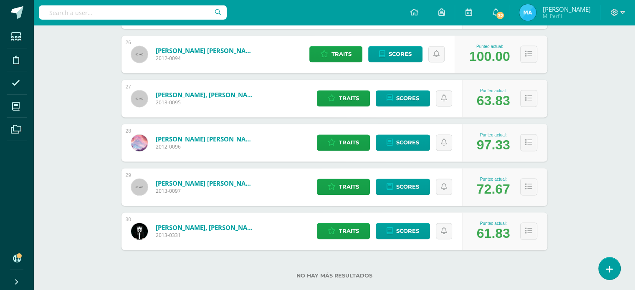
scroll to position [1251, 0]
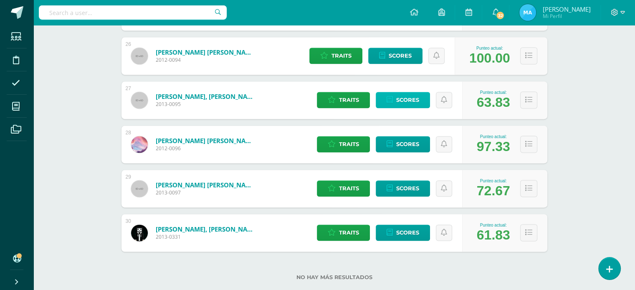
click at [388, 96] on icon at bounding box center [390, 99] width 6 height 7
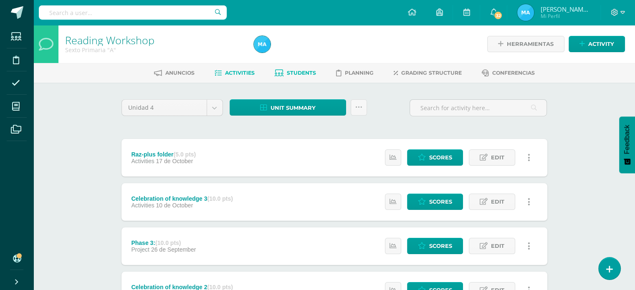
click at [284, 71] on link "Students" at bounding box center [295, 72] width 41 height 13
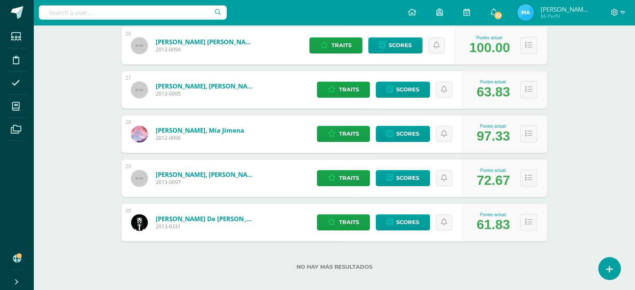
scroll to position [1237, 0]
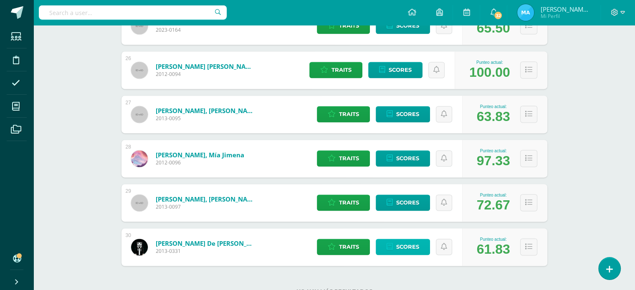
click at [400, 243] on span "Scores" at bounding box center [407, 246] width 23 height 15
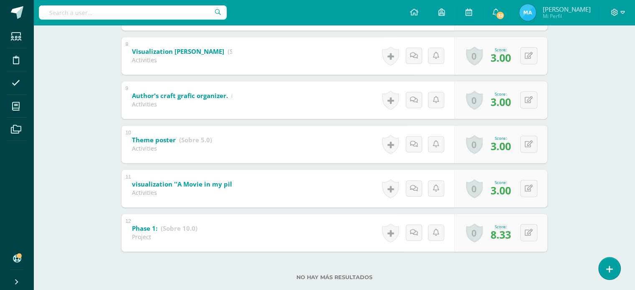
scroll to position [498, 0]
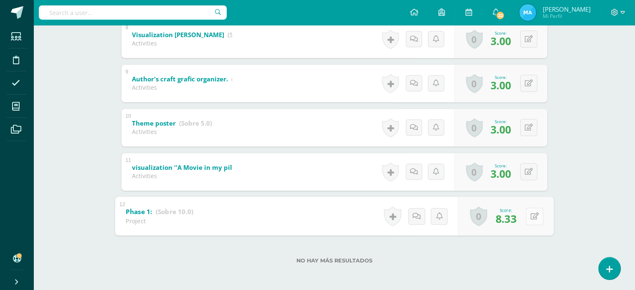
click at [531, 214] on icon at bounding box center [534, 216] width 8 height 7
type input "9"
click at [517, 222] on link at bounding box center [512, 218] width 17 height 17
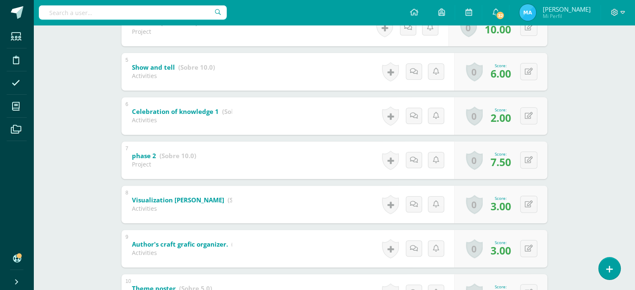
scroll to position [327, 0]
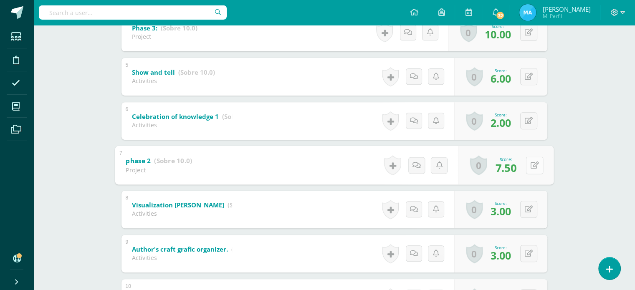
click at [526, 164] on button at bounding box center [535, 166] width 18 height 18
type input "9"
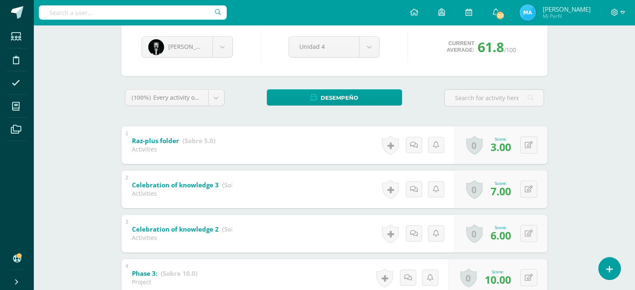
scroll to position [120, 0]
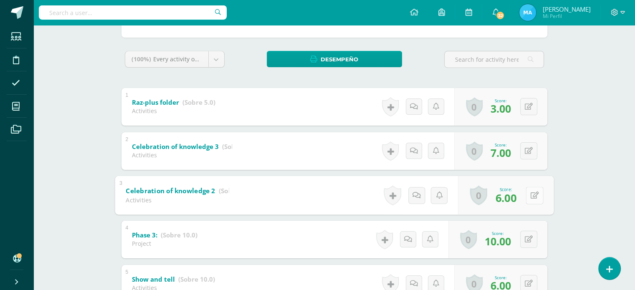
click at [529, 188] on button at bounding box center [535, 196] width 18 height 18
type input "9"
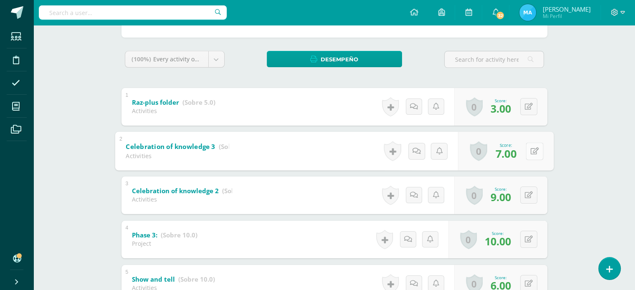
click at [531, 157] on button at bounding box center [535, 151] width 18 height 18
type input "9"
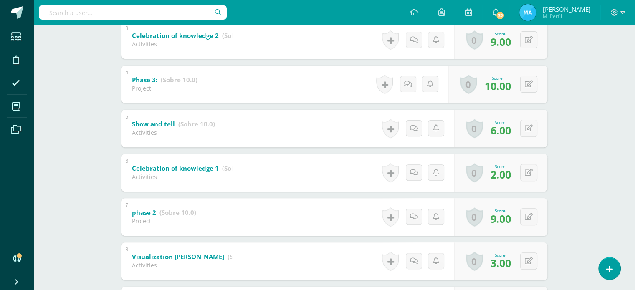
scroll to position [292, 0]
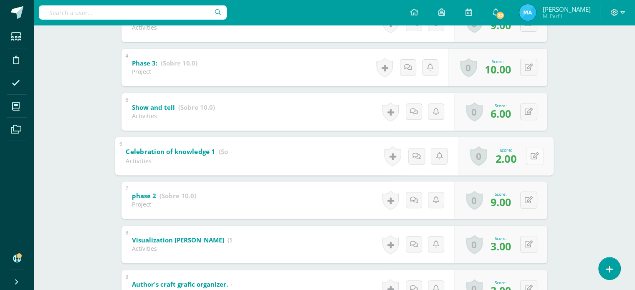
click at [528, 151] on button at bounding box center [535, 156] width 18 height 18
type input "6"
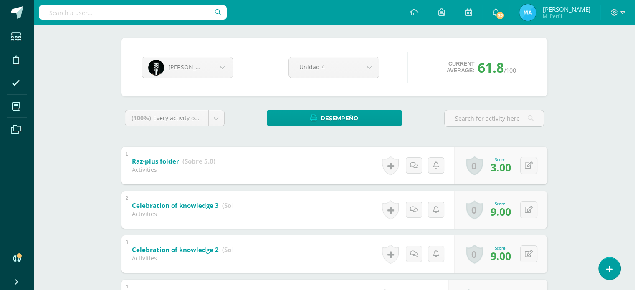
scroll to position [0, 0]
